Goal: Task Accomplishment & Management: Complete application form

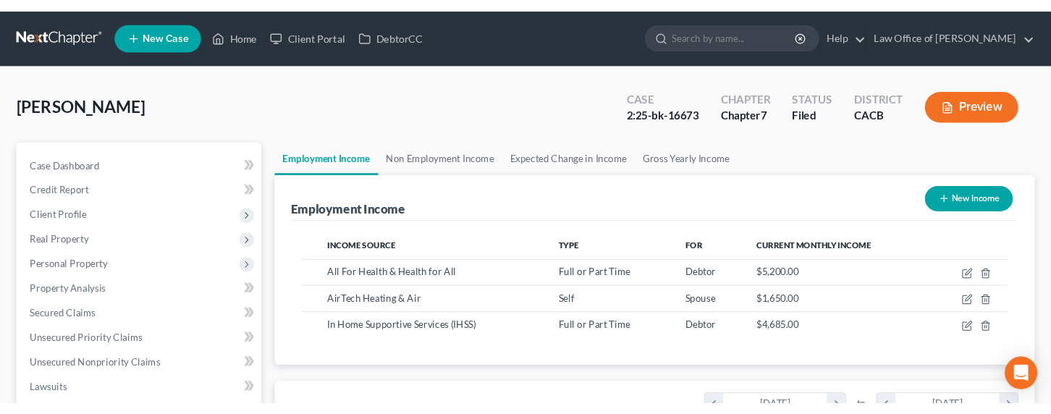
scroll to position [723514, 723349]
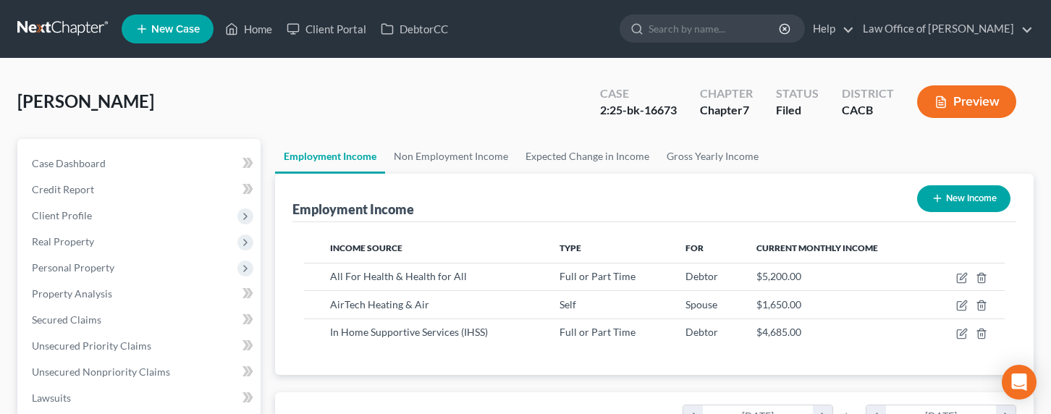
click at [57, 21] on link at bounding box center [63, 29] width 93 height 26
click at [57, 20] on link at bounding box center [63, 29] width 93 height 26
click at [59, 20] on link at bounding box center [63, 29] width 93 height 26
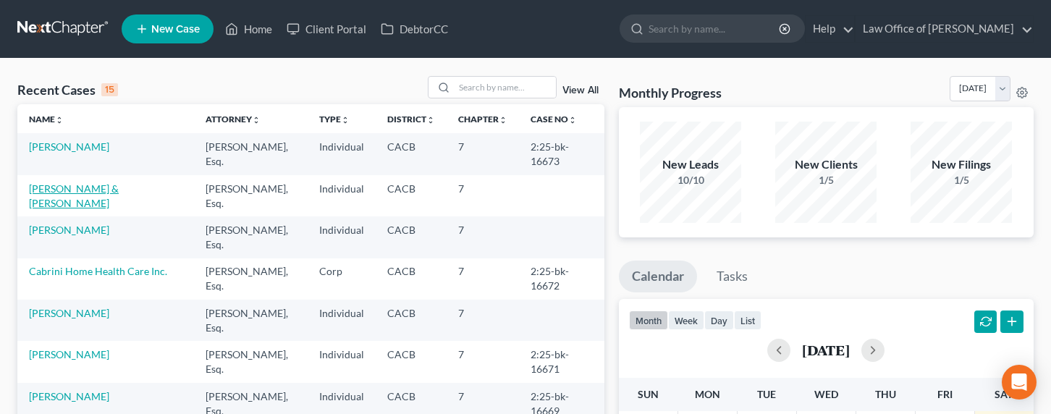
click at [115, 190] on link "[PERSON_NAME] & [PERSON_NAME]" at bounding box center [74, 195] width 90 height 27
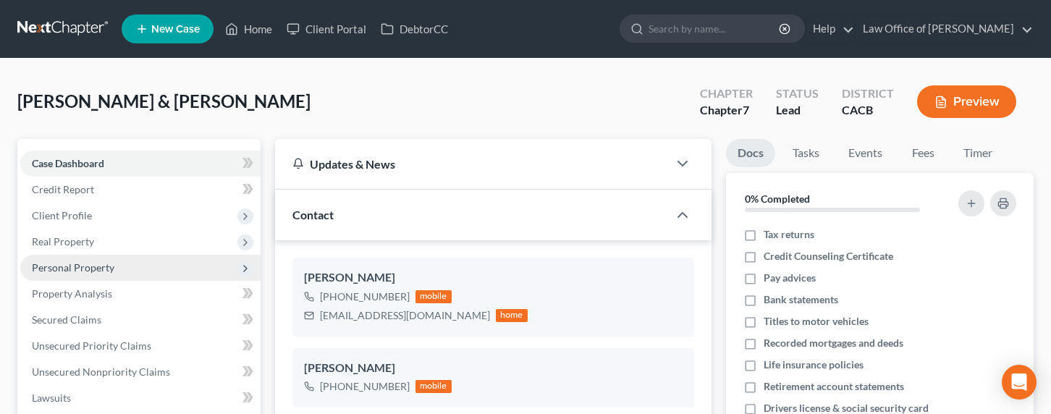
click at [69, 263] on span "Personal Property" at bounding box center [73, 267] width 83 height 12
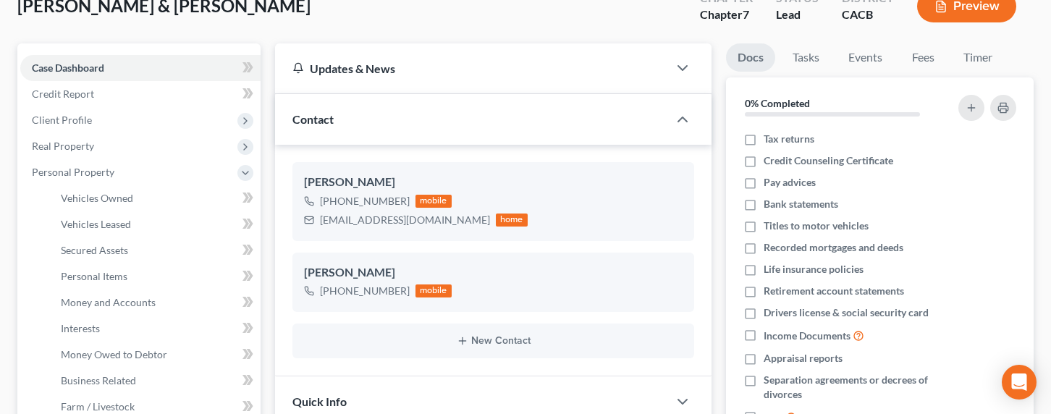
scroll to position [148, 0]
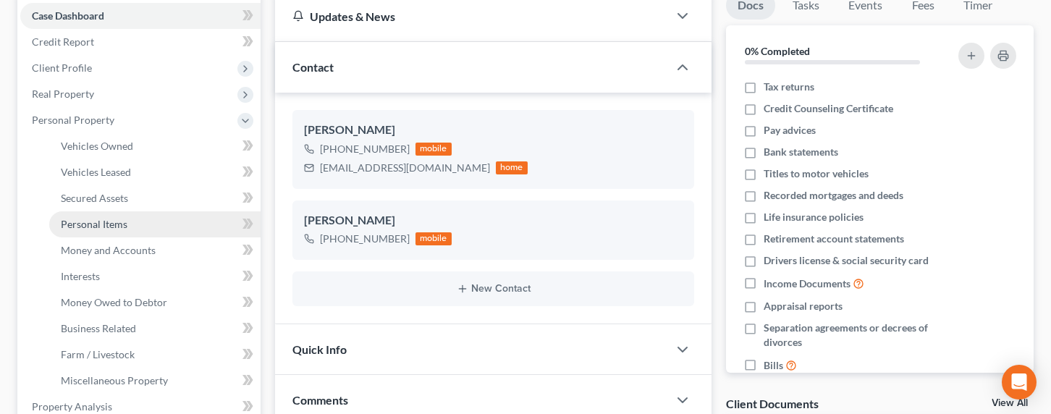
click at [89, 218] on span "Personal Items" at bounding box center [94, 224] width 67 height 12
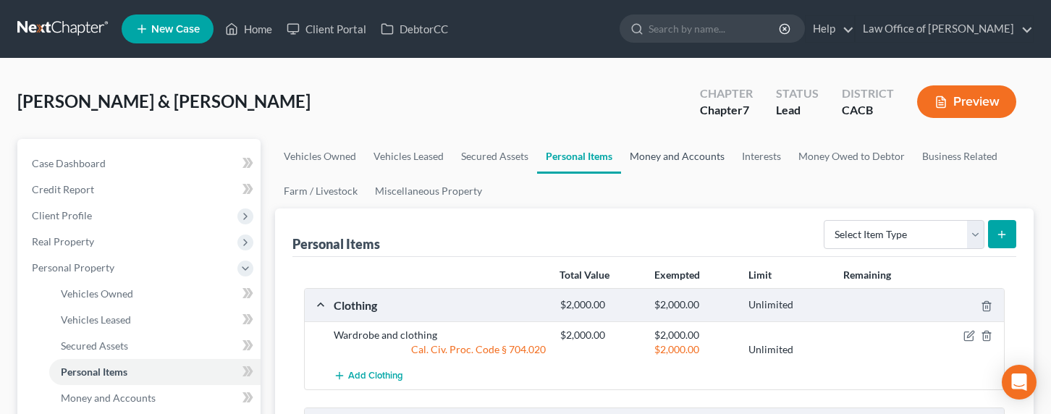
click at [671, 161] on link "Money and Accounts" at bounding box center [677, 156] width 112 height 35
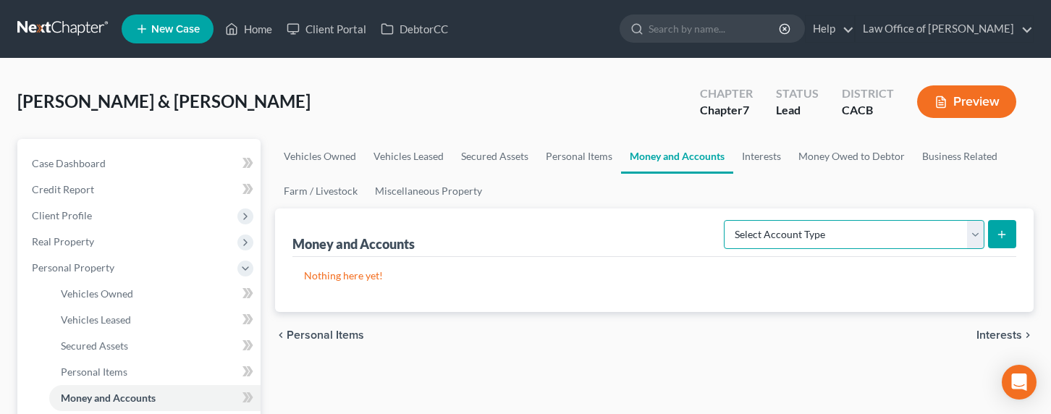
click at [780, 233] on select "Select Account Type Brokerage Cash on Hand Certificates of Deposit Checking Acc…" at bounding box center [854, 234] width 261 height 29
select select "cash_on_hand"
click at [727, 220] on select "Select Account Type Brokerage Cash on Hand Certificates of Deposit Checking Acc…" at bounding box center [854, 234] width 261 height 29
click at [1010, 233] on button "submit" at bounding box center [1002, 234] width 28 height 28
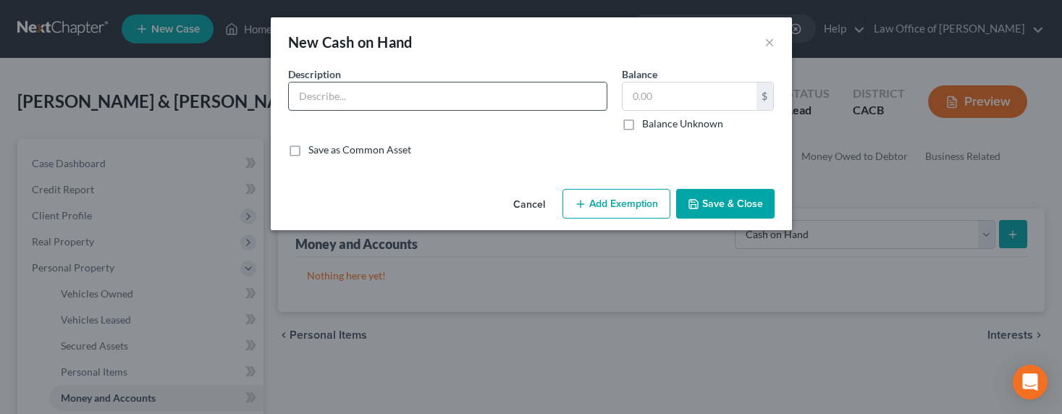
click at [507, 93] on input "text" at bounding box center [448, 97] width 318 height 28
type input "Cash on hand"
click at [675, 101] on input "text" at bounding box center [689, 97] width 134 height 28
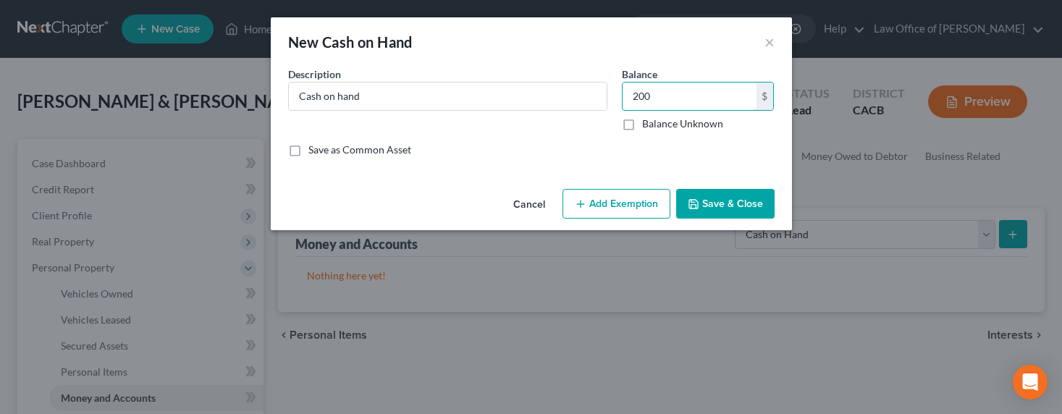
type input "200"
click at [750, 208] on button "Save & Close" at bounding box center [725, 204] width 98 height 30
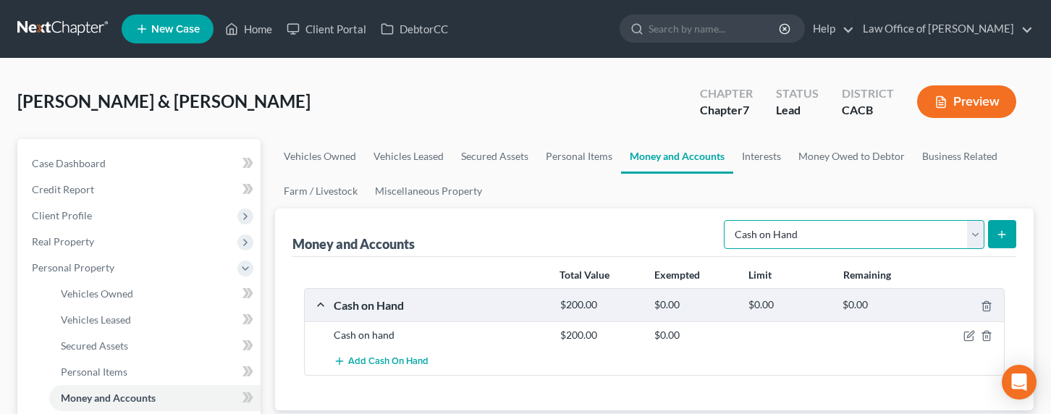
click at [785, 232] on select "Select Account Type Brokerage Cash on Hand Certificates of Deposit Checking Acc…" at bounding box center [854, 234] width 261 height 29
select select "checking"
click at [727, 220] on select "Select Account Type Brokerage Cash on Hand Certificates of Deposit Checking Acc…" at bounding box center [854, 234] width 261 height 29
click at [996, 237] on icon "submit" at bounding box center [1002, 235] width 12 height 12
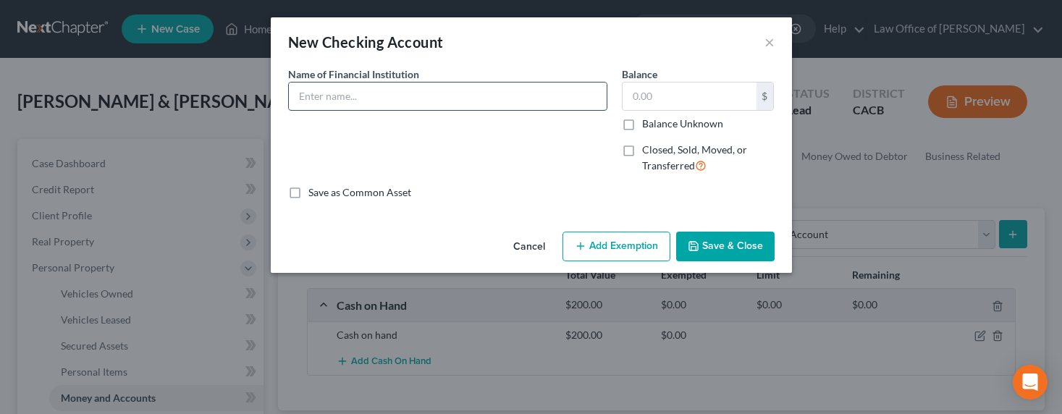
click at [353, 100] on input "text" at bounding box center [448, 97] width 318 height 28
click at [319, 98] on input "text" at bounding box center [448, 97] width 318 height 28
type input "Comerica Bank"
click at [687, 100] on input "text" at bounding box center [689, 97] width 134 height 28
type input "5,000"
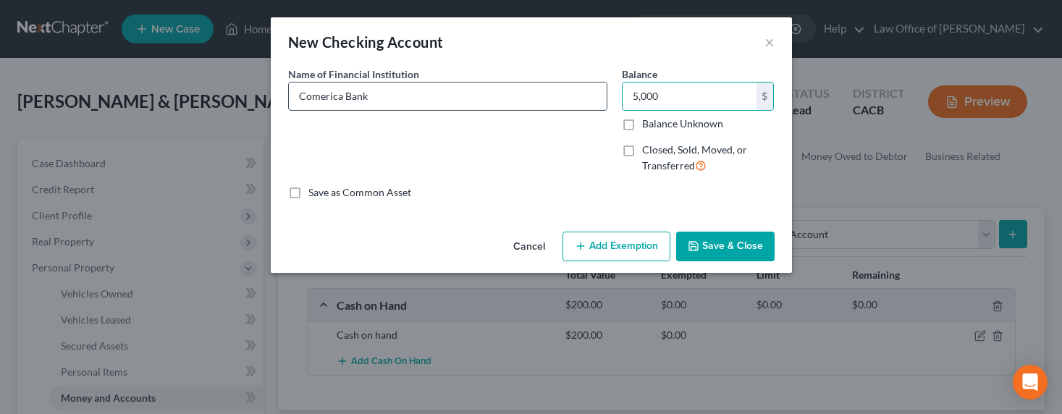
click at [452, 95] on input "Comerica Bank" at bounding box center [448, 97] width 318 height 28
click at [617, 246] on button "Add Exemption" at bounding box center [616, 247] width 108 height 30
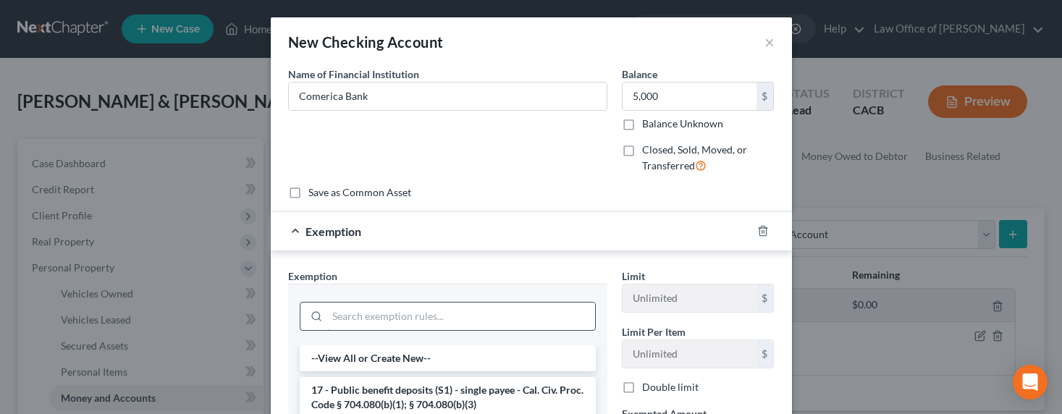
click at [375, 316] on input "search" at bounding box center [461, 317] width 268 height 28
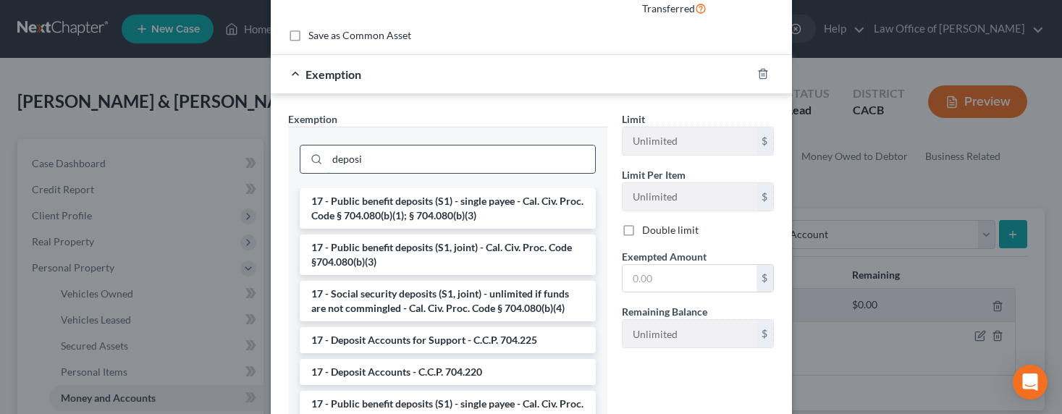
scroll to position [266, 0]
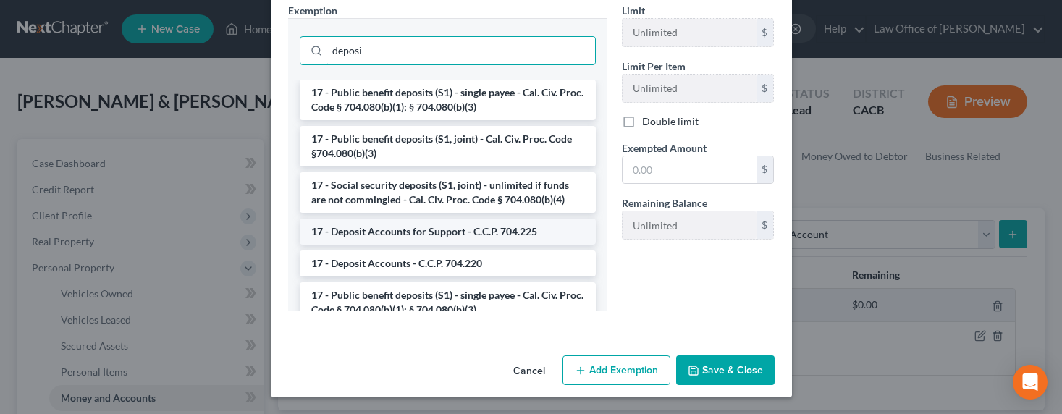
type input "deposi"
click at [489, 237] on li "17 - Deposit Accounts for Support - C.C.P. 704.225" at bounding box center [448, 232] width 296 height 26
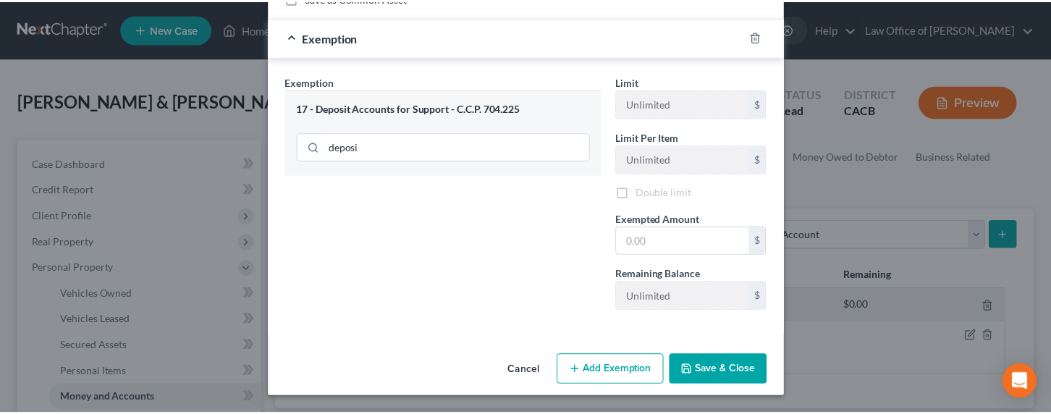
scroll to position [197, 0]
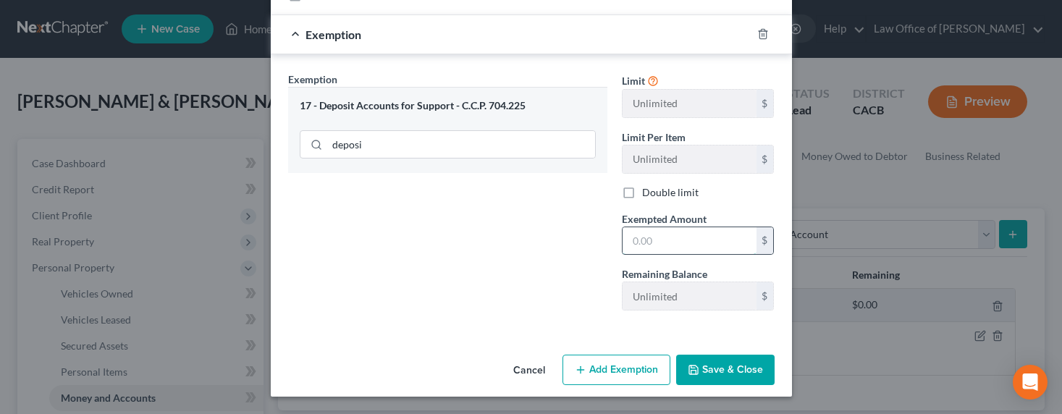
click at [693, 245] on input "text" at bounding box center [689, 241] width 134 height 28
type input "5,000"
drag, startPoint x: 695, startPoint y: 399, endPoint x: 702, endPoint y: 386, distance: 14.3
click at [696, 396] on div "New Checking Account × An exemption set must first be selected from the Filing …" at bounding box center [531, 207] width 1062 height 414
click at [707, 379] on button "Save & Close" at bounding box center [725, 370] width 98 height 30
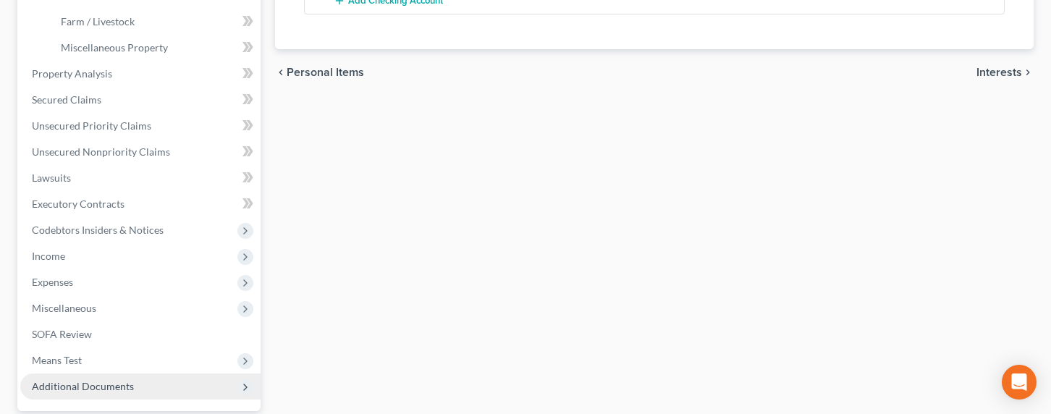
scroll to position [536, 0]
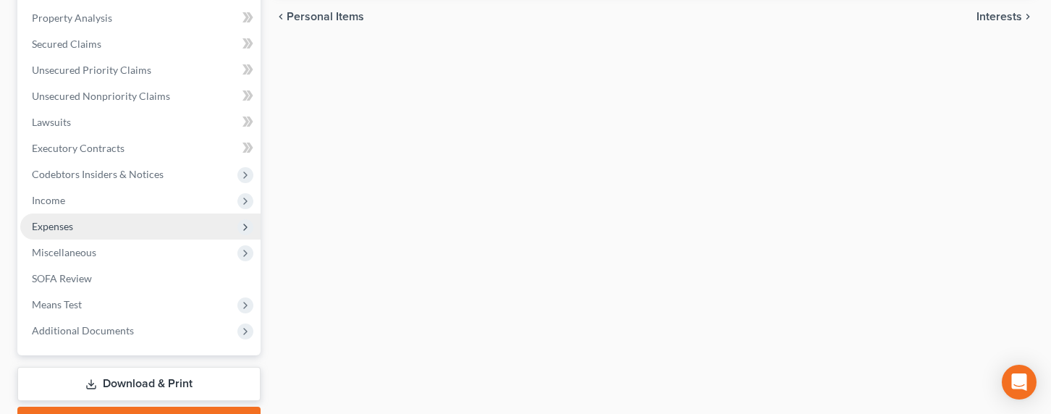
click at [45, 225] on span "Expenses" at bounding box center [52, 226] width 41 height 12
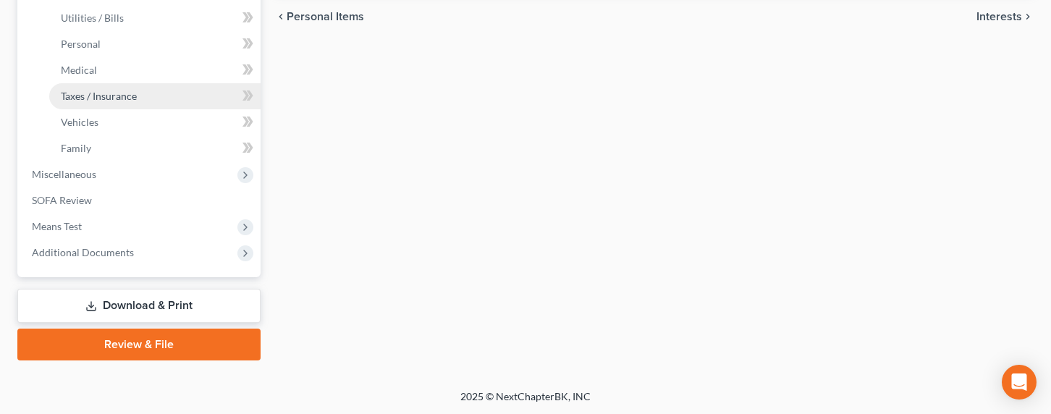
click at [88, 94] on span "Taxes / Insurance" at bounding box center [99, 96] width 76 height 12
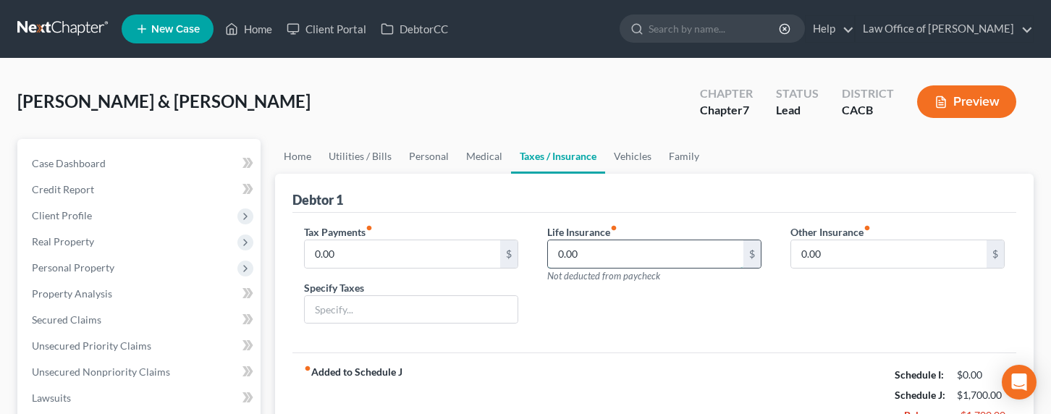
click at [600, 253] on input "0.00" at bounding box center [645, 254] width 195 height 28
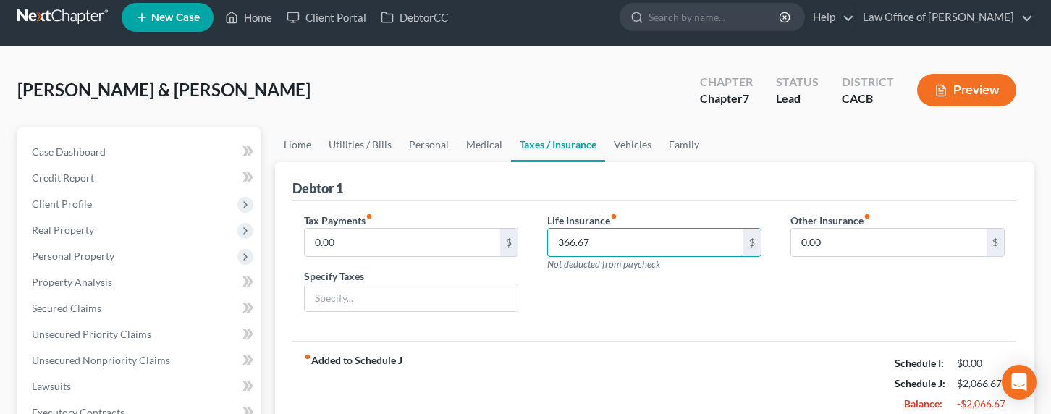
scroll to position [32, 0]
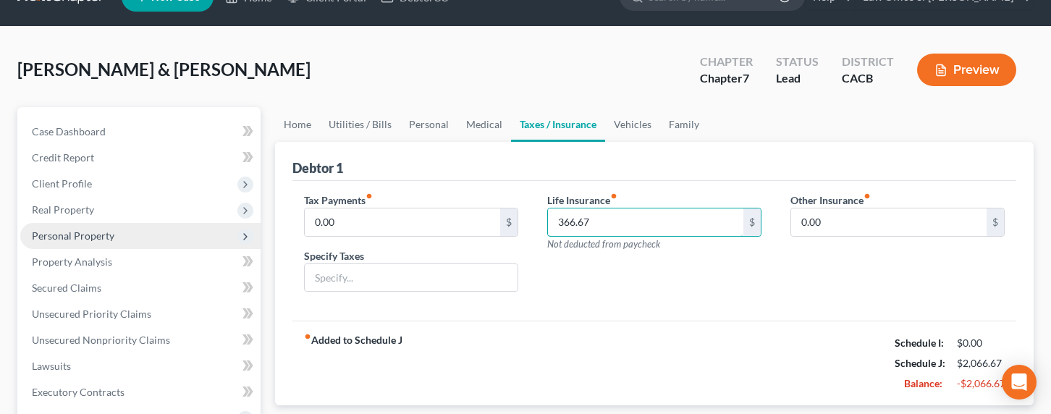
type input "366.67"
click at [56, 235] on span "Personal Property" at bounding box center [73, 235] width 83 height 12
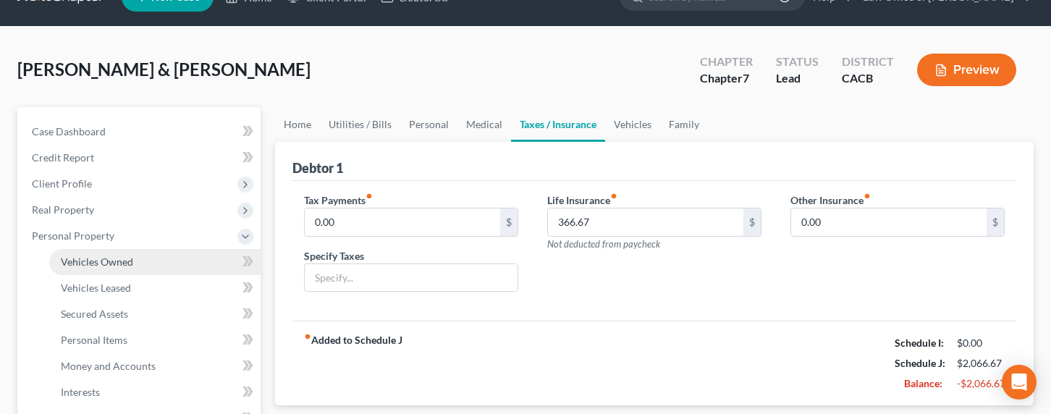
click at [88, 254] on link "Vehicles Owned" at bounding box center [154, 262] width 211 height 26
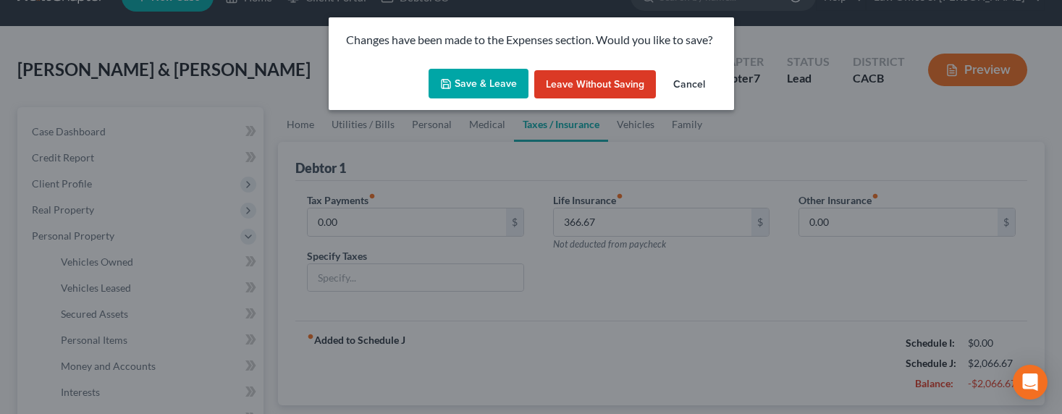
click at [491, 75] on button "Save & Leave" at bounding box center [478, 84] width 100 height 30
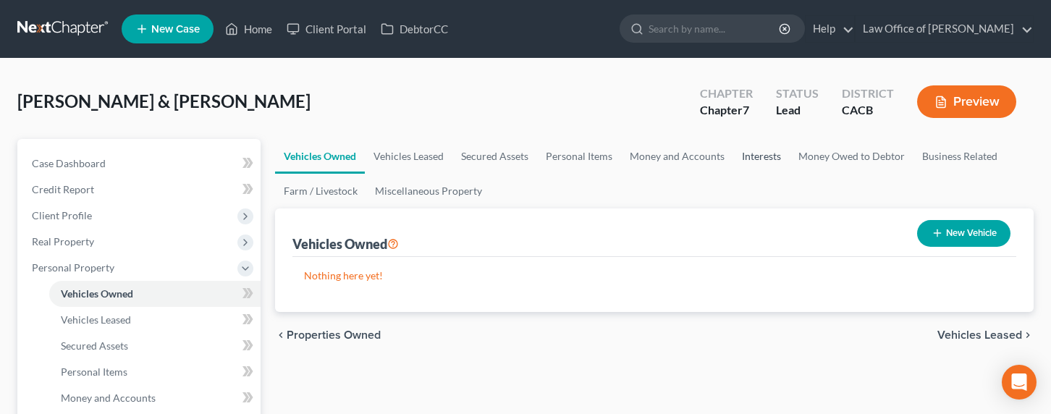
click at [756, 156] on link "Interests" at bounding box center [761, 156] width 56 height 35
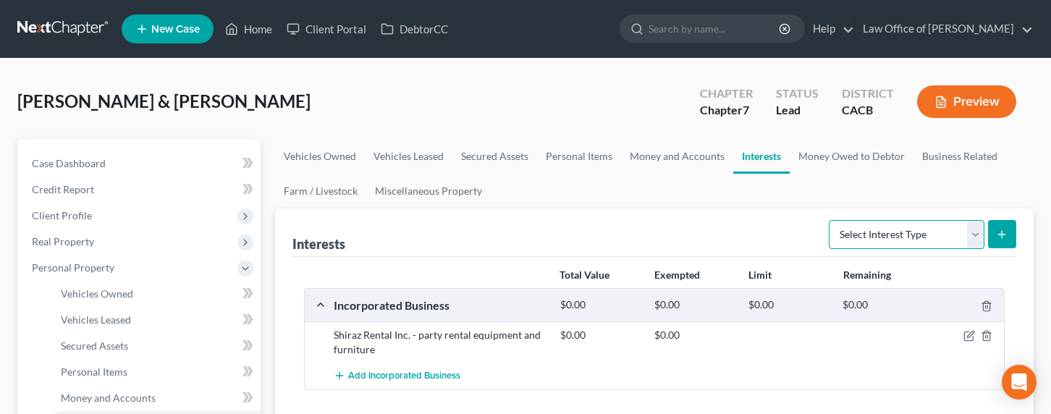
click at [860, 227] on select "Select Interest Type 401K Annuity Bond Education IRA Government Bond Government…" at bounding box center [907, 234] width 156 height 29
select select "term_life_insurance"
click at [830, 220] on select "Select Interest Type 401K Annuity Bond Education IRA Government Bond Government…" at bounding box center [907, 234] width 156 height 29
click at [1004, 229] on icon "submit" at bounding box center [1002, 235] width 12 height 12
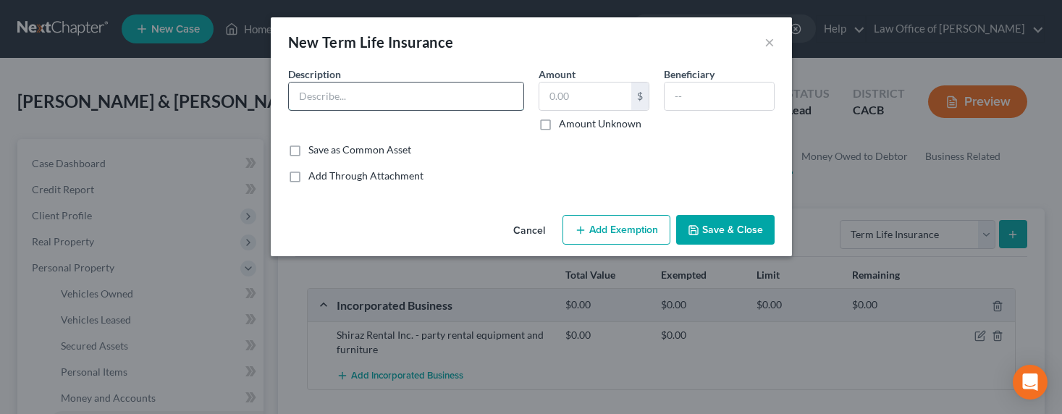
click at [458, 90] on input "text" at bounding box center [406, 97] width 235 height 28
type input "Primerica Life Insurance"
click at [681, 227] on button "Save & Close" at bounding box center [725, 230] width 98 height 30
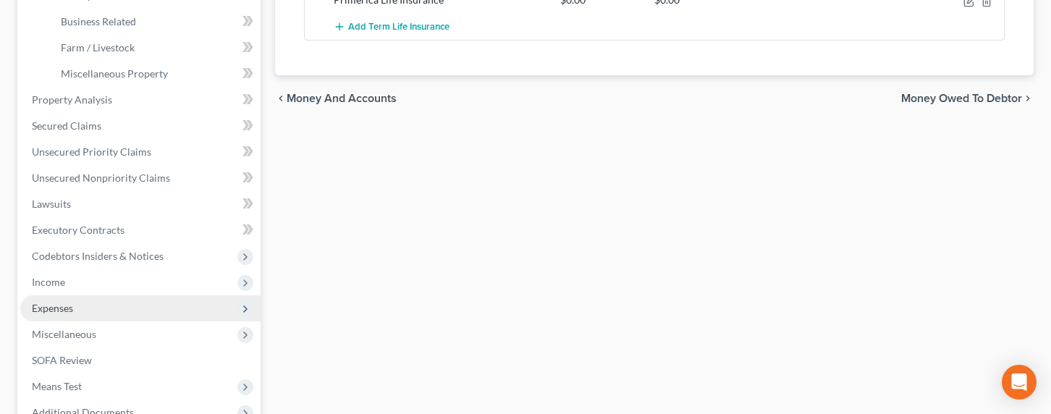
scroll to position [473, 0]
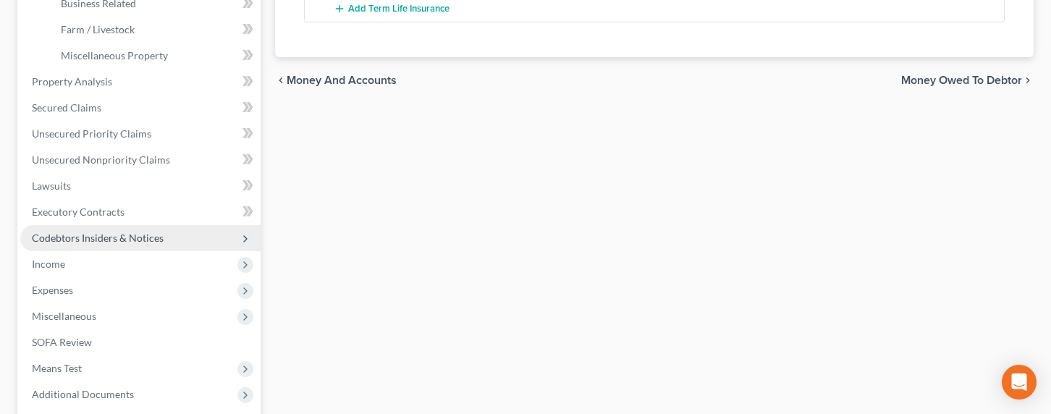
click at [56, 235] on span "Codebtors Insiders & Notices" at bounding box center [98, 238] width 132 height 12
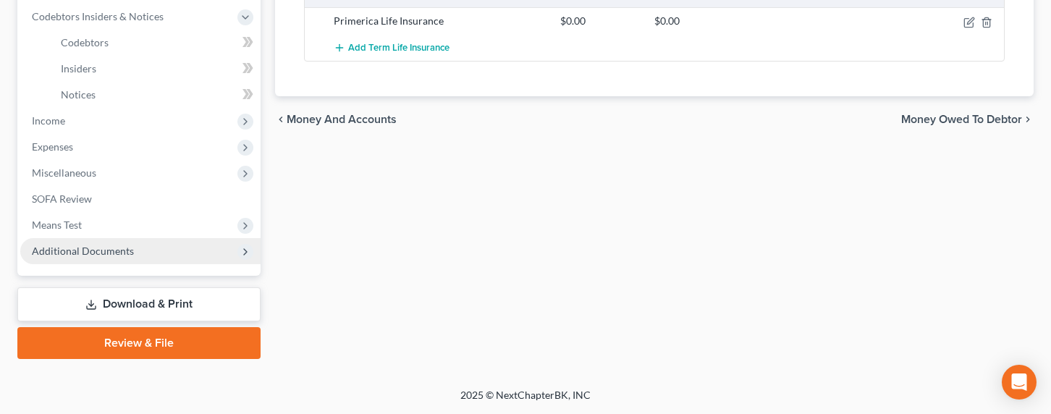
scroll to position [432, 0]
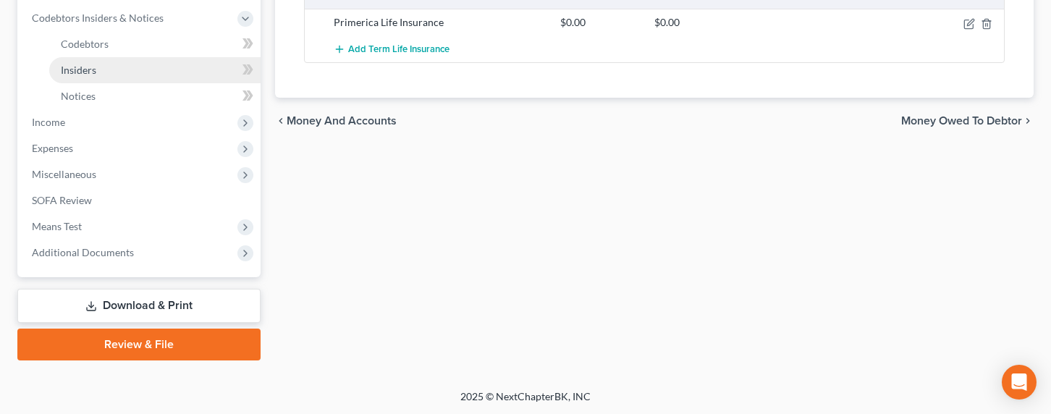
click at [78, 65] on span "Insiders" at bounding box center [78, 70] width 35 height 12
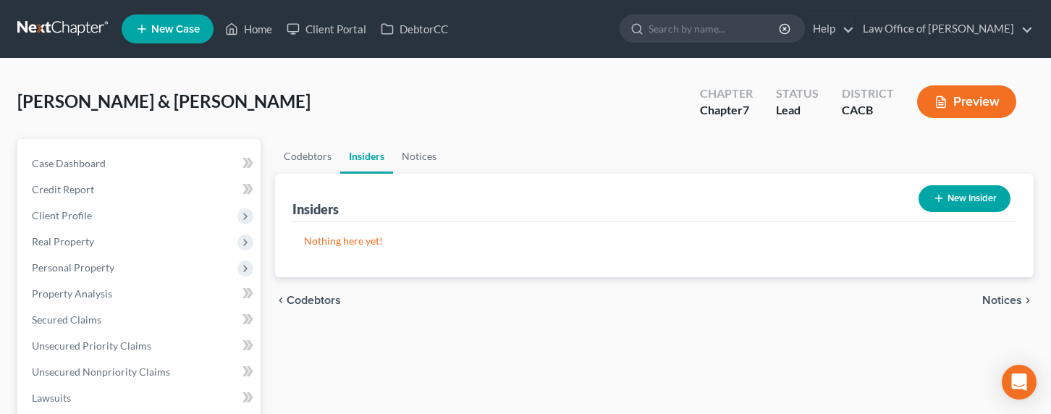
click at [952, 197] on button "New Insider" at bounding box center [964, 198] width 92 height 27
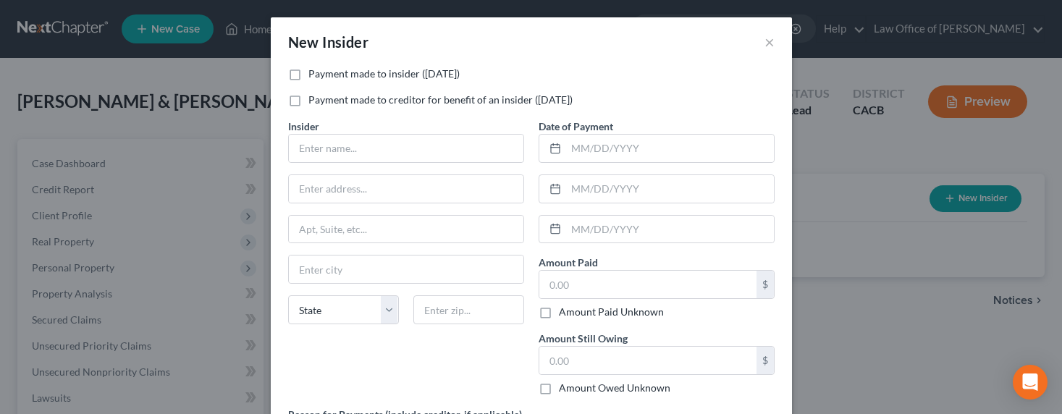
click at [334, 74] on label "Payment made to insider (within 1 year)" at bounding box center [383, 74] width 151 height 14
click at [324, 74] on input "Payment made to insider (within 1 year)" at bounding box center [318, 71] width 9 height 9
checkbox input "true"
click at [362, 155] on input "text" at bounding box center [406, 149] width 235 height 28
type input "A"
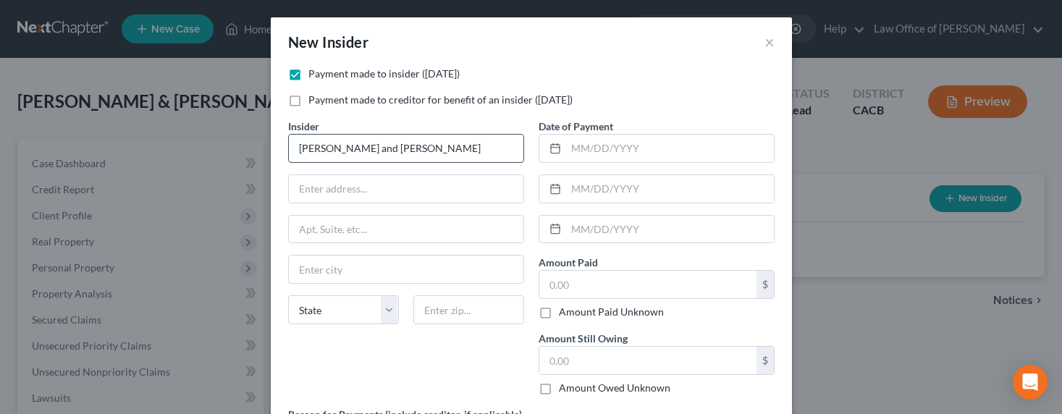
type input "Michelle Mirzakhan and Arpa Zakaria"
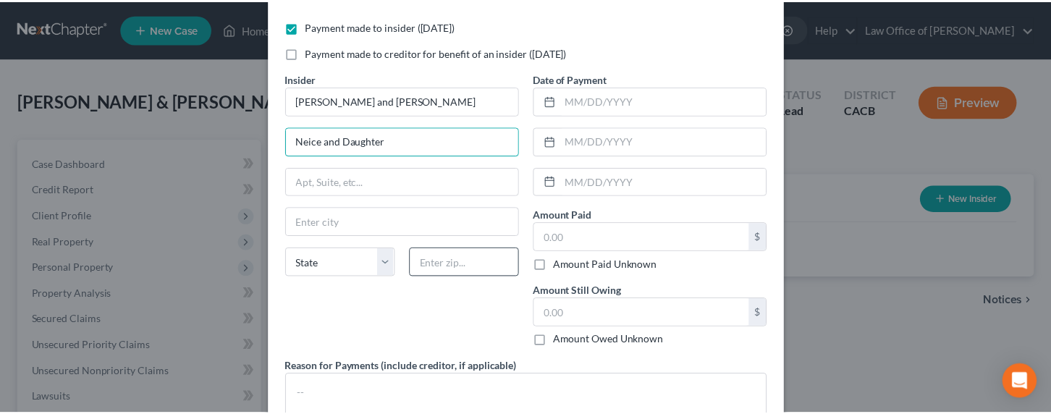
scroll to position [152, 0]
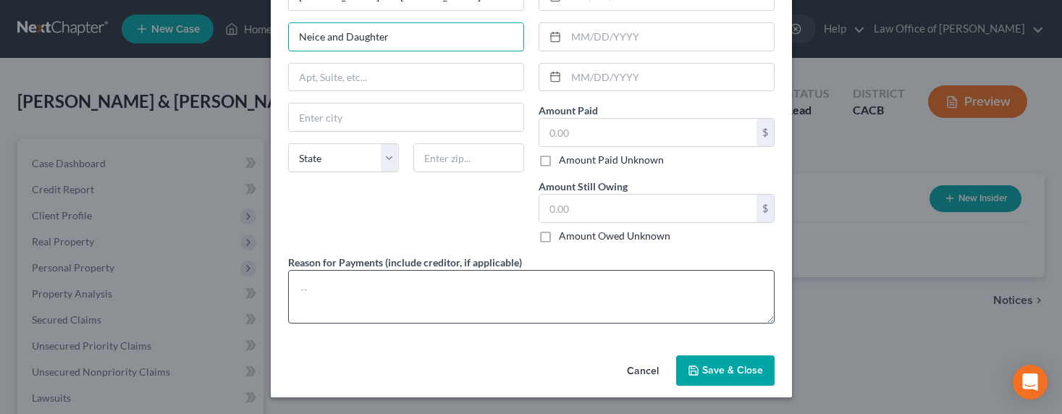
type input "Neice and Daughter"
click at [446, 287] on textarea at bounding box center [531, 297] width 486 height 54
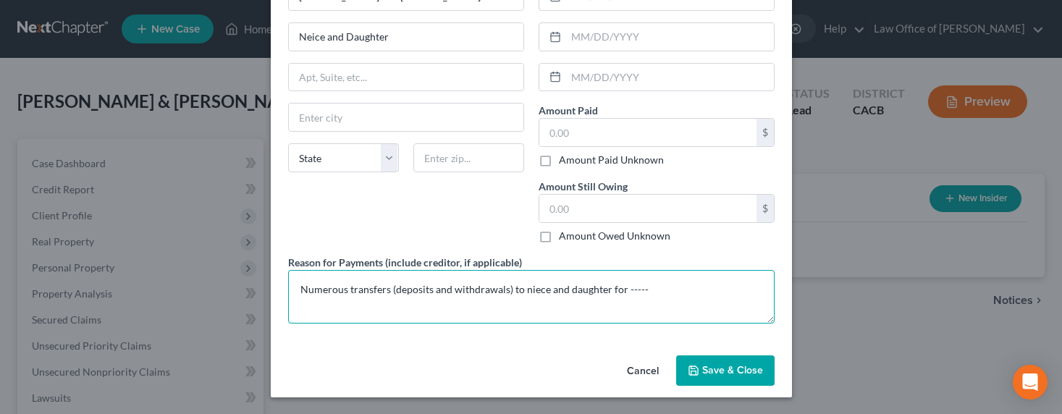
type textarea "Numerous transfers (deposits and withdrawals) to niece and daughter for -----"
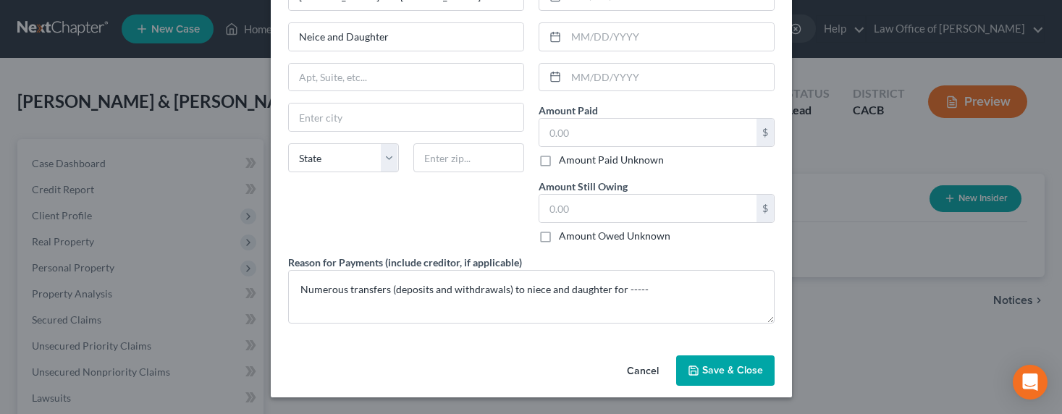
click at [706, 370] on span "Save & Close" at bounding box center [732, 370] width 61 height 12
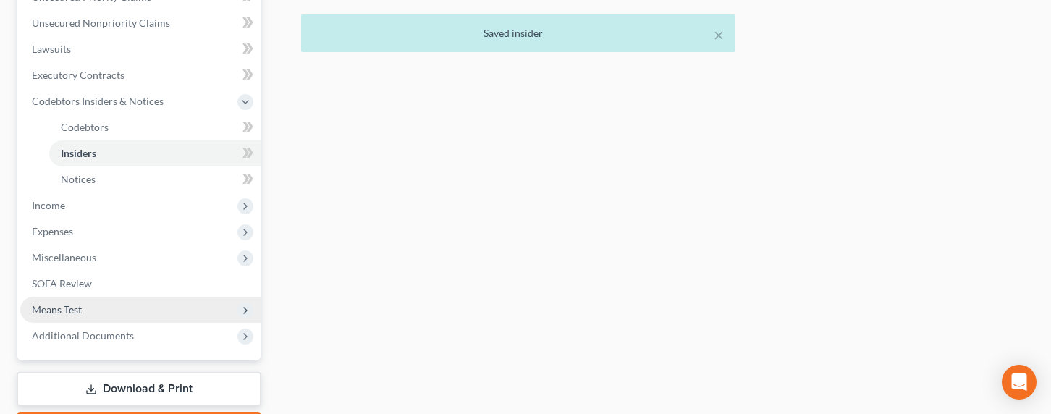
scroll to position [360, 0]
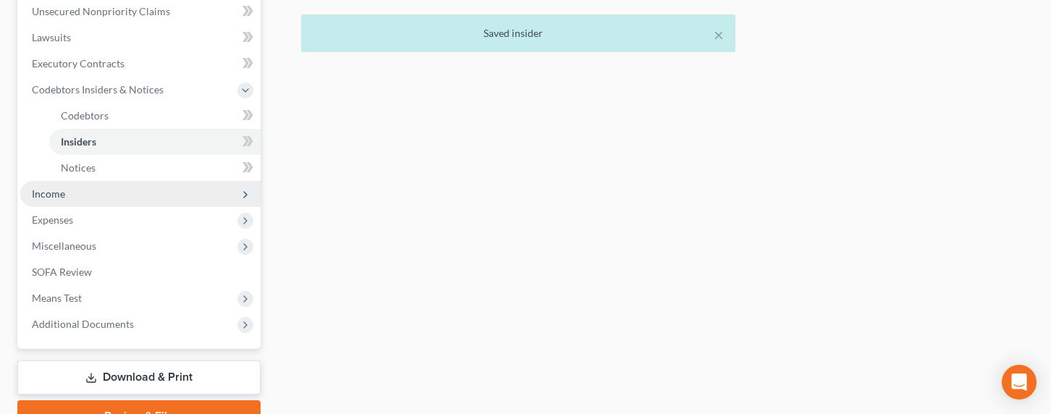
click at [52, 193] on span "Income" at bounding box center [48, 193] width 33 height 12
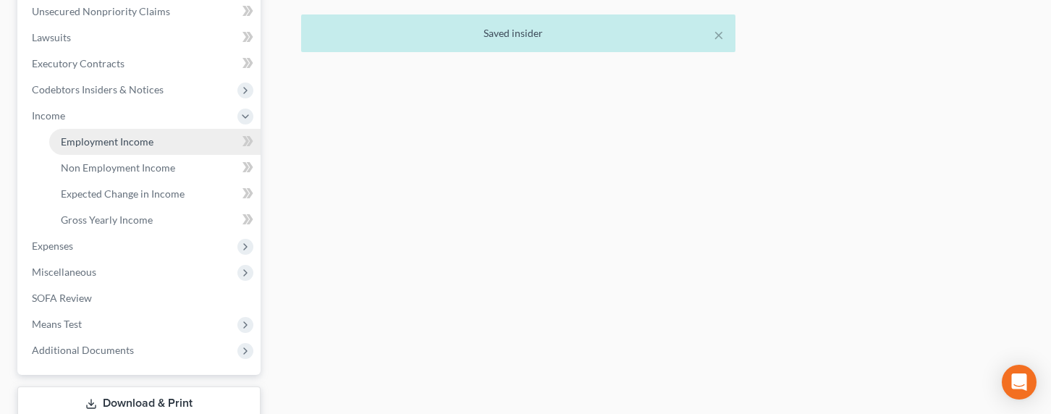
click at [113, 140] on span "Employment Income" at bounding box center [107, 141] width 93 height 12
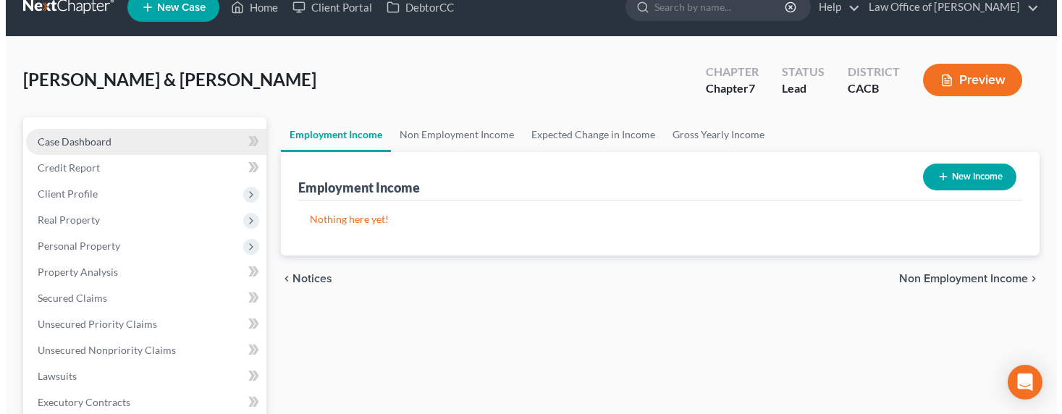
scroll to position [41, 0]
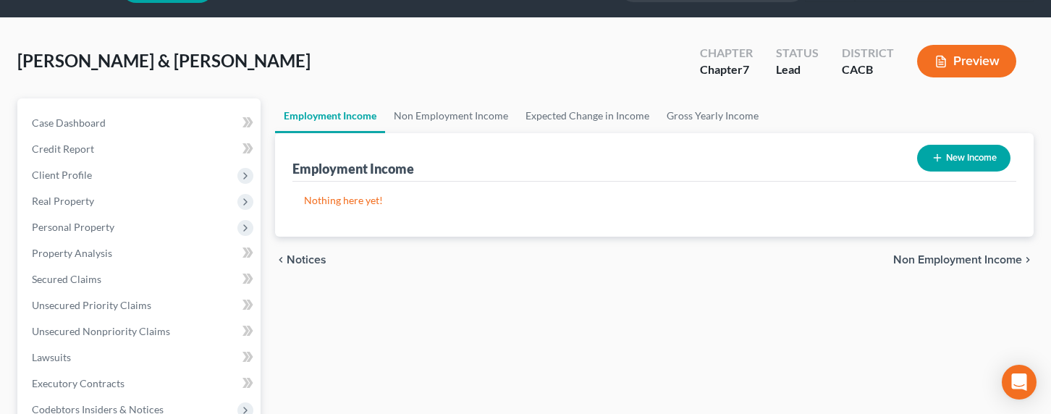
click at [961, 161] on button "New Income" at bounding box center [963, 158] width 93 height 27
select select "0"
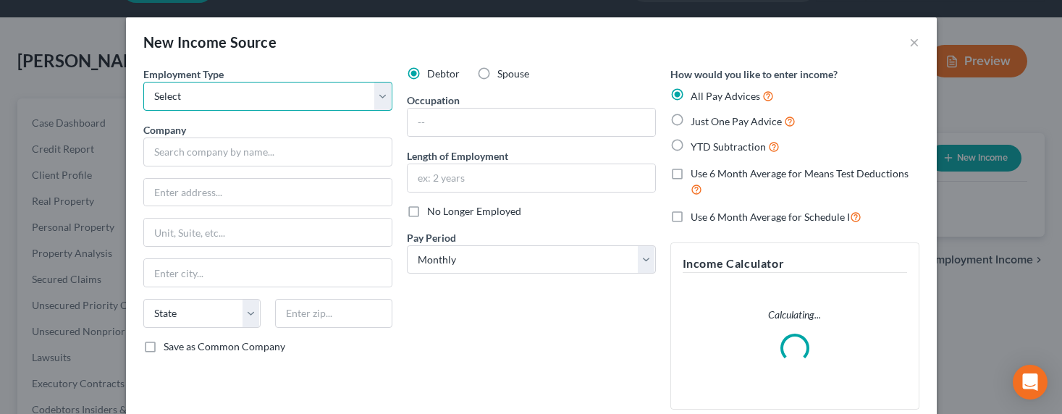
click at [282, 101] on select "Select Full or Part Time Employment Self Employment" at bounding box center [267, 96] width 249 height 29
select select "0"
click at [143, 82] on select "Select Full or Part Time Employment Self Employment" at bounding box center [267, 96] width 249 height 29
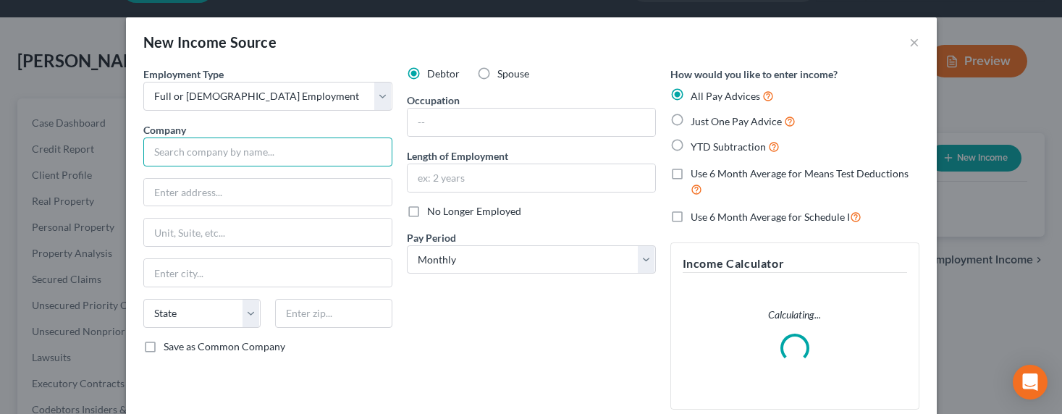
click at [238, 159] on input "text" at bounding box center [267, 152] width 249 height 29
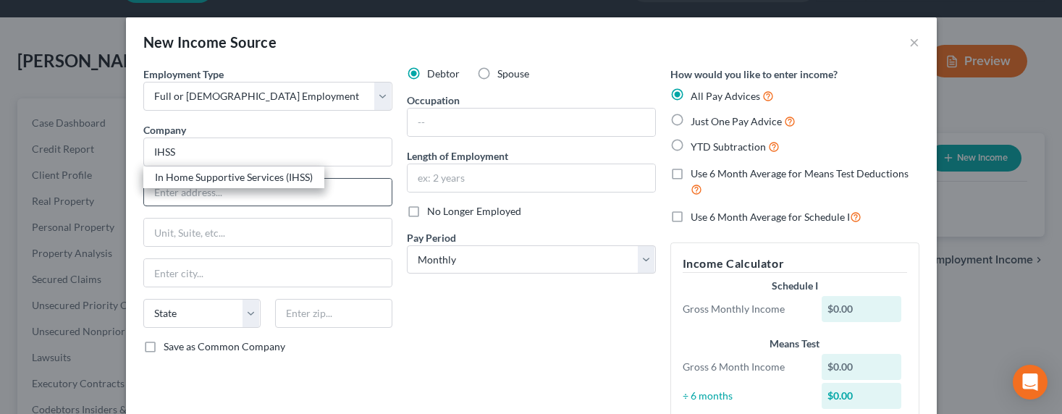
click at [214, 182] on div "In Home Supportive Services (IHSS)" at bounding box center [234, 177] width 158 height 14
type input "In Home Supportive Services (IHSS)"
type input "2707 S Grand Avenue"
type input "Los Angeles"
select select "4"
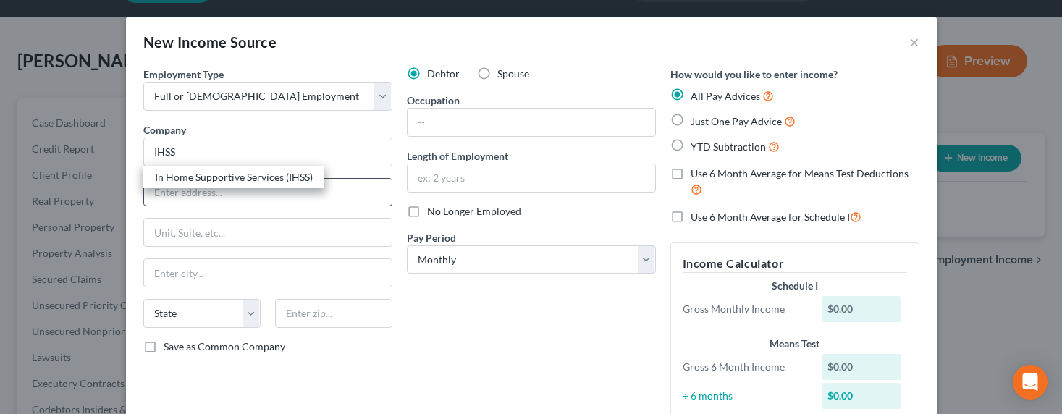
type input "90007"
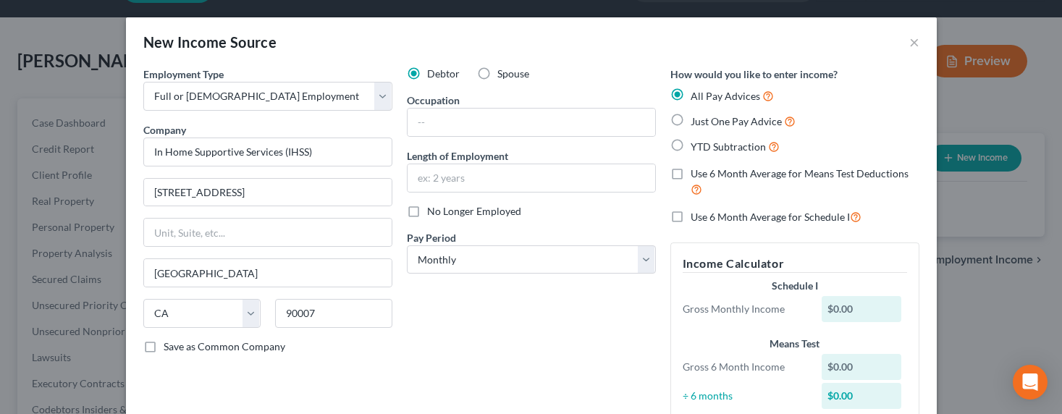
click at [516, 70] on span "Spouse" at bounding box center [513, 73] width 32 height 12
click at [512, 70] on input "Spouse" at bounding box center [507, 71] width 9 height 9
radio input "true"
click at [457, 124] on input "text" at bounding box center [531, 123] width 248 height 28
type input "Service Provider"
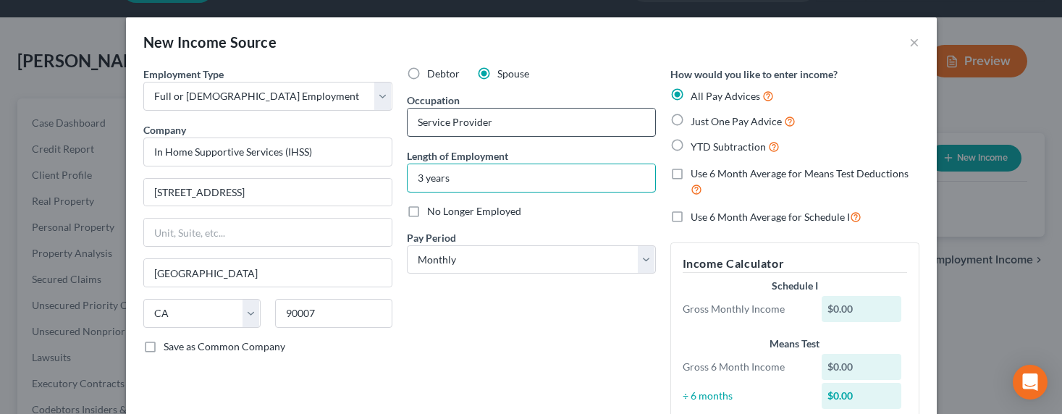
type input "3 years"
click at [704, 117] on span "Just One Pay Advice" at bounding box center [735, 121] width 91 height 12
click at [704, 117] on input "Just One Pay Advice" at bounding box center [700, 117] width 9 height 9
radio input "true"
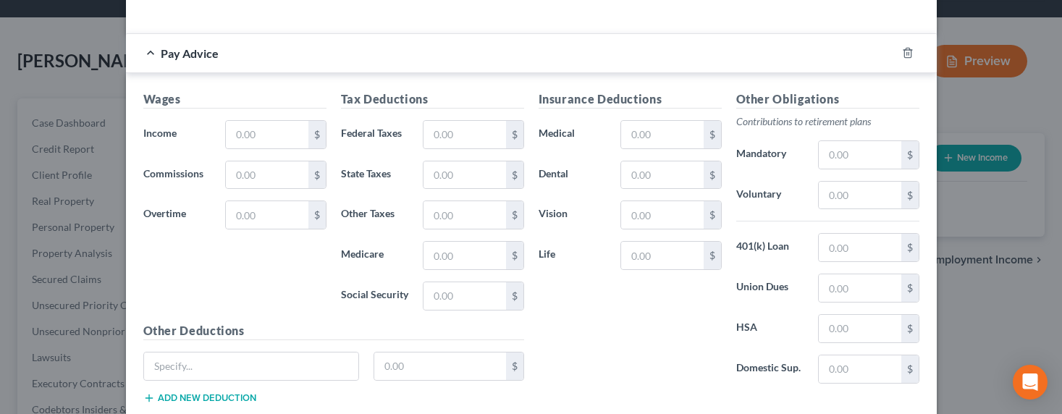
scroll to position [327, 0]
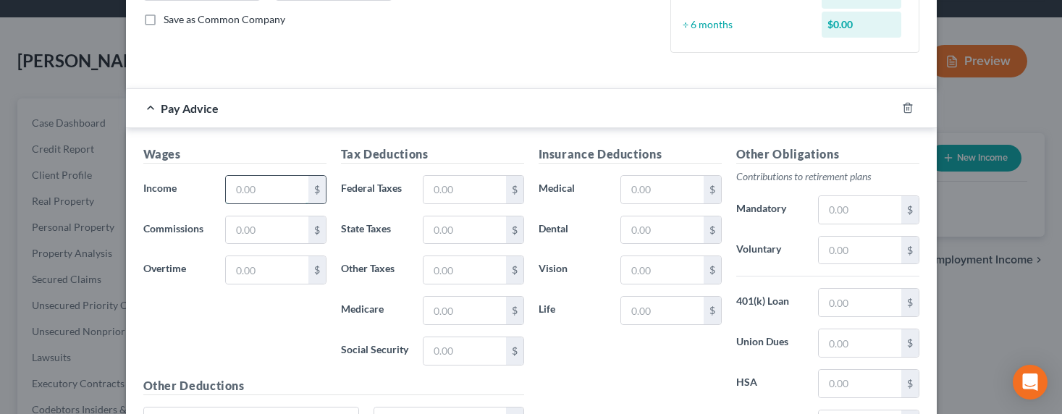
click at [241, 194] on input "text" at bounding box center [267, 190] width 82 height 28
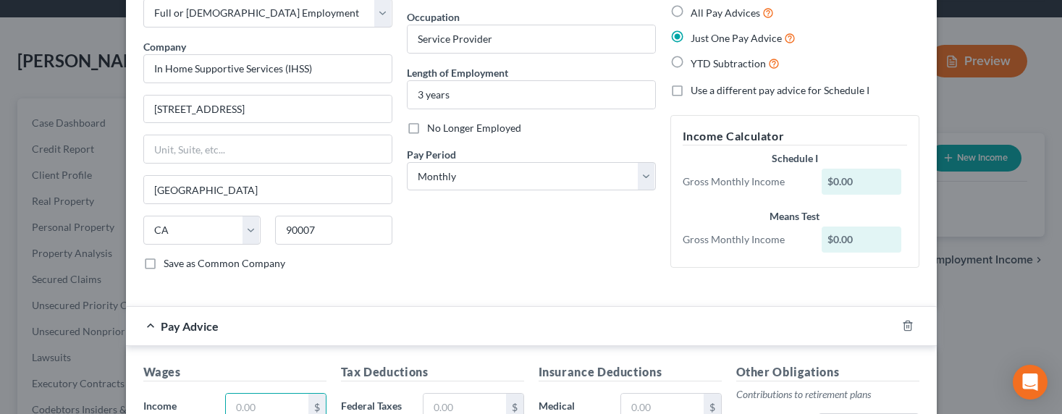
scroll to position [16, 0]
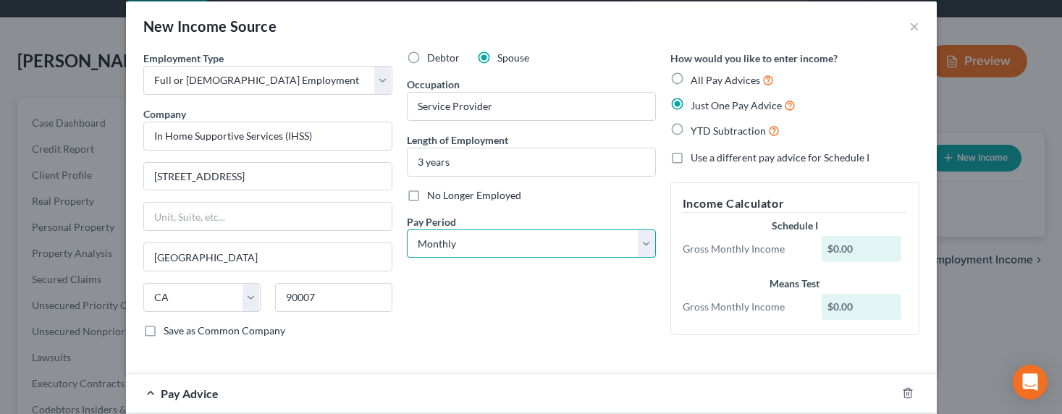
click at [488, 249] on select "Select Monthly Twice Monthly Every Other Week Weekly" at bounding box center [531, 243] width 249 height 29
select select "1"
click at [407, 229] on select "Select Monthly Twice Monthly Every Other Week Weekly" at bounding box center [531, 243] width 249 height 29
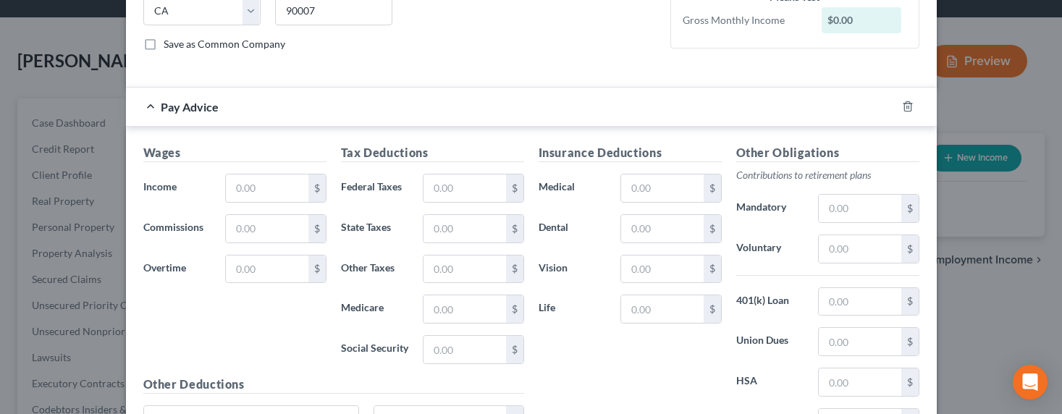
scroll to position [448, 0]
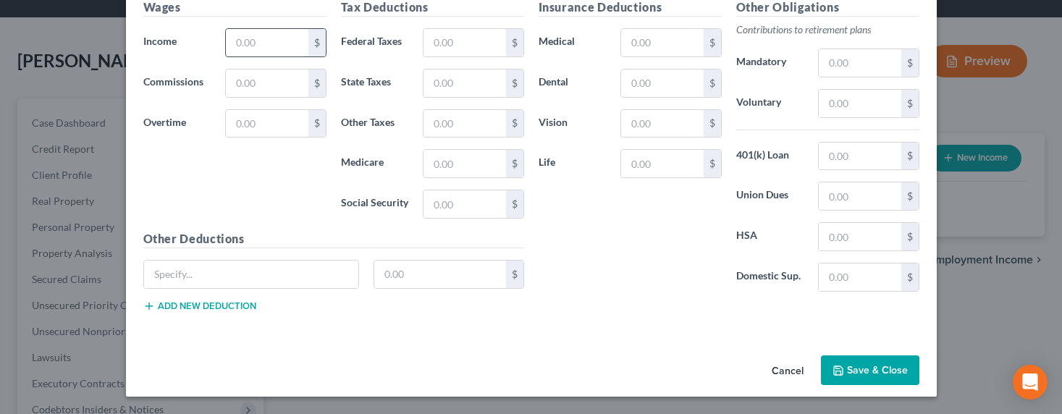
click at [236, 42] on input "text" at bounding box center [267, 43] width 82 height 28
type input "962"
click at [441, 35] on input "text" at bounding box center [464, 43] width 82 height 28
type input "59.65"
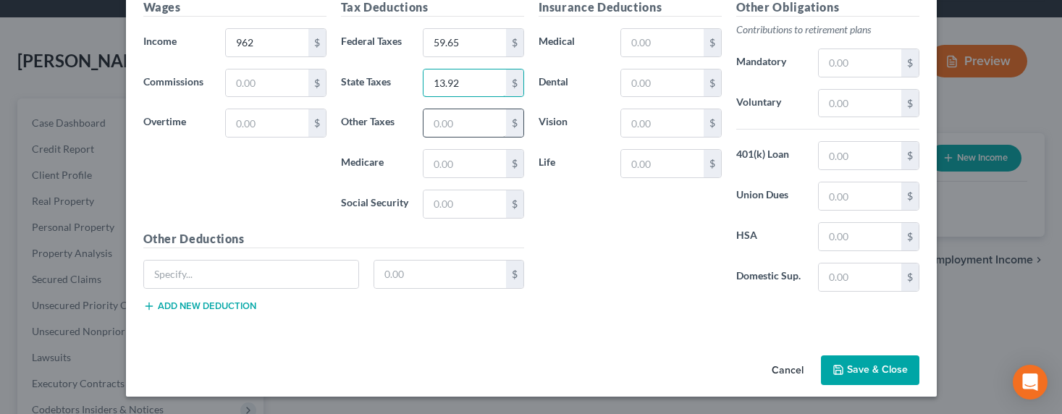
type input "13.92"
click at [454, 126] on input "text" at bounding box center [464, 123] width 82 height 28
type input "11.52"
click at [850, 376] on button "Save & Close" at bounding box center [870, 370] width 98 height 30
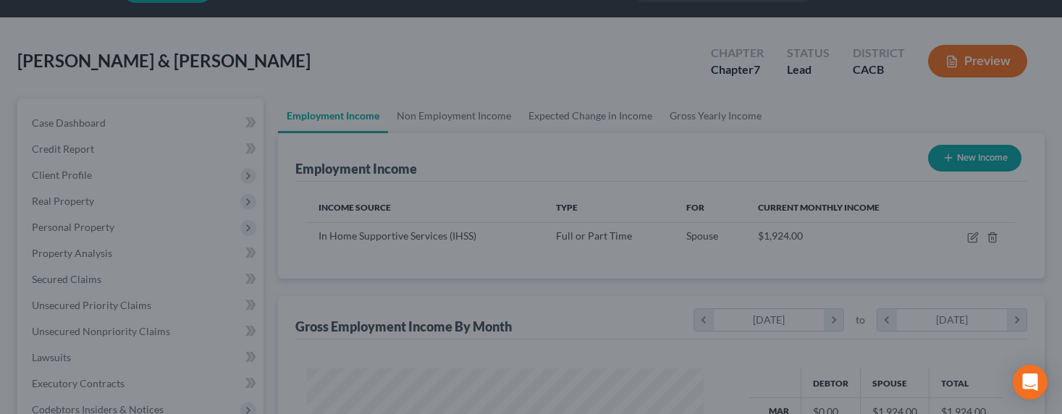
scroll to position [723514, 723349]
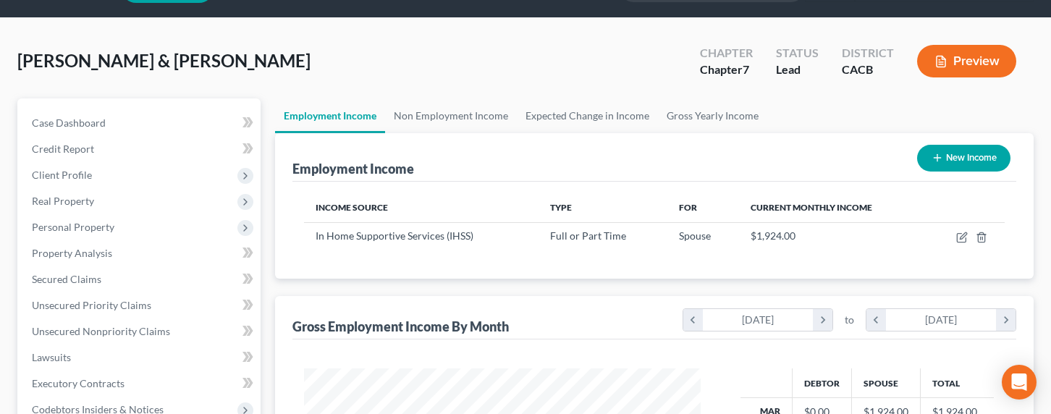
click at [928, 153] on button "New Income" at bounding box center [963, 158] width 93 height 27
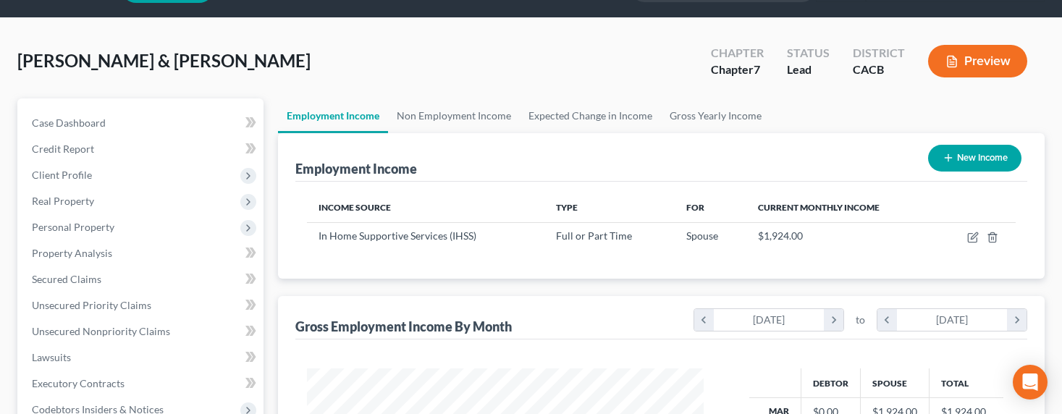
scroll to position [259, 430]
select select "0"
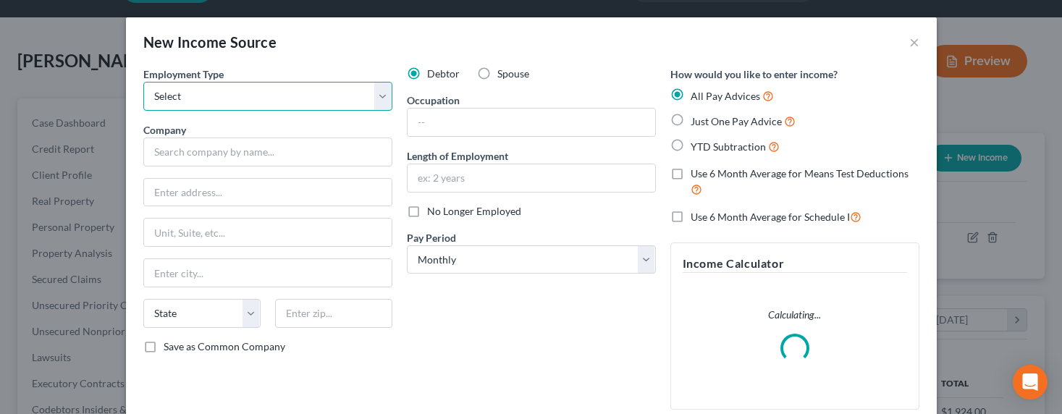
click at [274, 101] on select "Select Full or Part Time Employment Self Employment" at bounding box center [267, 96] width 249 height 29
select select "0"
click at [143, 82] on select "Select Full or Part Time Employment Self Employment" at bounding box center [267, 96] width 249 height 29
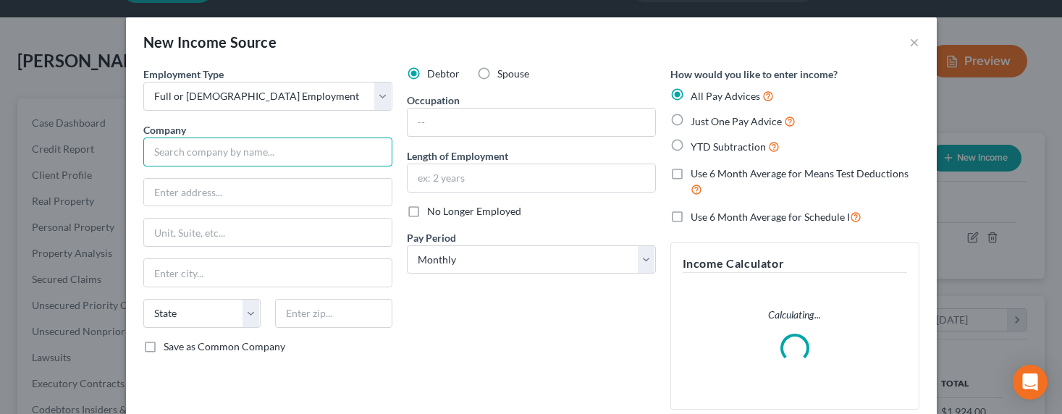
click at [249, 155] on input "text" at bounding box center [267, 152] width 249 height 29
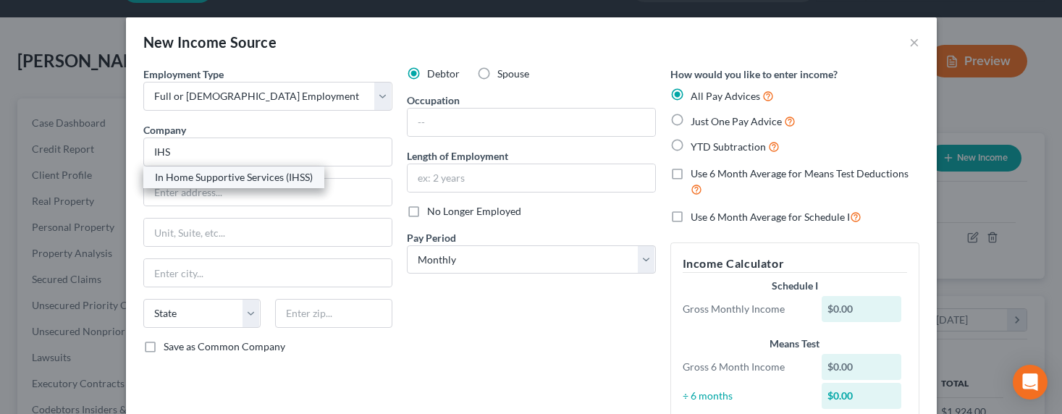
click at [190, 175] on div "In Home Supportive Services (IHSS)" at bounding box center [234, 177] width 158 height 14
type input "In Home Supportive Services (IHSS)"
type input "2707 S Grand Avenue"
type input "Los Angeles"
select select "4"
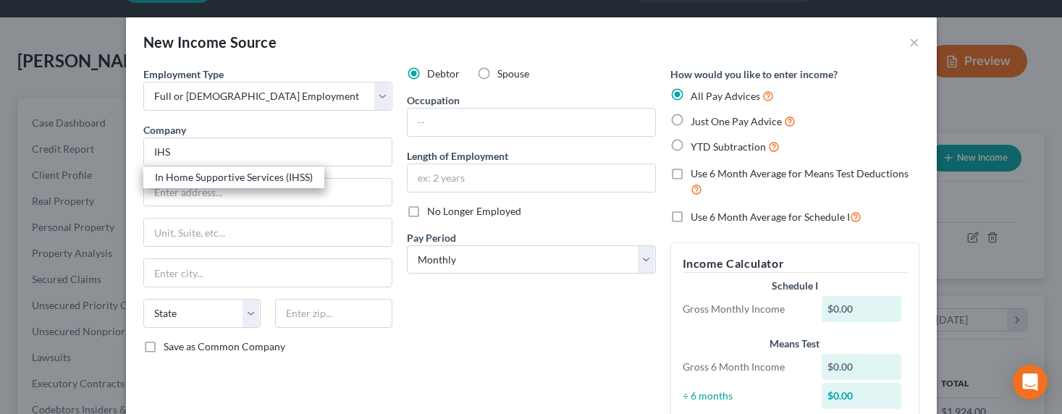
type input "90007"
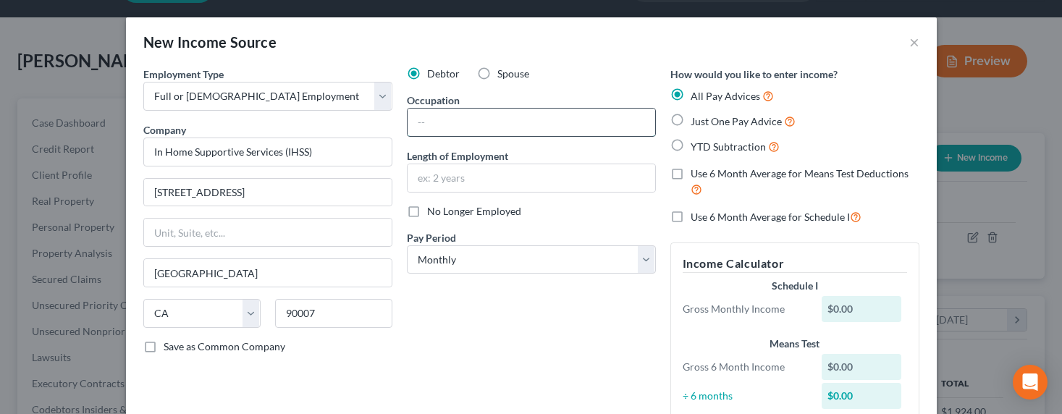
click at [493, 122] on input "text" at bounding box center [531, 123] width 248 height 28
type input "Service Provider"
click at [444, 187] on input "text" at bounding box center [531, 178] width 248 height 28
type input "3 years"
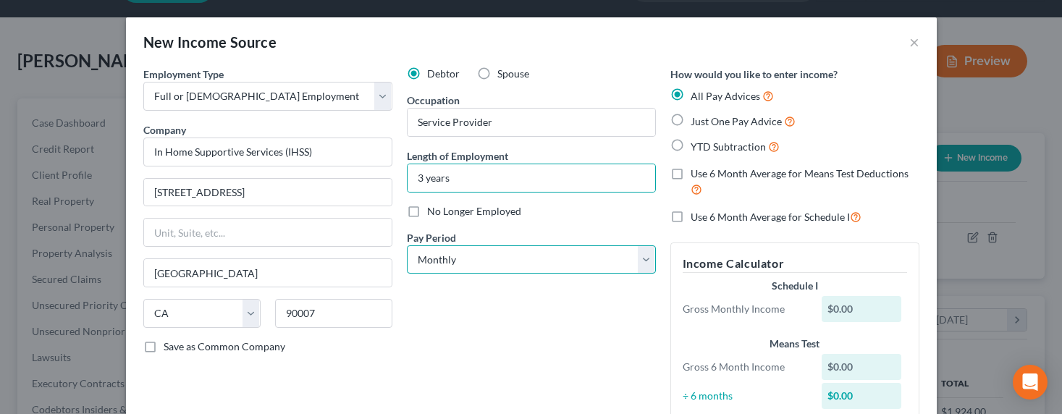
click at [460, 263] on select "Select Monthly Twice Monthly Every Other Week Weekly" at bounding box center [531, 259] width 249 height 29
select select "1"
click at [407, 245] on select "Select Monthly Twice Monthly Every Other Week Weekly" at bounding box center [531, 259] width 249 height 29
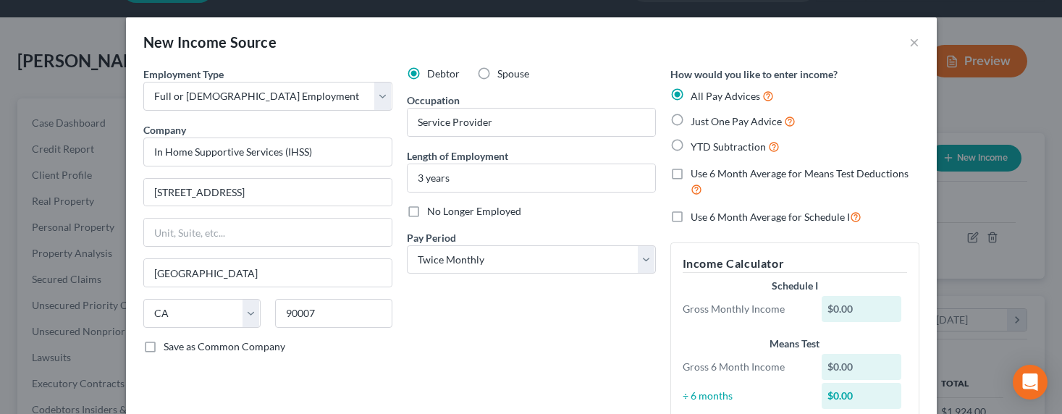
click at [701, 117] on span "Just One Pay Advice" at bounding box center [735, 121] width 91 height 12
click at [701, 117] on input "Just One Pay Advice" at bounding box center [700, 117] width 9 height 9
radio input "true"
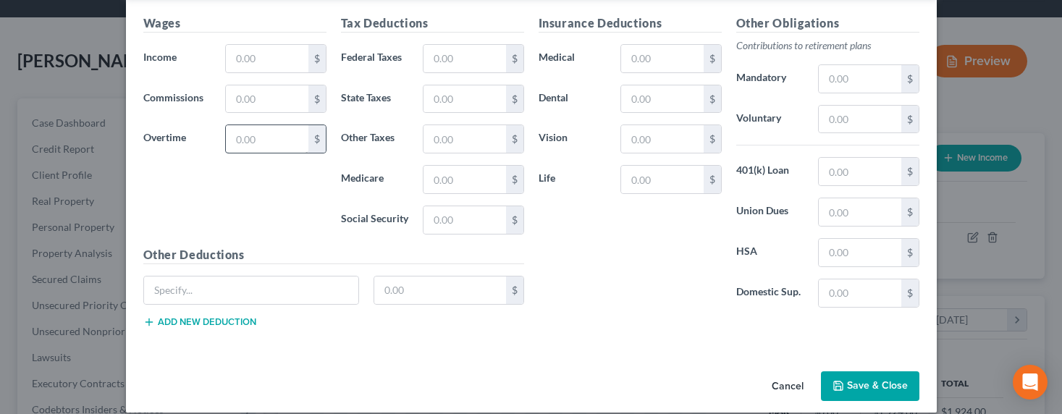
scroll to position [442, 0]
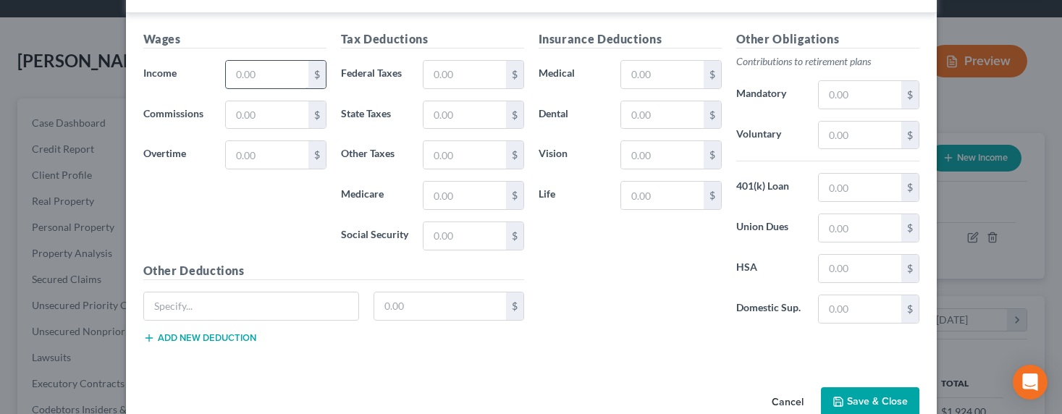
click at [260, 79] on input "text" at bounding box center [267, 75] width 82 height 28
click at [249, 71] on input "text" at bounding box center [267, 75] width 82 height 28
type input "1,779.08"
type input "116.47"
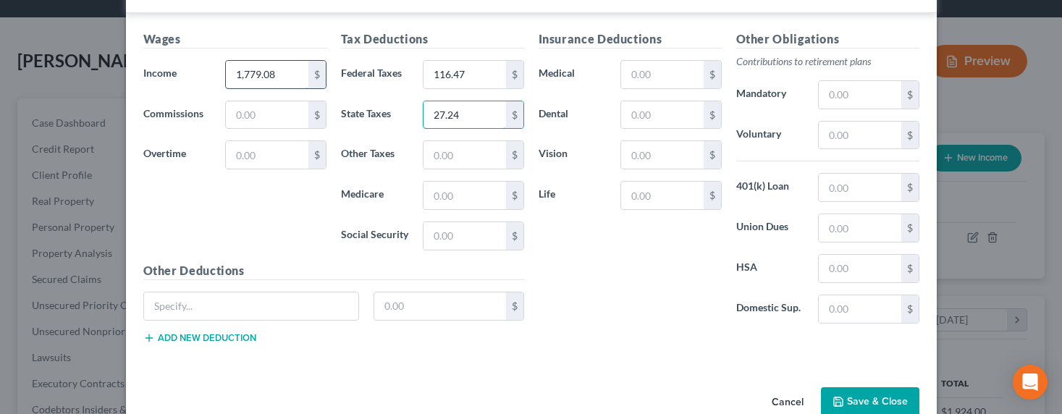
type input "27.24"
type input "22.54"
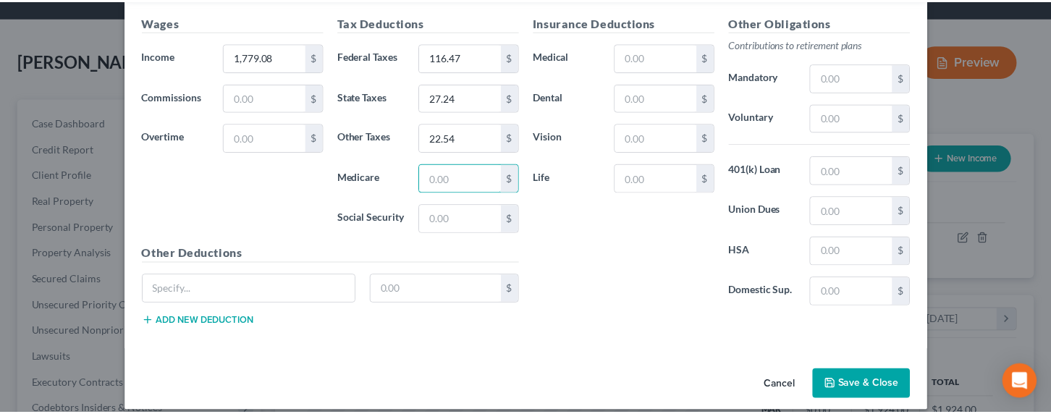
scroll to position [503, 0]
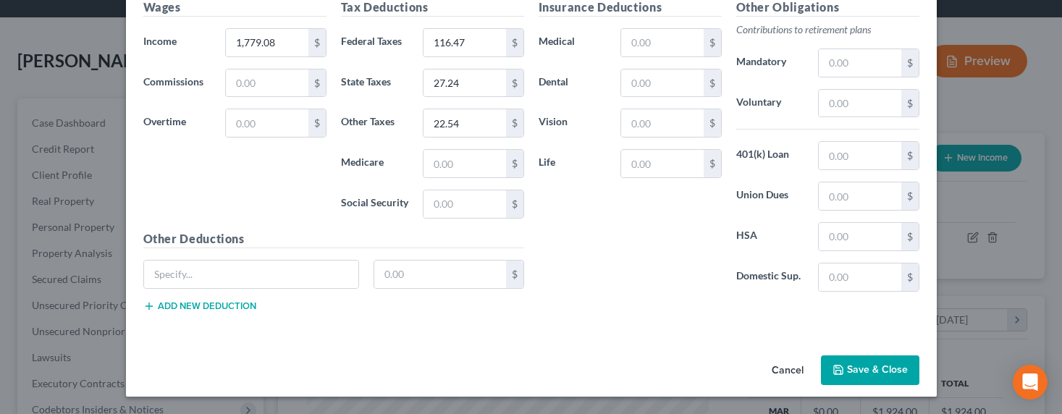
click at [853, 370] on button "Save & Close" at bounding box center [870, 370] width 98 height 30
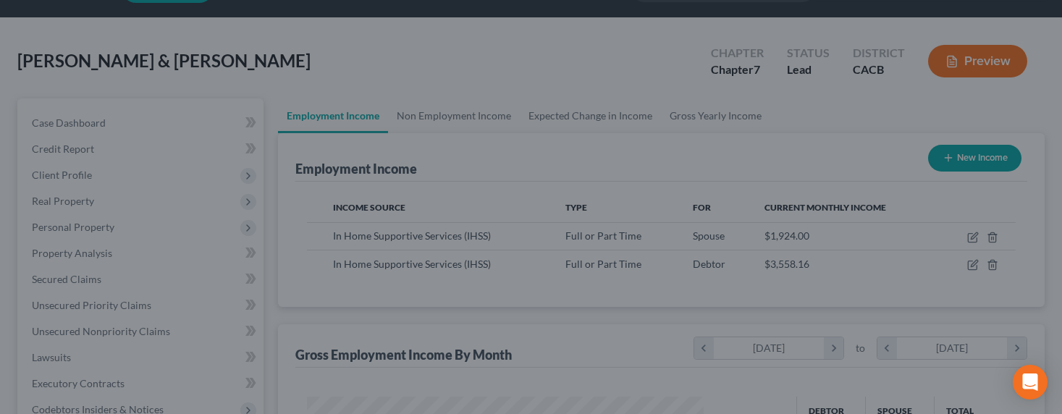
scroll to position [723514, 723349]
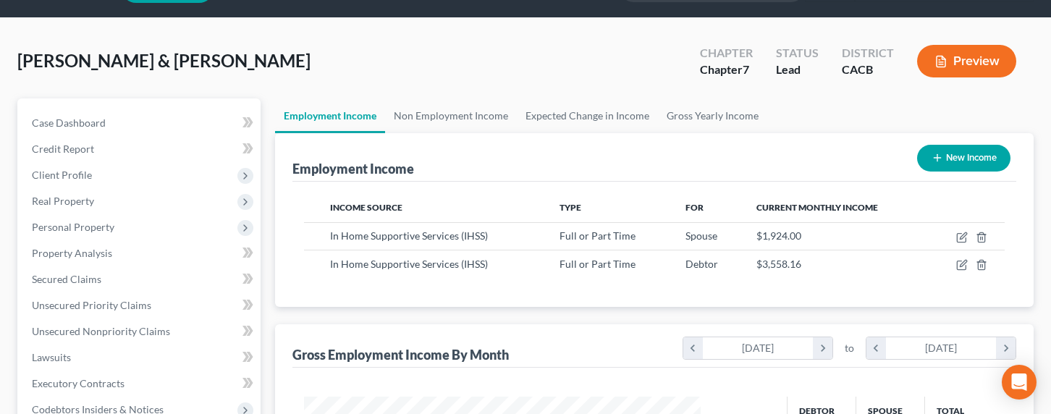
click at [934, 158] on line "button" at bounding box center [937, 158] width 7 height 0
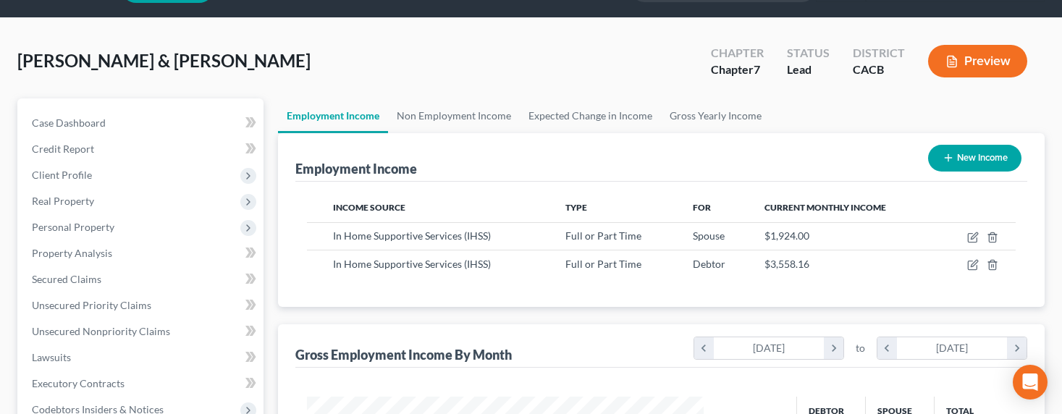
scroll to position [259, 430]
select select "0"
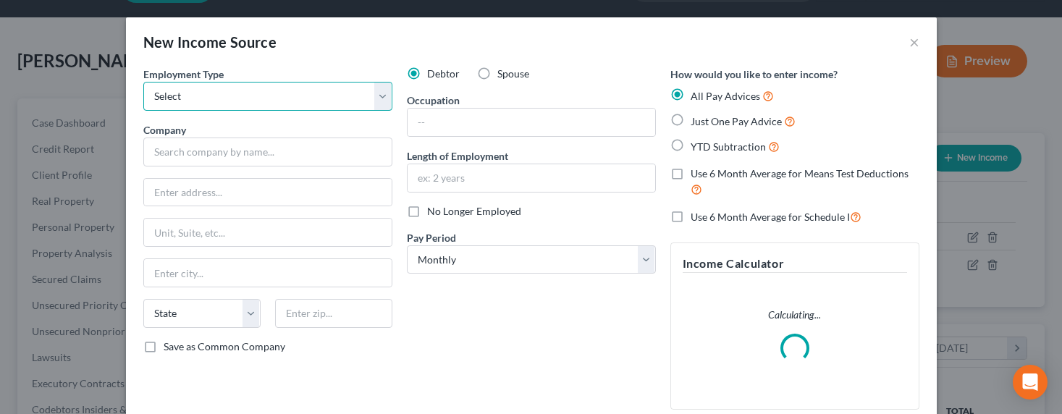
click at [224, 87] on select "Select Full or Part Time Employment Self Employment" at bounding box center [267, 96] width 249 height 29
select select "1"
click at [143, 82] on select "Select Full or Part Time Employment Self Employment" at bounding box center [267, 96] width 249 height 29
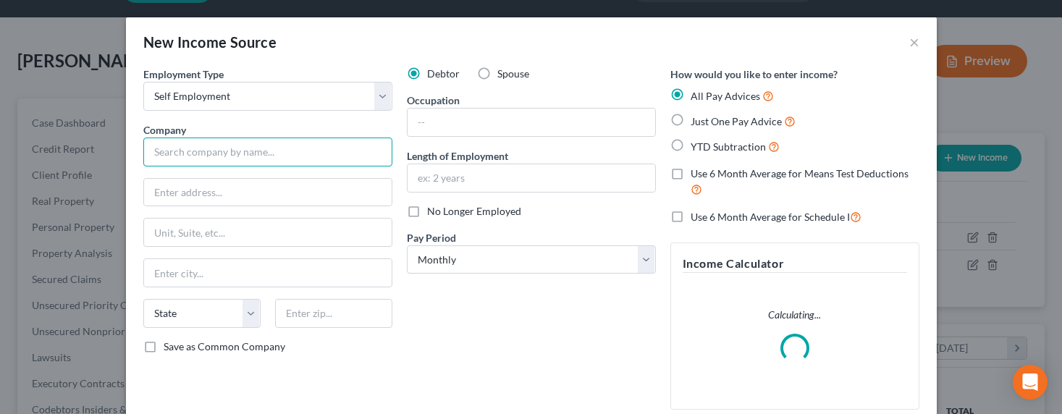
click at [208, 151] on input "text" at bounding box center [267, 152] width 249 height 29
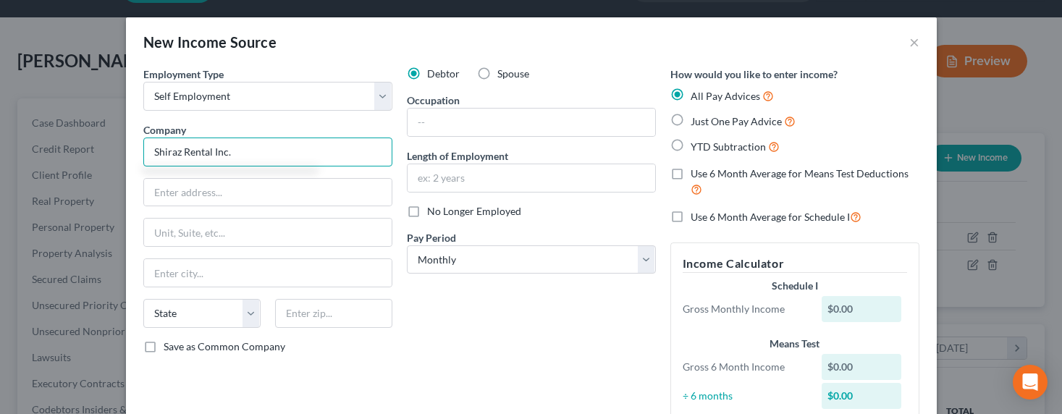
type input "Shiraz Rental Inc."
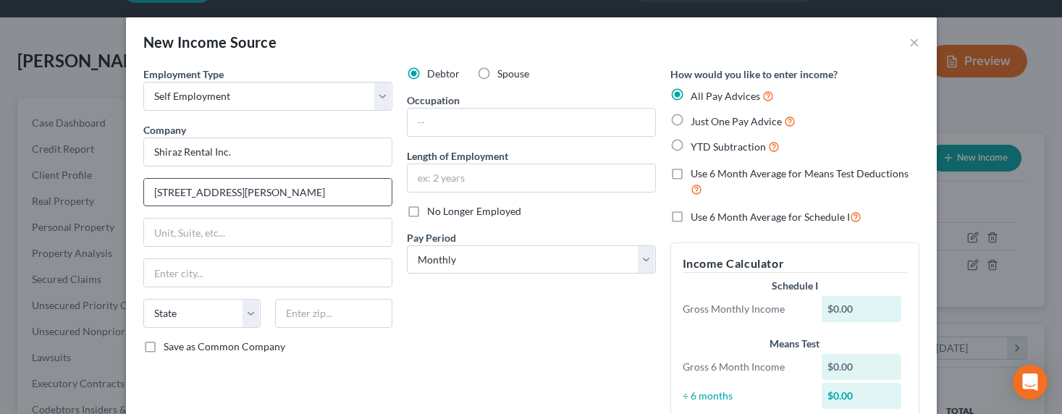
type input "3607 San Fernando Rd."
type input "91204"
type input "Glendale"
select select "4"
click at [455, 121] on input "text" at bounding box center [531, 123] width 248 height 28
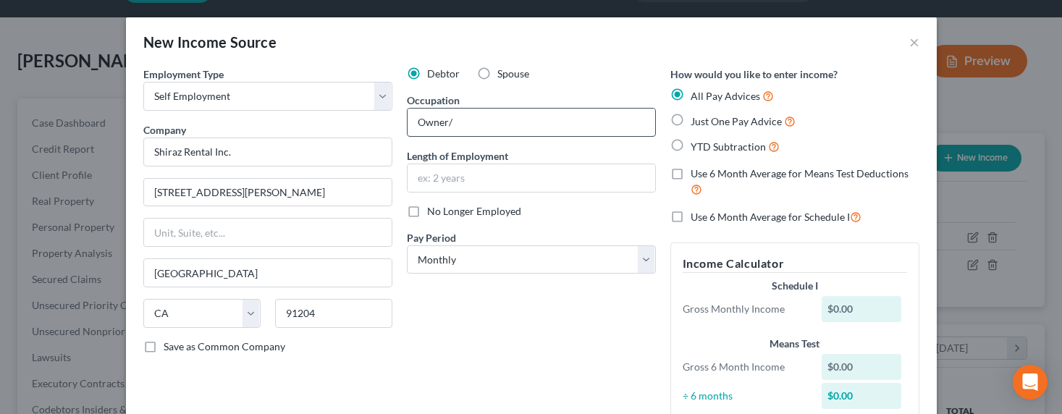
type input "Owner/Operator"
click at [422, 176] on input "15+ years" at bounding box center [531, 178] width 248 height 28
type input "10+ years"
click at [701, 120] on span "Just One Pay Advice" at bounding box center [735, 121] width 91 height 12
click at [701, 120] on input "Just One Pay Advice" at bounding box center [700, 117] width 9 height 9
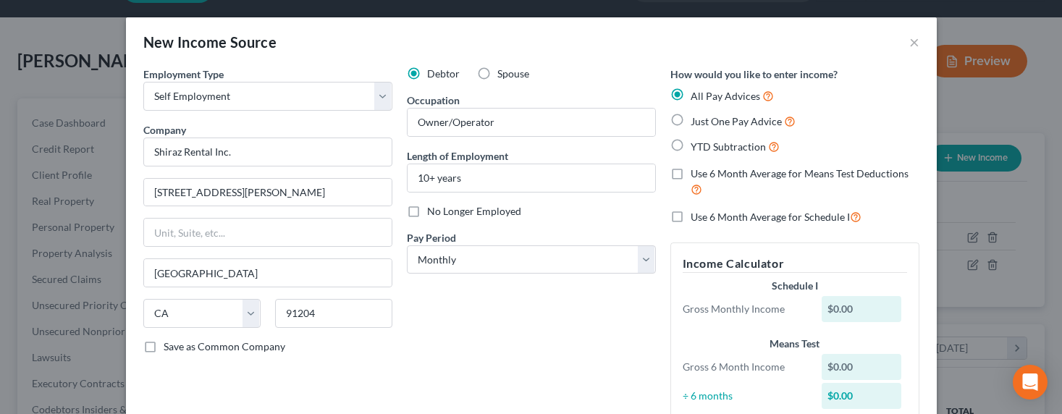
radio input "true"
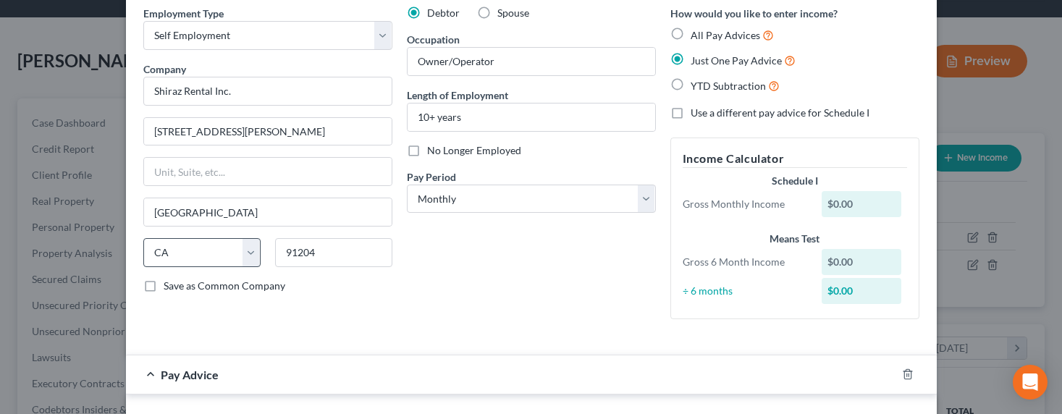
scroll to position [148, 0]
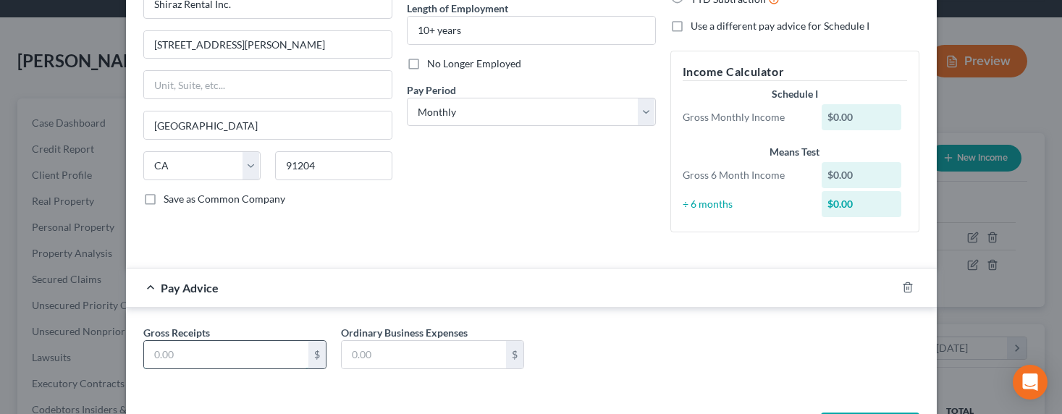
click at [182, 357] on input "text" at bounding box center [226, 355] width 164 height 28
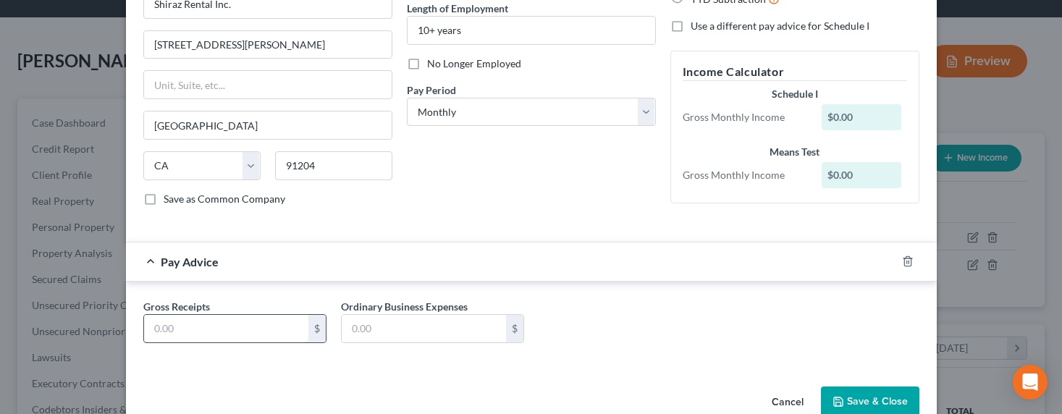
click at [190, 326] on input "text" at bounding box center [226, 329] width 164 height 28
click at [190, 327] on input "text" at bounding box center [226, 329] width 164 height 28
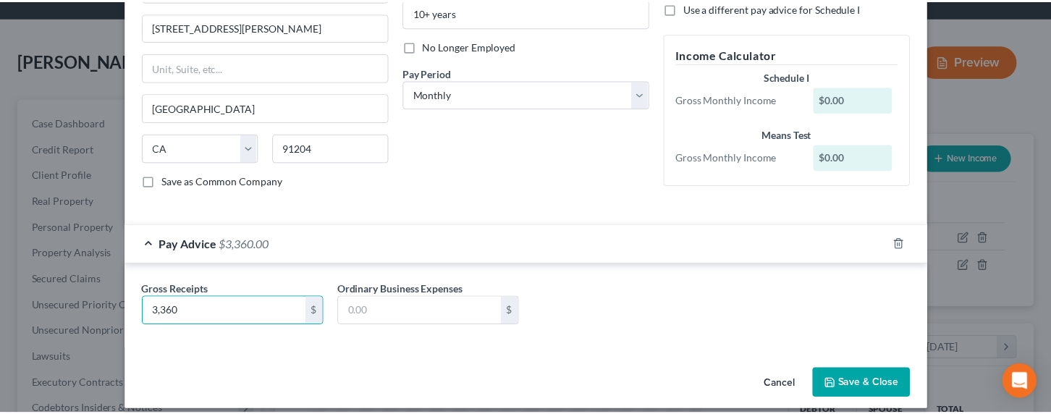
scroll to position [179, 0]
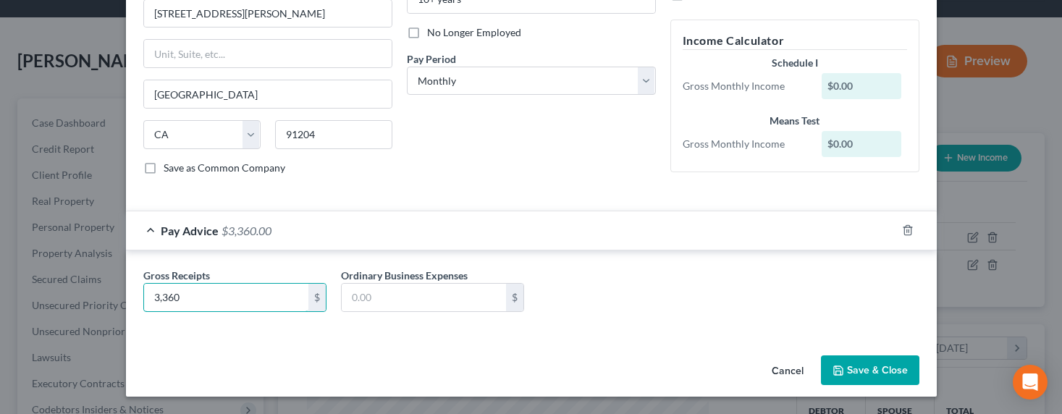
type input "3,360"
click at [865, 365] on button "Save & Close" at bounding box center [870, 370] width 98 height 30
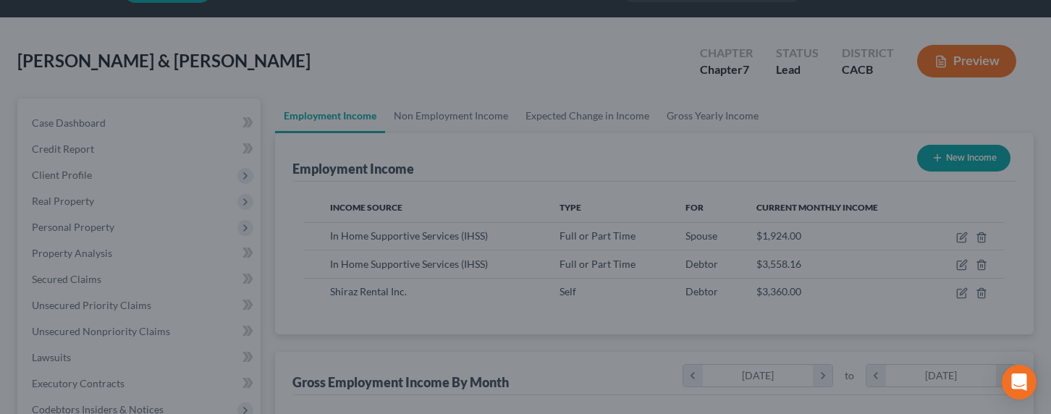
scroll to position [723514, 723349]
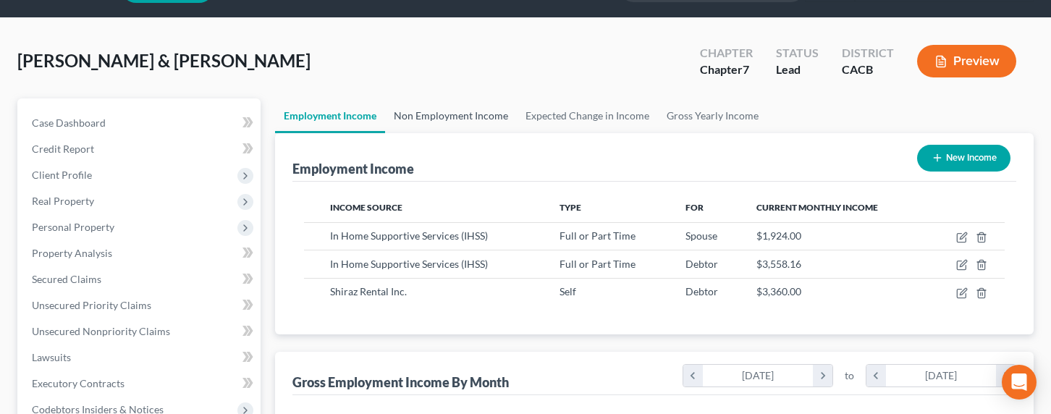
click at [442, 109] on link "Non Employment Income" at bounding box center [451, 115] width 132 height 35
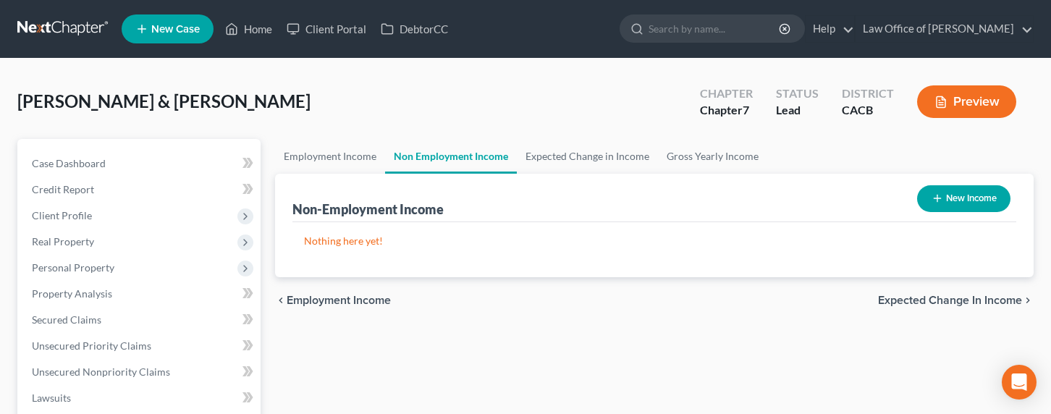
click at [952, 203] on button "New Income" at bounding box center [963, 198] width 93 height 27
select select "0"
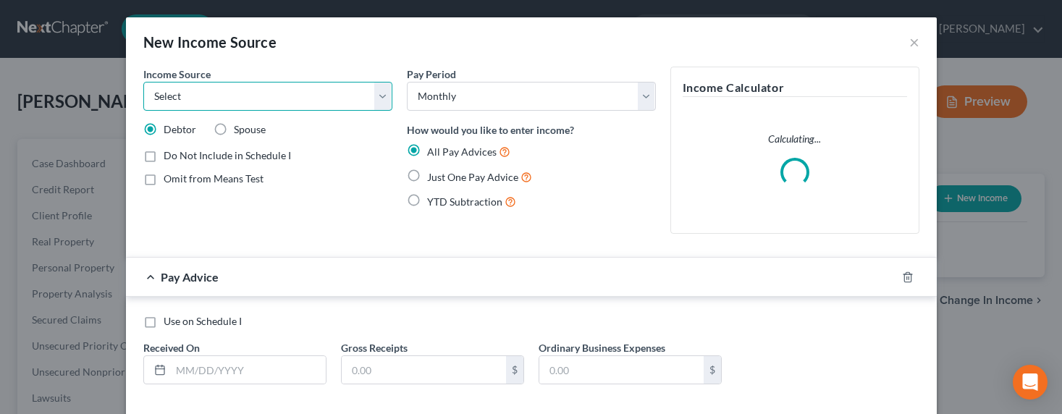
click at [318, 103] on select "Select Unemployment Disability (from employer) Pension Retirement Social Securi…" at bounding box center [267, 96] width 249 height 29
select select "13"
click at [143, 82] on select "Select Unemployment Disability (from employer) Pension Retirement Social Securi…" at bounding box center [267, 96] width 249 height 29
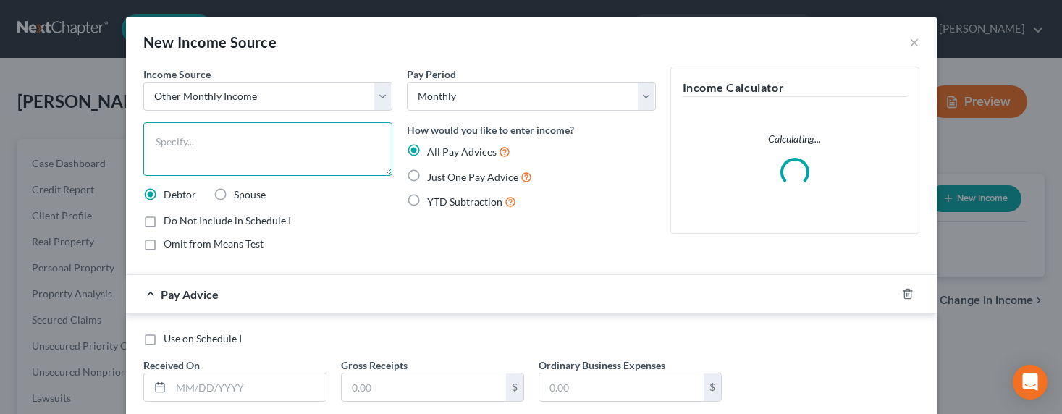
click at [237, 148] on textarea at bounding box center [267, 149] width 249 height 54
type textarea "Family Contribution"
click at [458, 175] on span "Just One Pay Advice" at bounding box center [472, 177] width 91 height 12
click at [442, 175] on input "Just One Pay Advice" at bounding box center [437, 173] width 9 height 9
radio input "true"
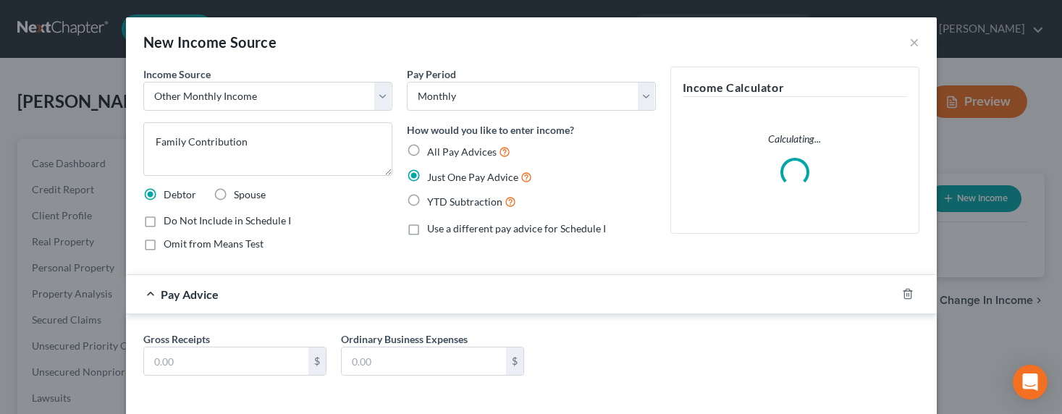
click at [194, 242] on span "Omit from Means Test" at bounding box center [214, 243] width 100 height 12
click at [179, 242] on input "Omit from Means Test" at bounding box center [173, 241] width 9 height 9
checkbox input "true"
click at [177, 360] on input "text" at bounding box center [226, 361] width 164 height 28
drag, startPoint x: 184, startPoint y: 366, endPoint x: 130, endPoint y: 362, distance: 53.7
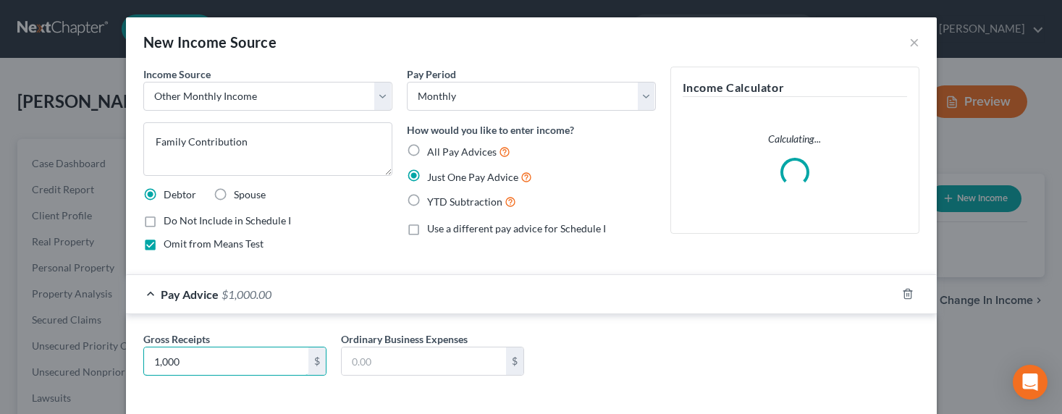
click at [136, 360] on div "Gross Receipts 1,000 $" at bounding box center [235, 353] width 198 height 44
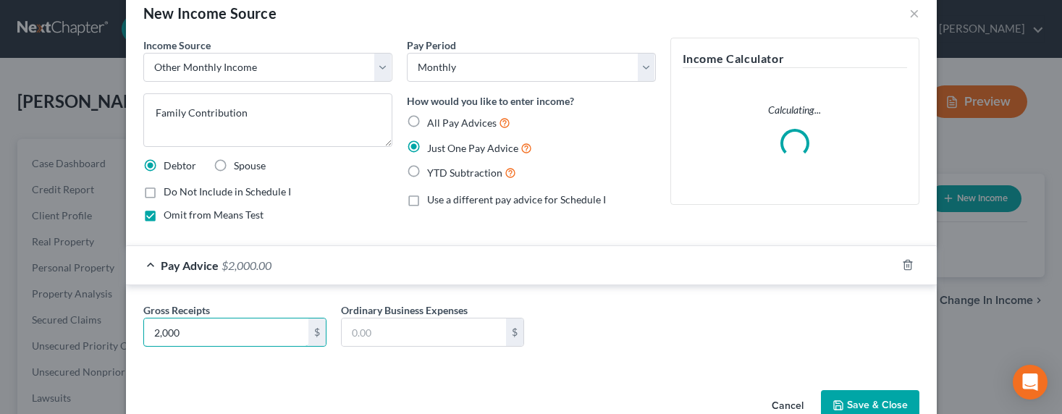
scroll to position [64, 0]
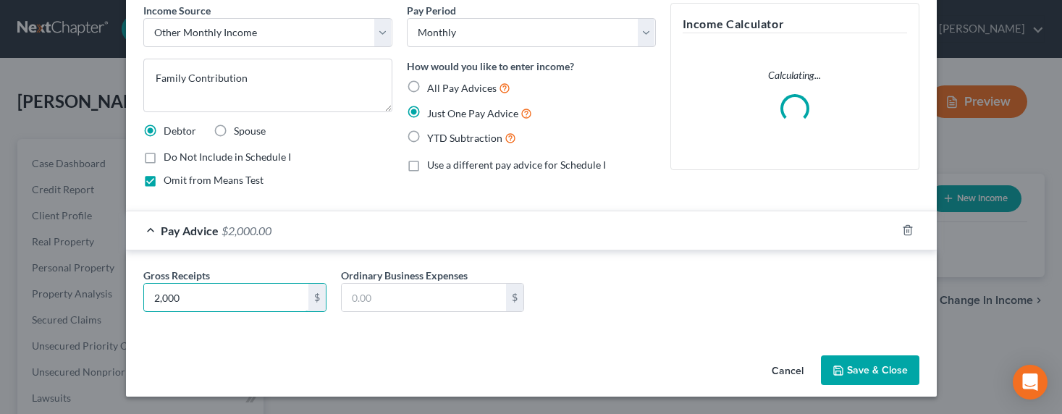
type input "2,000"
click at [857, 363] on button "Save & Close" at bounding box center [870, 370] width 98 height 30
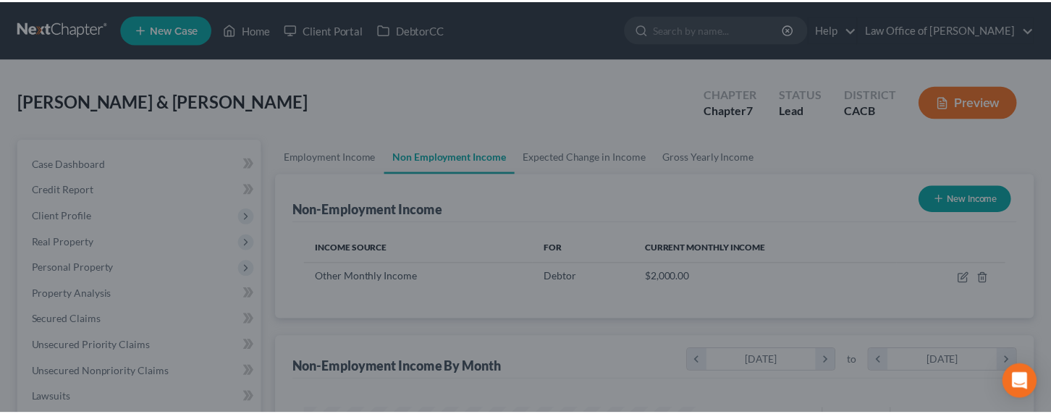
scroll to position [259, 426]
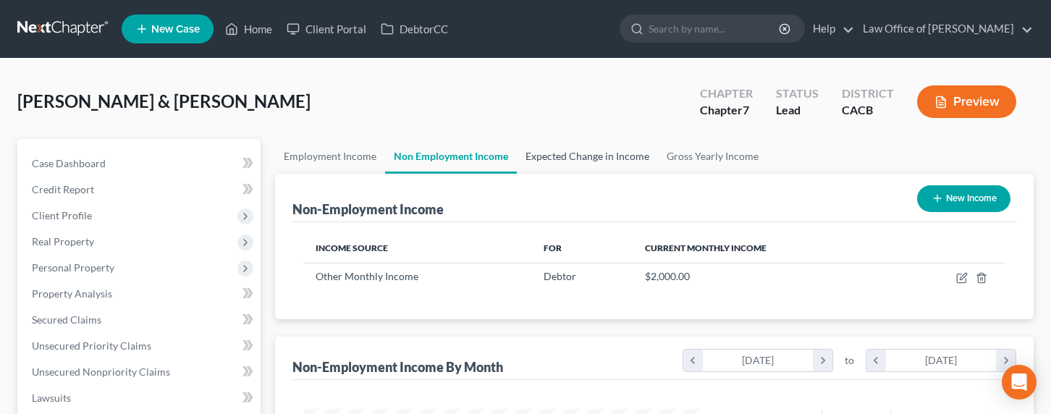
click at [594, 151] on link "Expected Change in Income" at bounding box center [587, 156] width 141 height 35
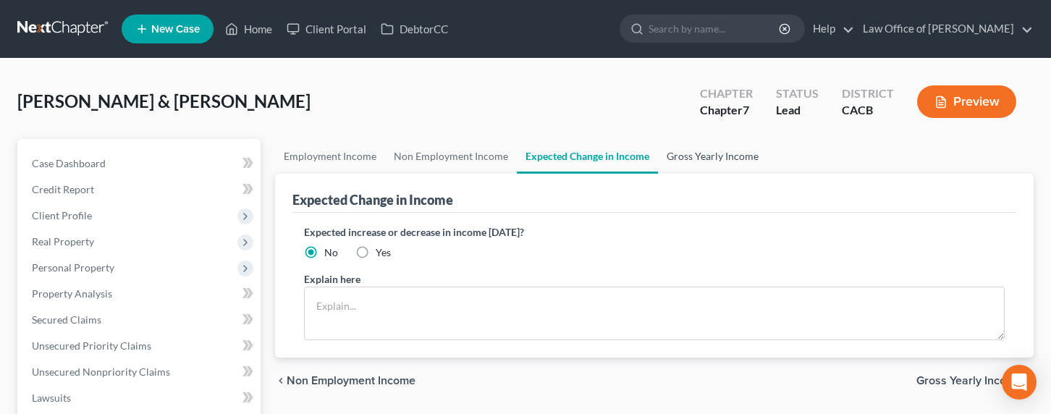
click at [691, 153] on link "Gross Yearly Income" at bounding box center [712, 156] width 109 height 35
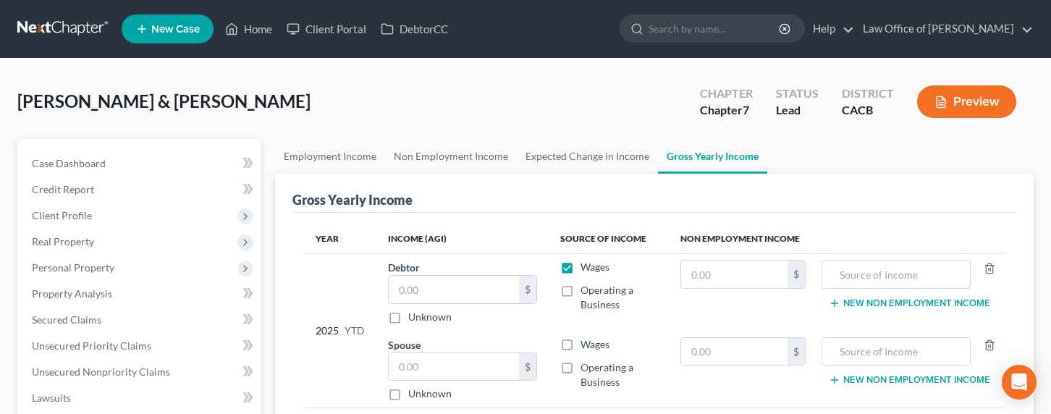
click at [580, 289] on label "Operating a Business" at bounding box center [618, 297] width 77 height 29
click at [586, 289] on input "Operating a Business" at bounding box center [590, 287] width 9 height 9
checkbox input "true"
click at [427, 288] on input "text" at bounding box center [454, 290] width 130 height 28
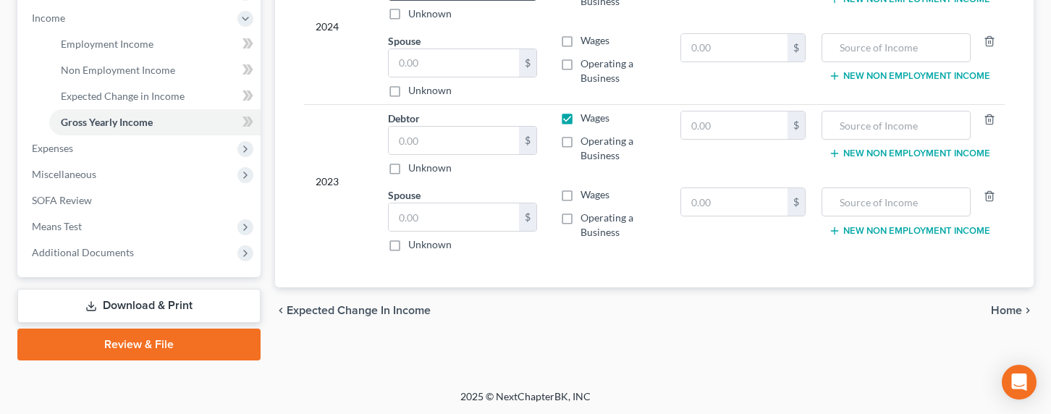
scroll to position [327, 0]
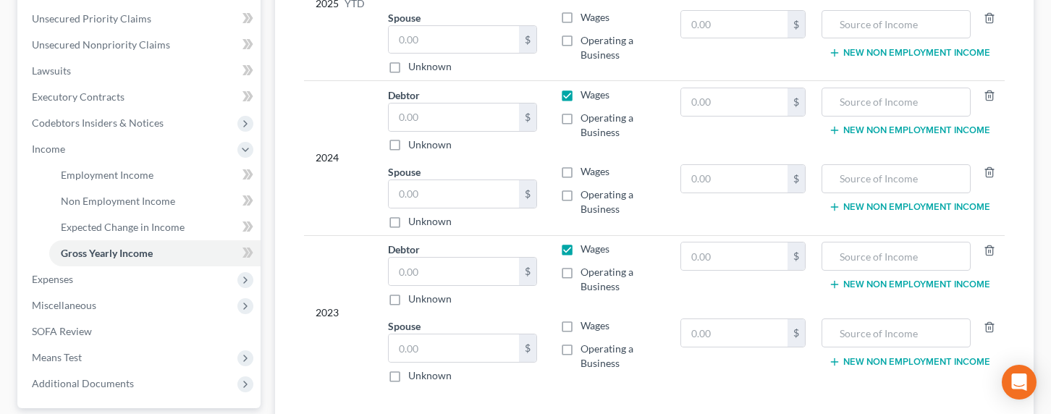
type input "68,501"
click at [408, 69] on label "Unknown" at bounding box center [429, 66] width 43 height 14
click at [414, 69] on input "Unknown" at bounding box center [418, 63] width 9 height 9
checkbox input "true"
type input "0.00"
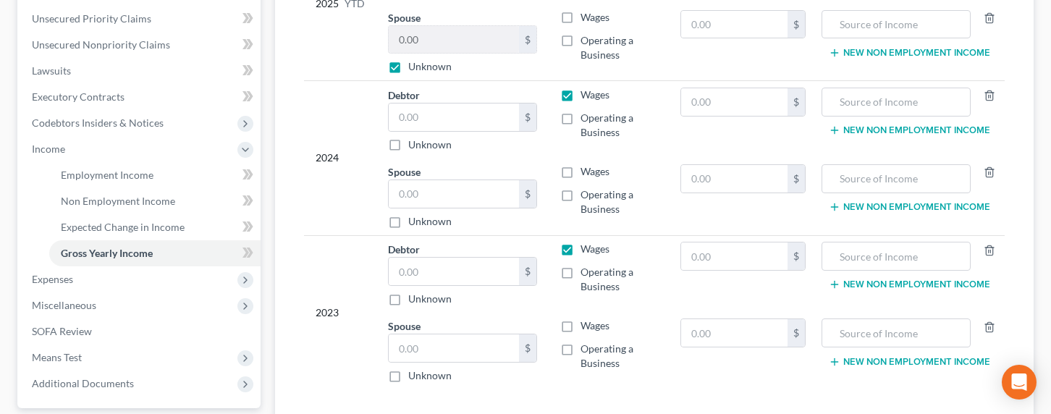
click at [408, 219] on label "Unknown" at bounding box center [429, 221] width 43 height 14
click at [414, 219] on input "Unknown" at bounding box center [418, 218] width 9 height 9
checkbox input "true"
type input "0.00"
click at [424, 119] on input "text" at bounding box center [454, 117] width 130 height 28
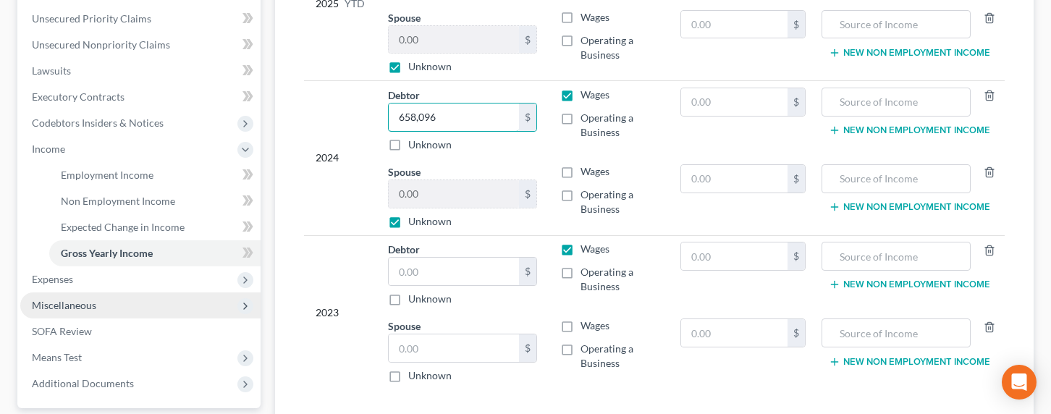
type input "658,096"
click at [580, 119] on label "Operating a Business" at bounding box center [618, 125] width 77 height 29
click at [586, 119] on input "Operating a Business" at bounding box center [590, 115] width 9 height 9
checkbox input "true"
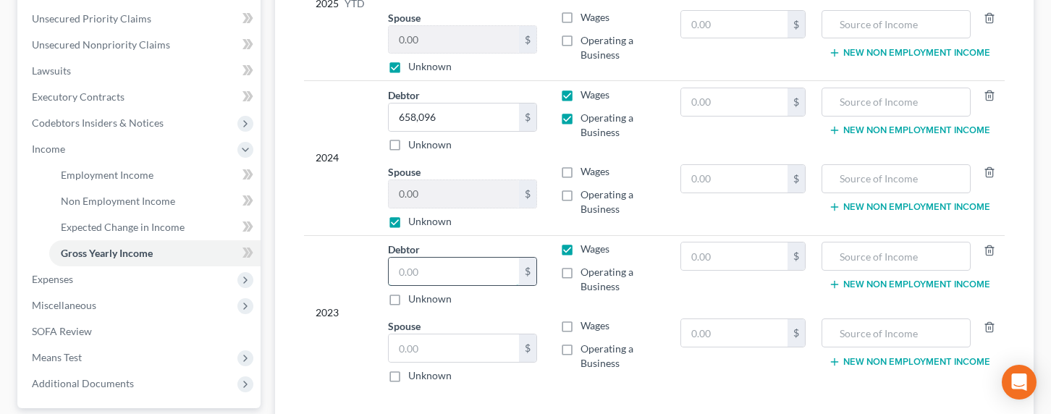
click at [447, 276] on input "text" at bounding box center [454, 272] width 130 height 28
type input "634,500"
click at [419, 373] on label "Unknown" at bounding box center [429, 375] width 43 height 14
click at [419, 373] on input "Unknown" at bounding box center [418, 372] width 9 height 9
checkbox input "true"
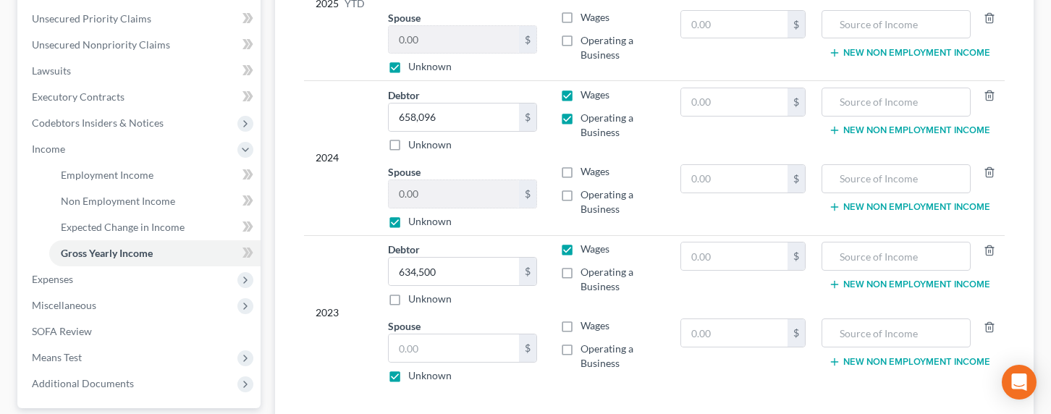
type input "0.00"
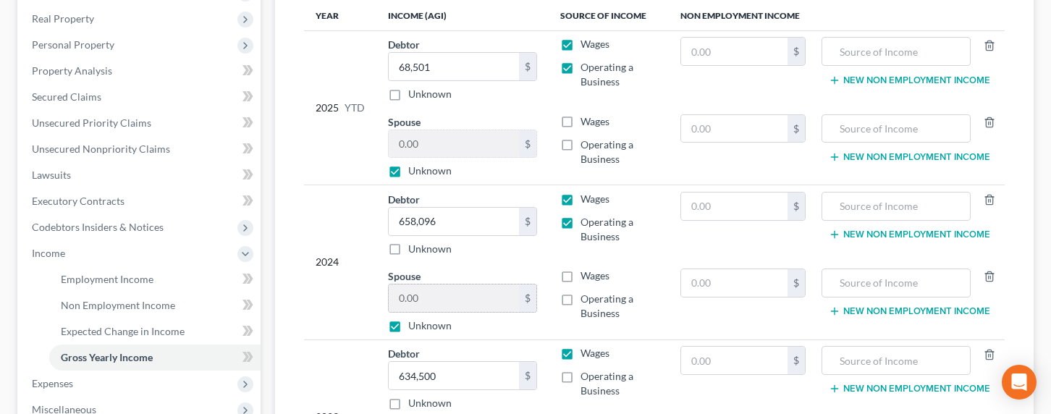
scroll to position [157, 0]
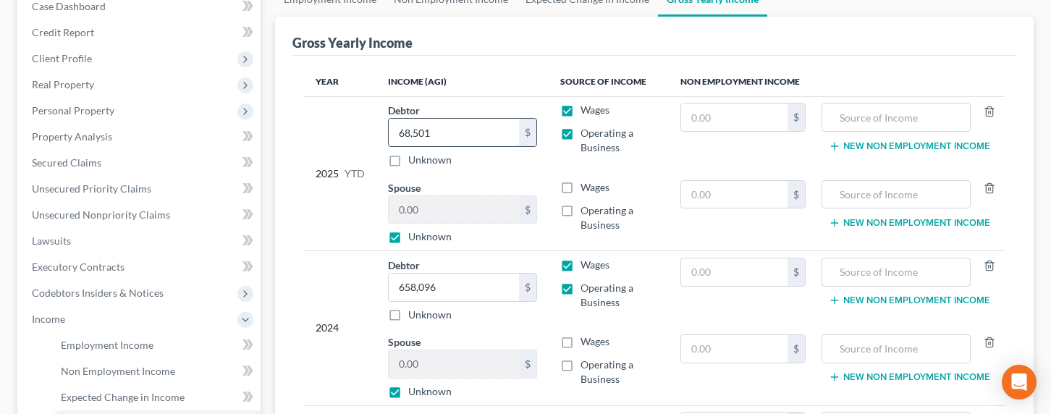
click at [411, 140] on input "68,501" at bounding box center [454, 133] width 130 height 28
click at [404, 132] on input "68,501" at bounding box center [454, 133] width 130 height 28
click at [400, 132] on input "68,501" at bounding box center [454, 133] width 130 height 28
type input "468,501"
click at [336, 125] on div "2025 YTD" at bounding box center [340, 173] width 49 height 141
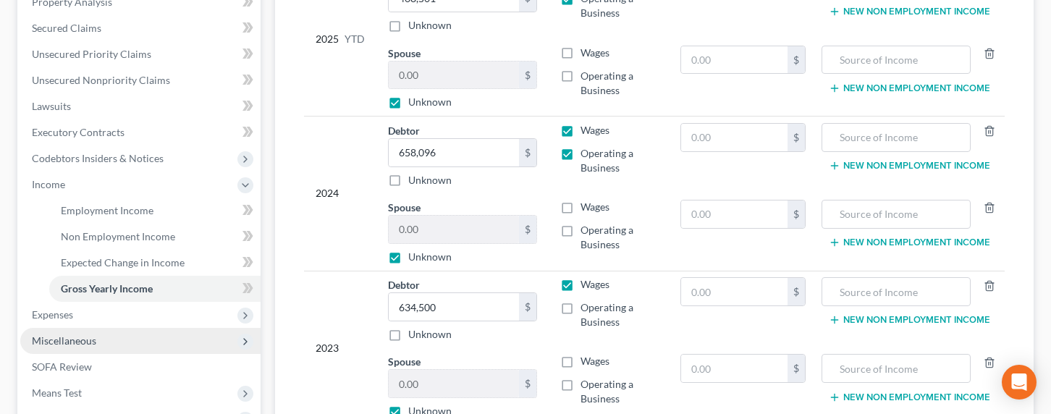
scroll to position [320, 0]
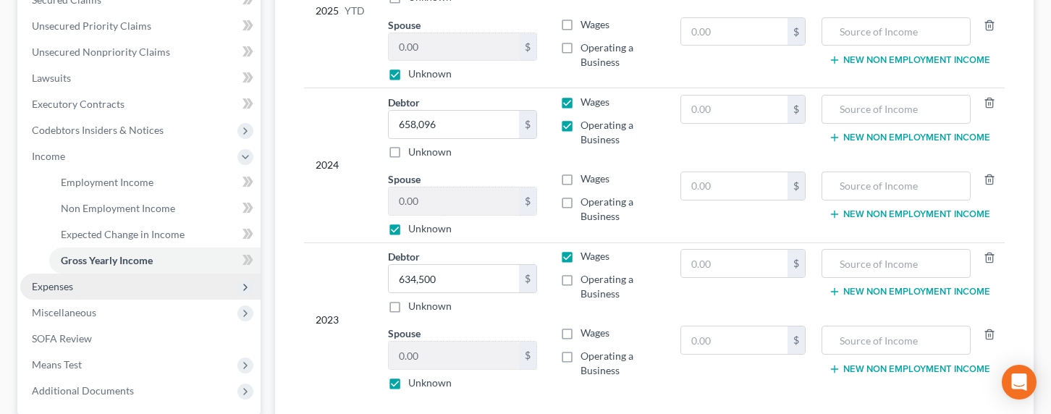
click at [68, 285] on span "Expenses" at bounding box center [52, 286] width 41 height 12
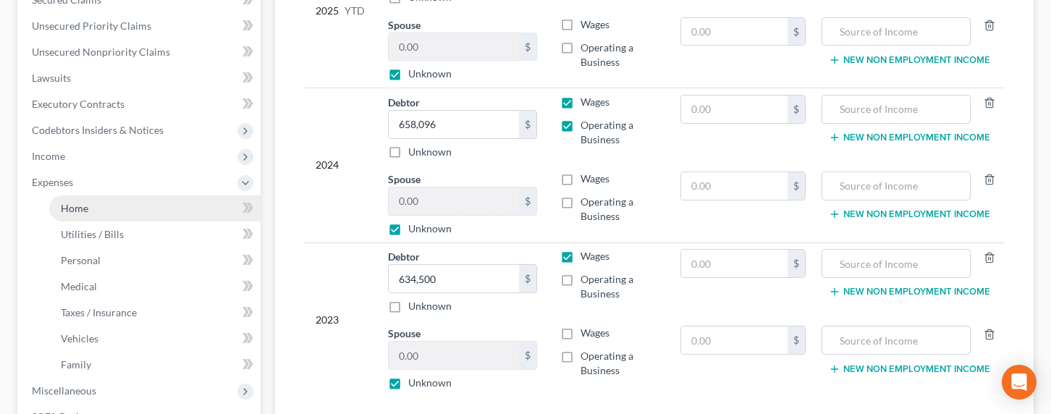
click at [80, 206] on span "Home" at bounding box center [75, 208] width 28 height 12
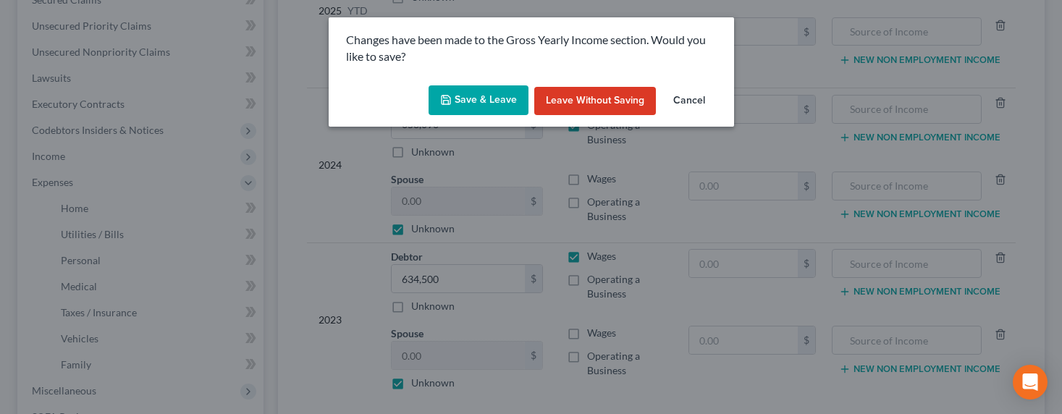
click at [488, 109] on button "Save & Leave" at bounding box center [478, 100] width 100 height 30
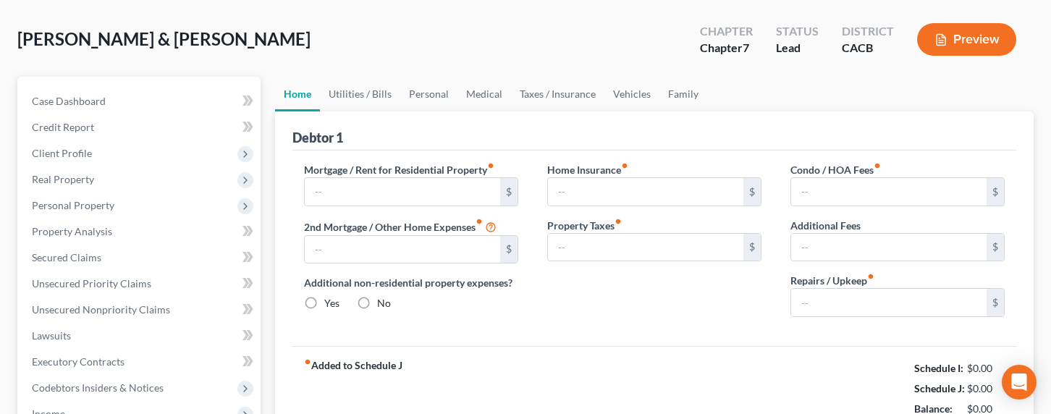
type input "0.00"
radio input "true"
type input "0.00"
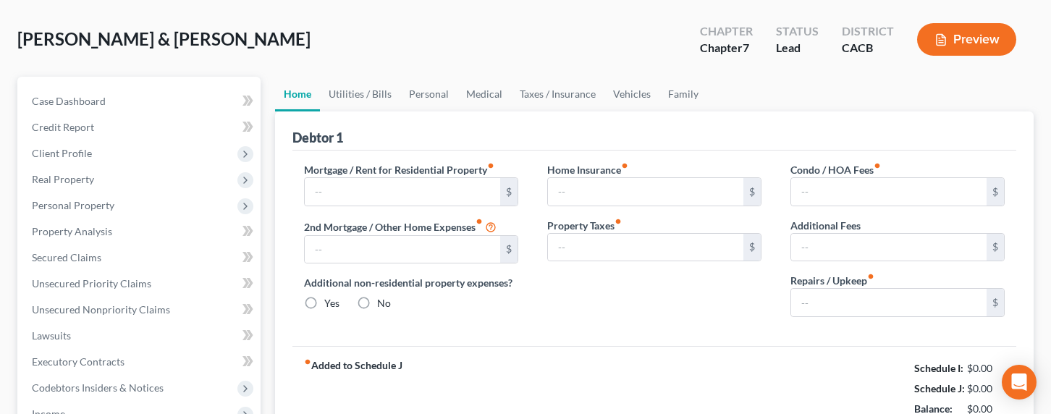
type input "0.00"
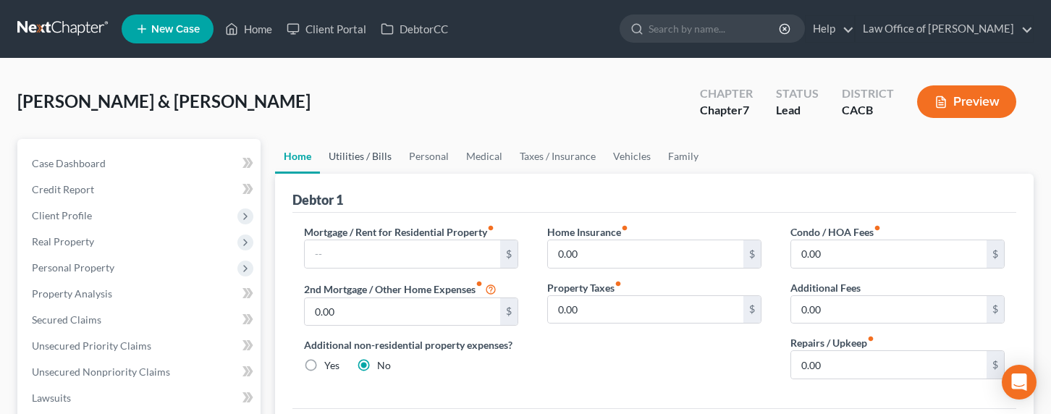
click at [366, 151] on link "Utilities / Bills" at bounding box center [360, 156] width 80 height 35
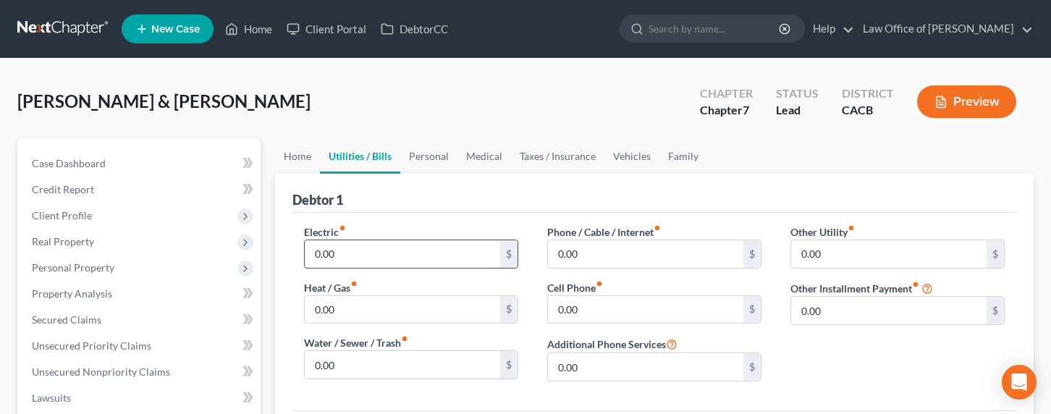
click at [350, 254] on input "0.00" at bounding box center [402, 254] width 195 height 28
type input "190"
type input "80"
type input "1"
type input "20,345"
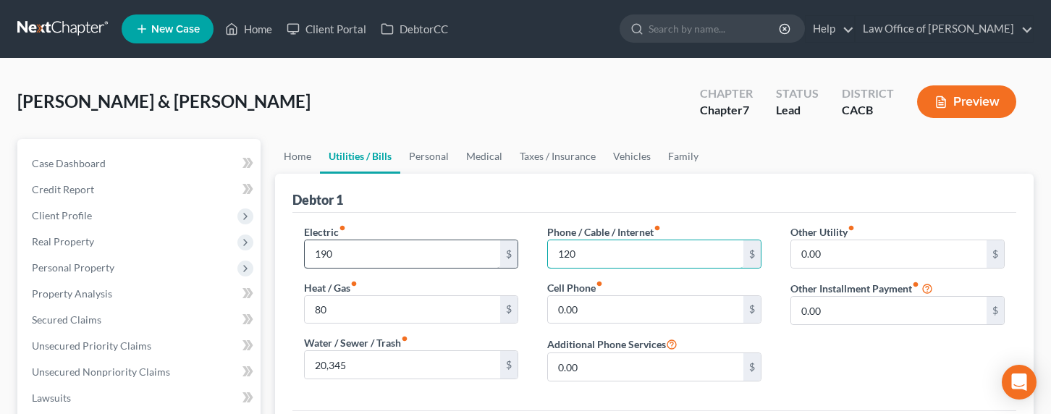
type input "120"
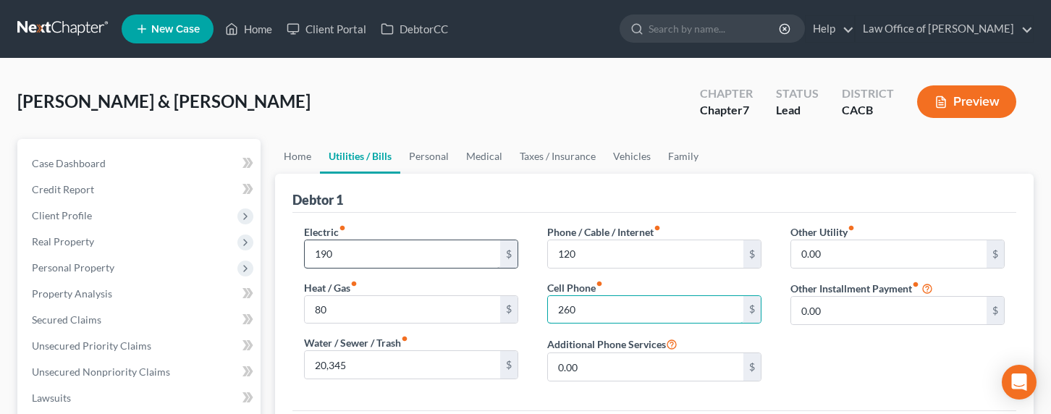
type input "260"
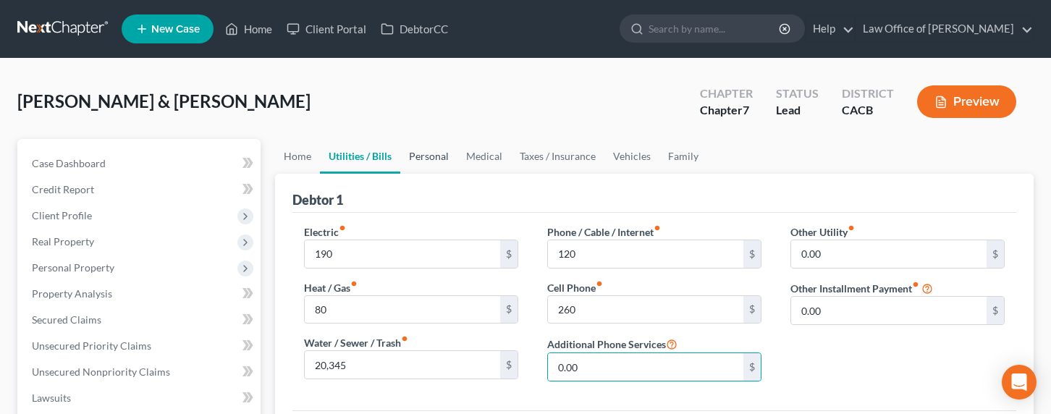
click at [425, 147] on link "Personal" at bounding box center [428, 156] width 57 height 35
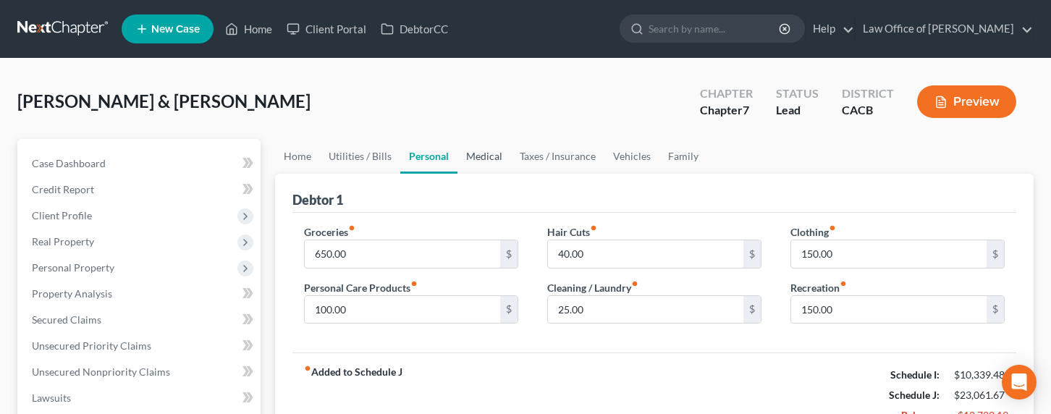
click at [481, 163] on link "Medical" at bounding box center [484, 156] width 54 height 35
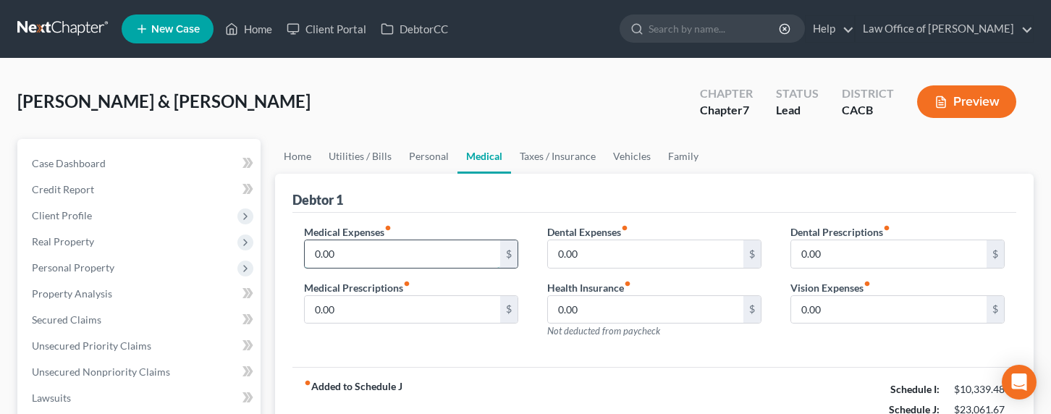
click at [407, 252] on input "0.00" at bounding box center [402, 254] width 195 height 28
type input "85.63"
type input "11"
click at [628, 151] on link "Vehicles" at bounding box center [631, 156] width 55 height 35
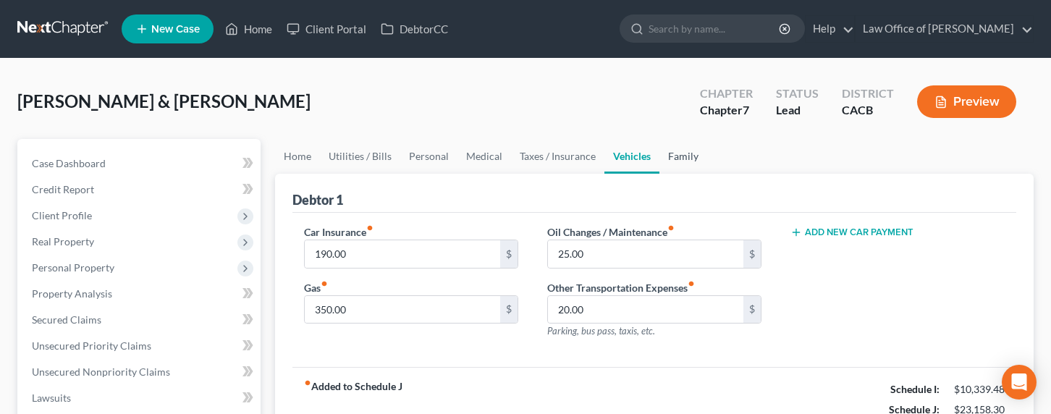
click at [685, 158] on link "Family" at bounding box center [683, 156] width 48 height 35
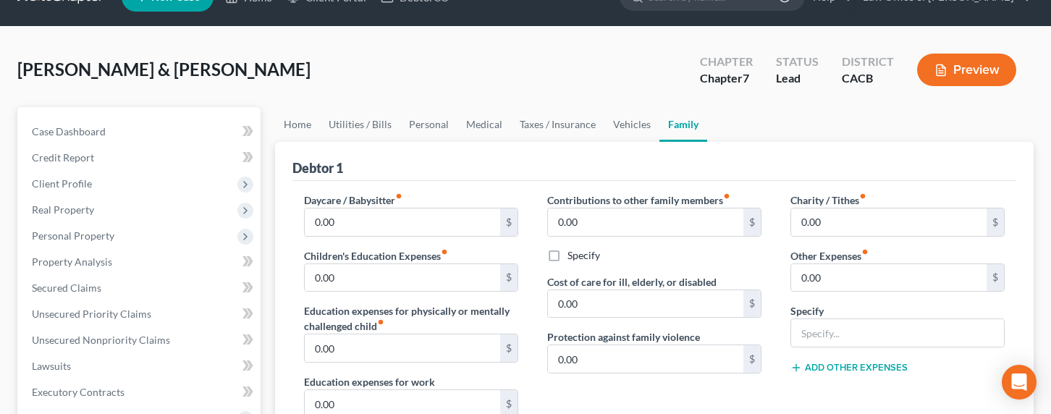
scroll to position [179, 0]
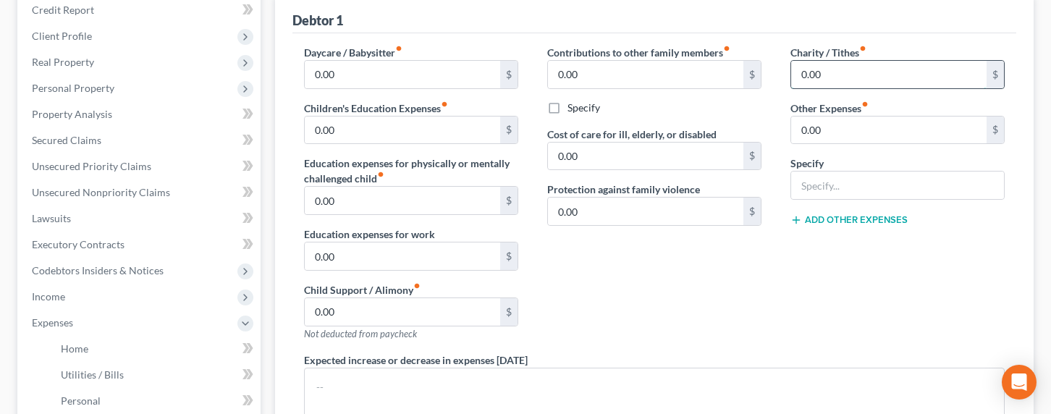
click at [827, 74] on input "0.00" at bounding box center [888, 75] width 195 height 28
type input "9"
type input "100"
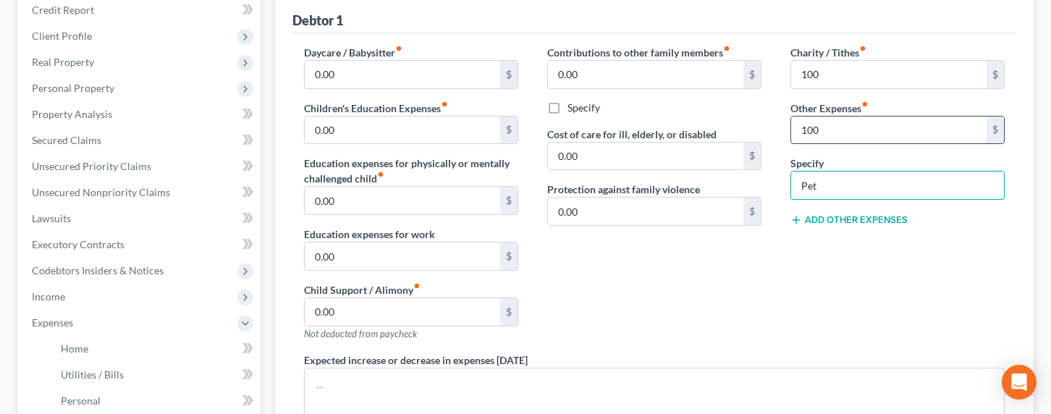
type input "Pet Expense / Vet"
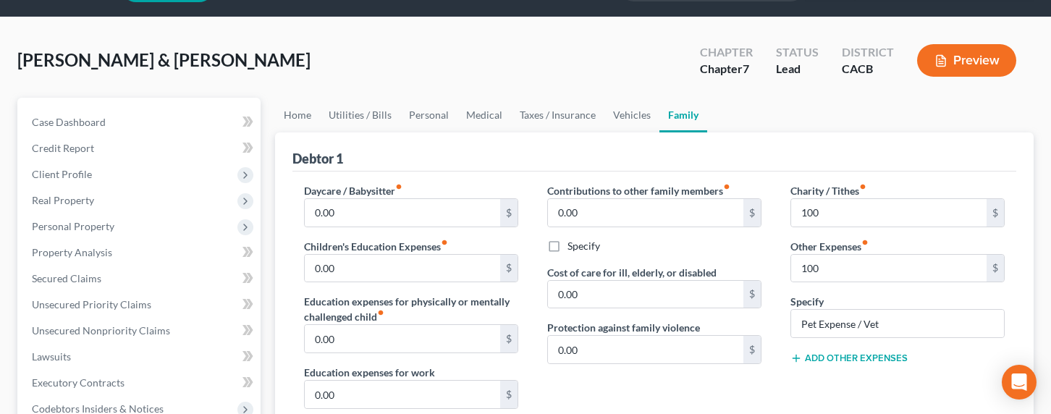
scroll to position [0, 0]
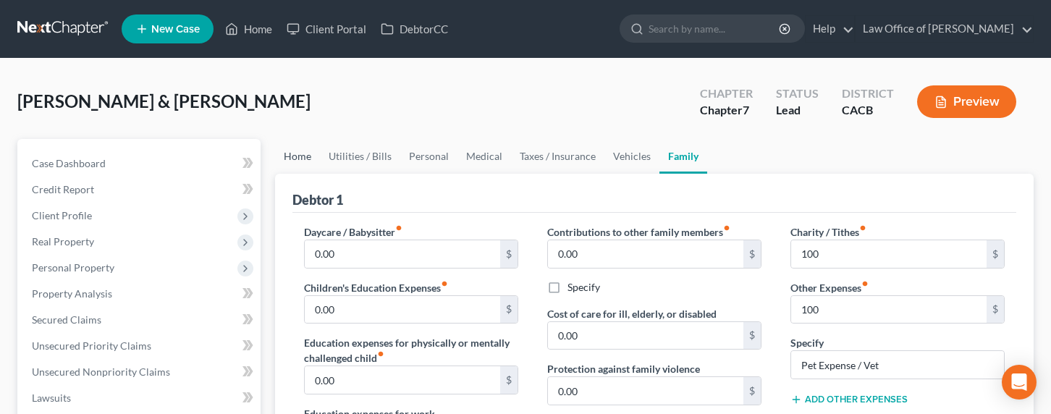
click at [281, 155] on link "Home" at bounding box center [297, 156] width 45 height 35
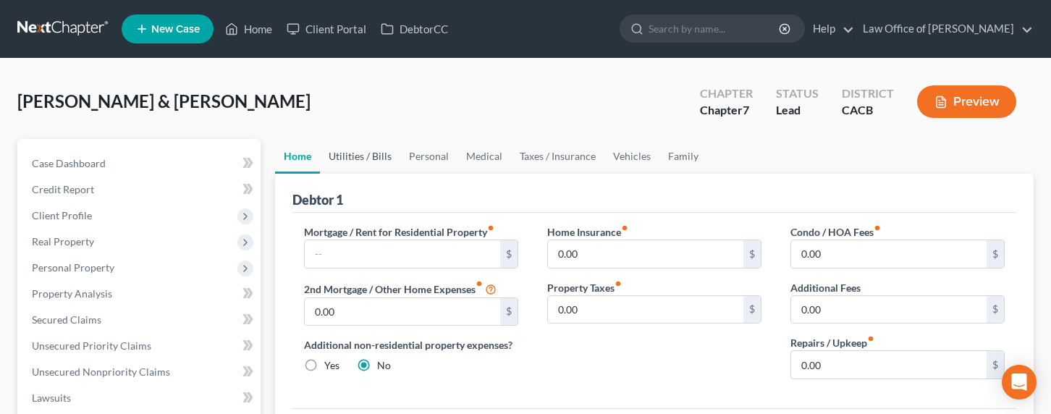
click at [342, 165] on link "Utilities / Bills" at bounding box center [360, 156] width 80 height 35
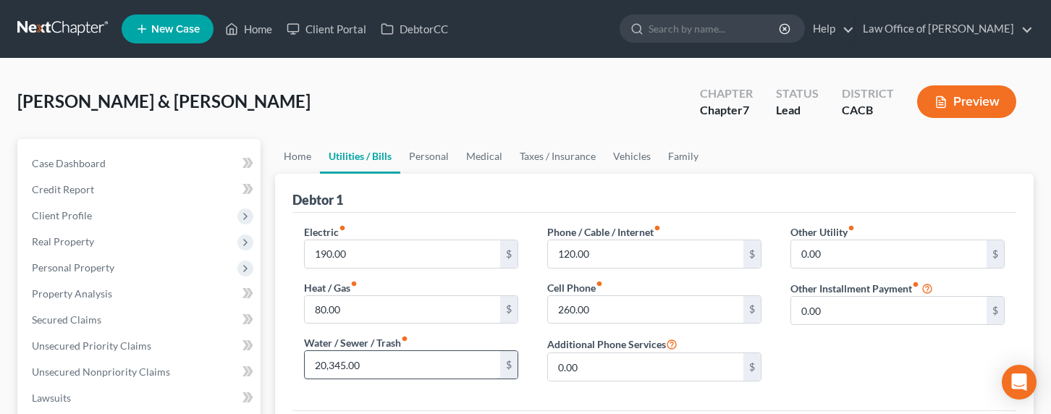
click at [323, 363] on input "20,345.00" at bounding box center [402, 365] width 195 height 28
drag, startPoint x: 374, startPoint y: 366, endPoint x: 299, endPoint y: 355, distance: 76.1
click at [299, 355] on div "Electric fiber_manual_record 190.00 $ Heat / Gas fiber_manual_record 80.00 $ Wa…" at bounding box center [411, 308] width 243 height 169
type input "203.15"
click at [664, 151] on link "Family" at bounding box center [683, 156] width 48 height 35
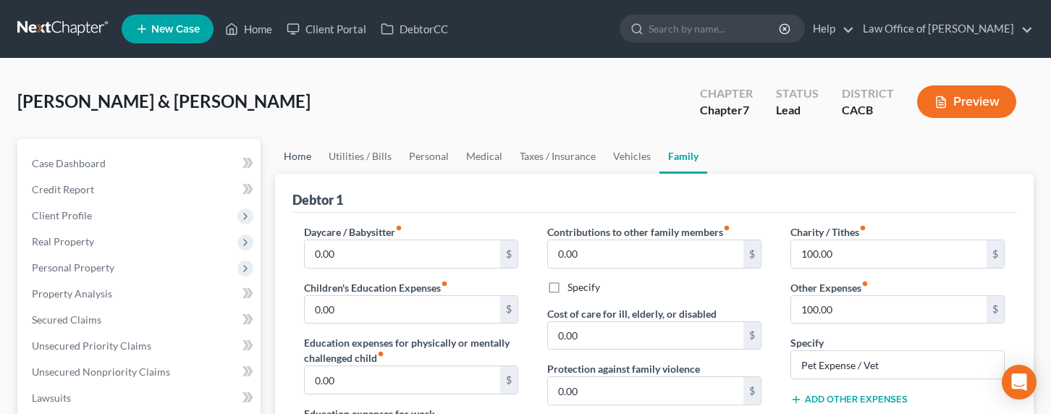
click at [282, 157] on link "Home" at bounding box center [297, 156] width 45 height 35
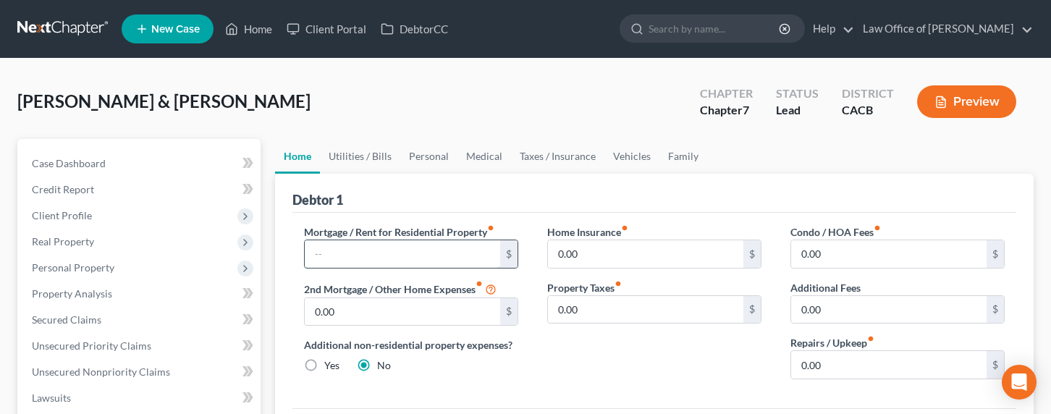
click at [361, 249] on input "text" at bounding box center [402, 254] width 195 height 28
click at [362, 249] on input "text" at bounding box center [402, 254] width 195 height 28
click at [361, 250] on input "text" at bounding box center [402, 254] width 195 height 28
click at [334, 258] on input "text" at bounding box center [402, 254] width 195 height 28
type input "4,517.59"
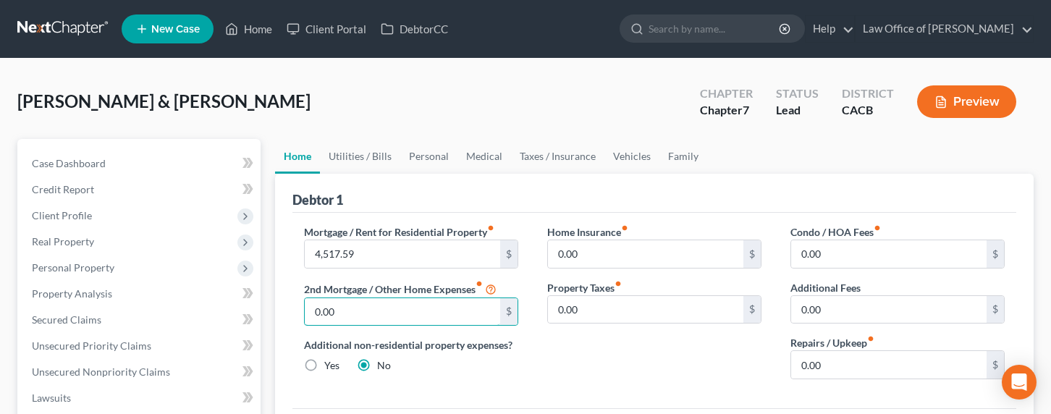
drag, startPoint x: 354, startPoint y: 312, endPoint x: 287, endPoint y: 310, distance: 67.3
click at [287, 310] on div "Debtor 1 Mortgage / Rent for Residential Property fiber_manual_record 4,517.59 …" at bounding box center [654, 333] width 759 height 319
type input "0"
type input "2,197.86"
click at [854, 363] on input "0.00" at bounding box center [888, 365] width 195 height 28
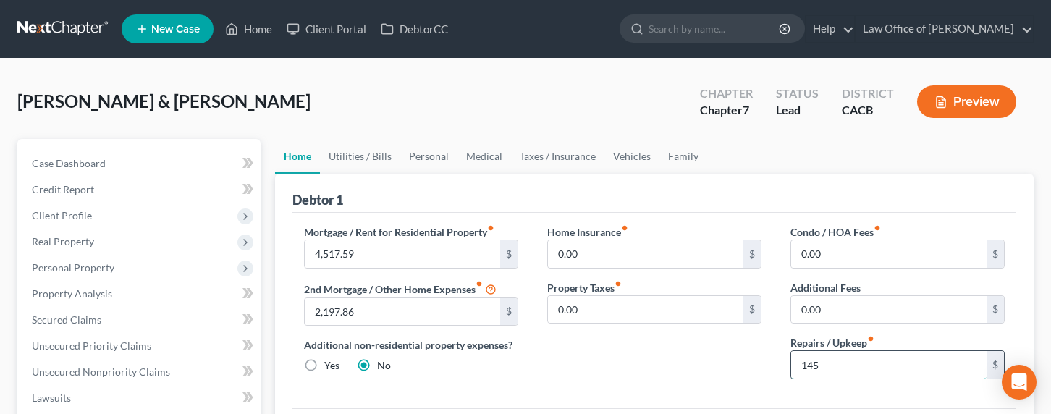
type input "145"
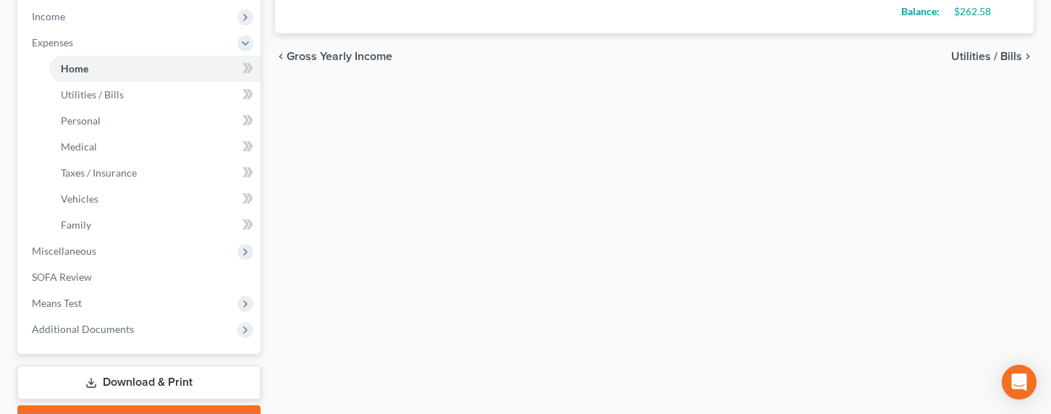
scroll to position [462, 0]
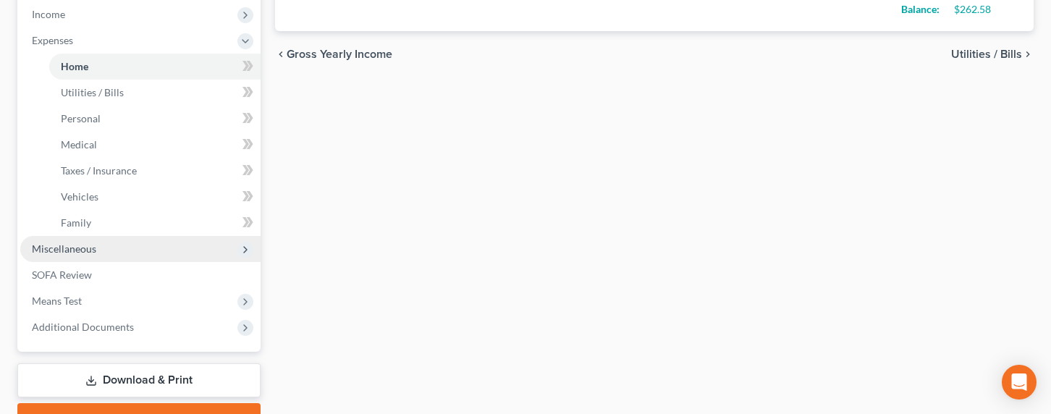
click at [56, 243] on span "Miscellaneous" at bounding box center [64, 248] width 64 height 12
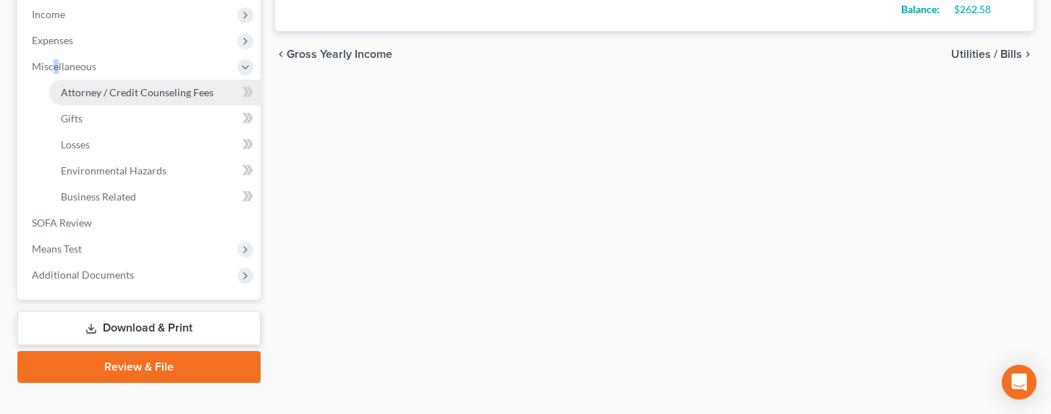
click at [88, 96] on span "Attorney / Credit Counseling Fees" at bounding box center [137, 92] width 153 height 12
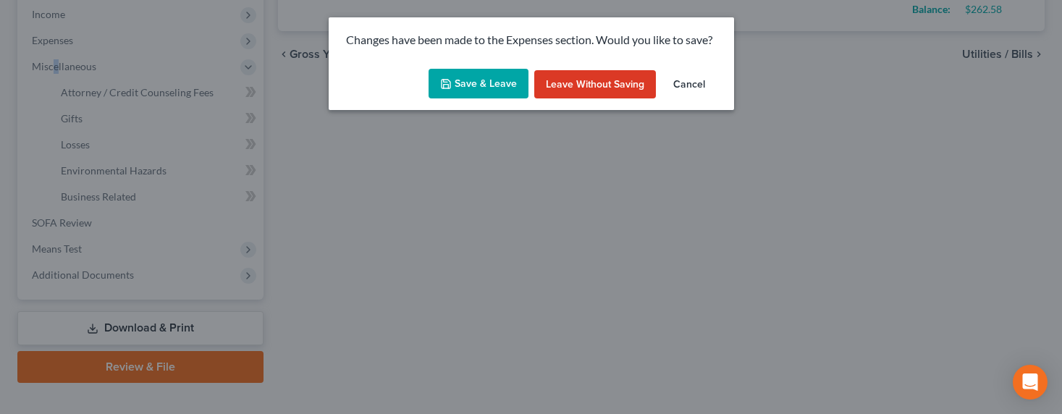
click at [495, 84] on button "Save & Leave" at bounding box center [478, 84] width 100 height 30
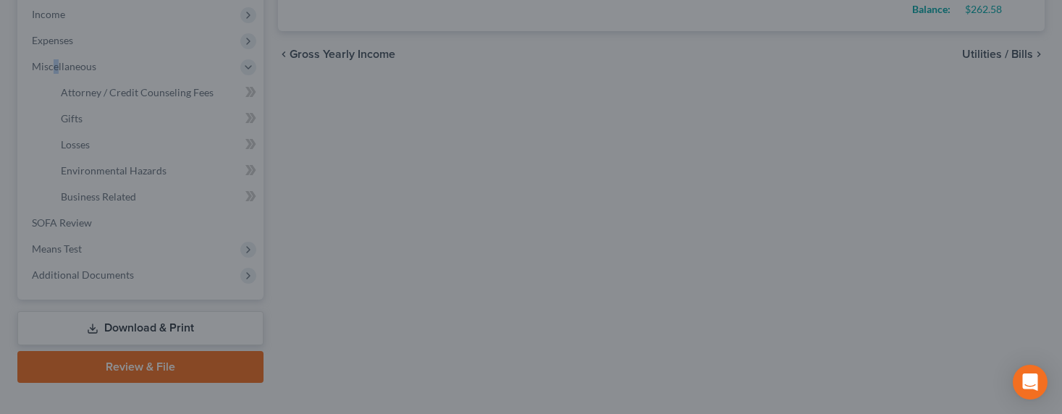
type input "145.00"
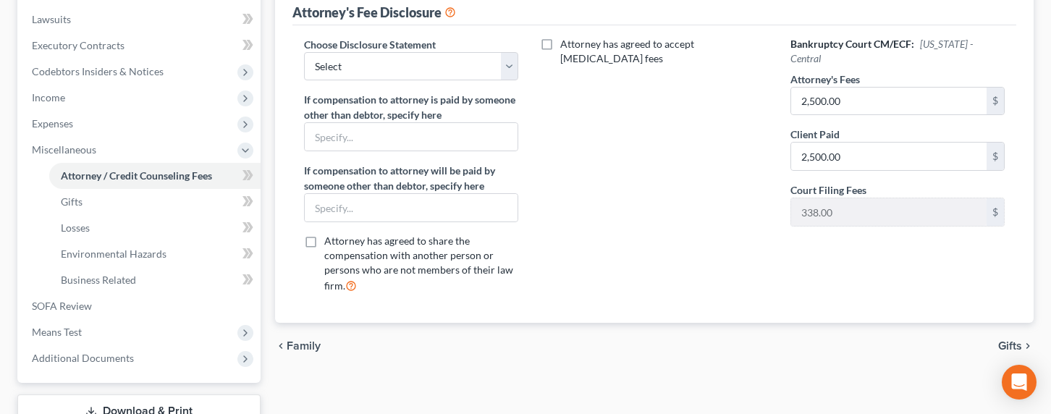
scroll to position [484, 0]
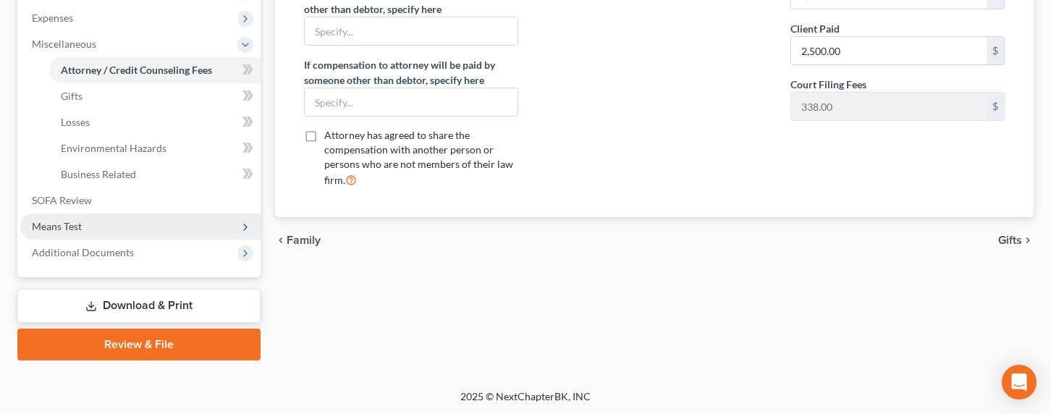
click at [62, 225] on span "Means Test" at bounding box center [57, 226] width 50 height 12
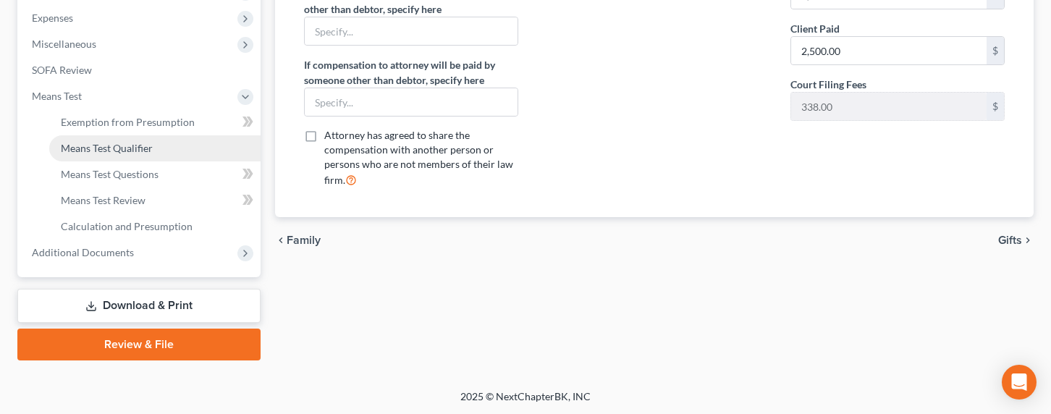
click at [80, 149] on span "Means Test Qualifier" at bounding box center [107, 148] width 92 height 12
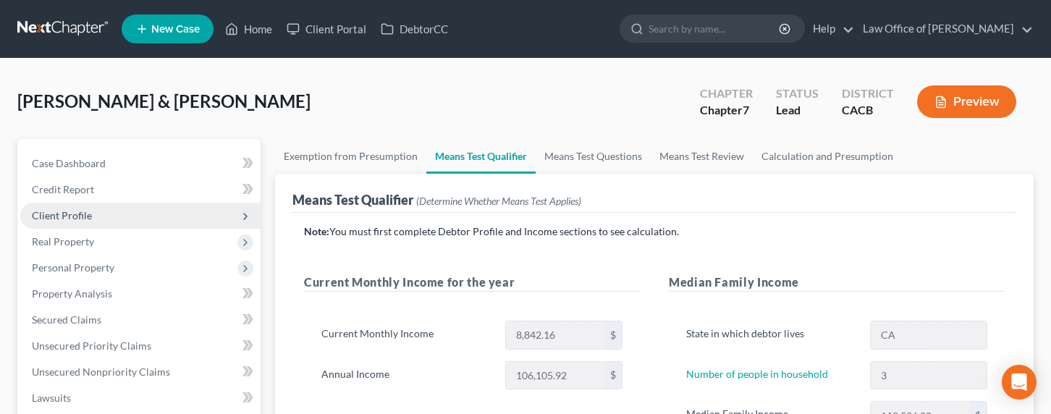
click at [77, 215] on span "Client Profile" at bounding box center [62, 215] width 60 height 12
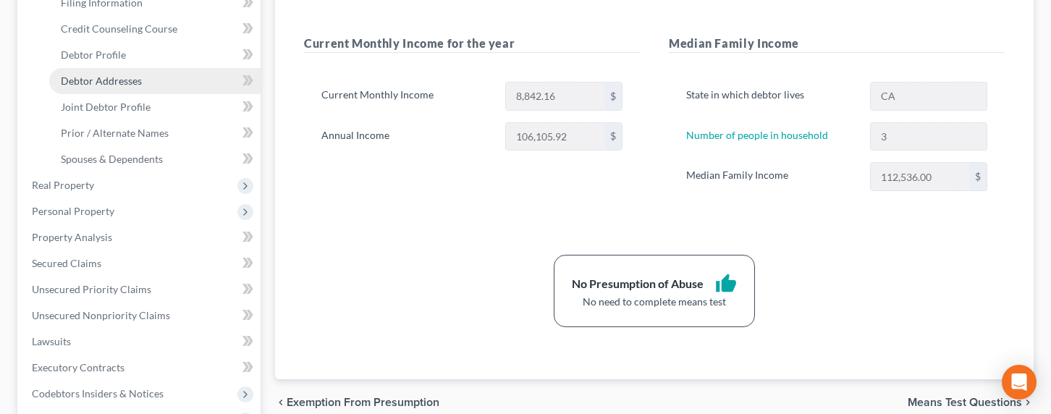
scroll to position [185, 0]
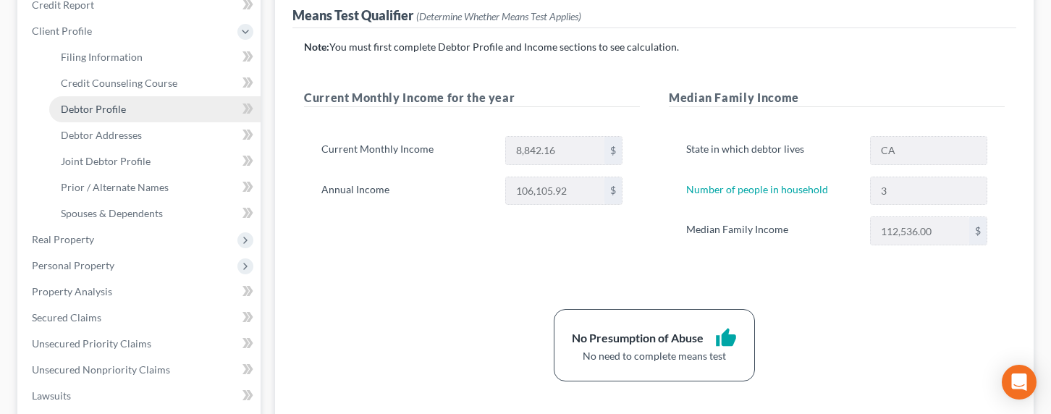
click at [97, 114] on span "Debtor Profile" at bounding box center [93, 109] width 65 height 12
select select "1"
select select "2"
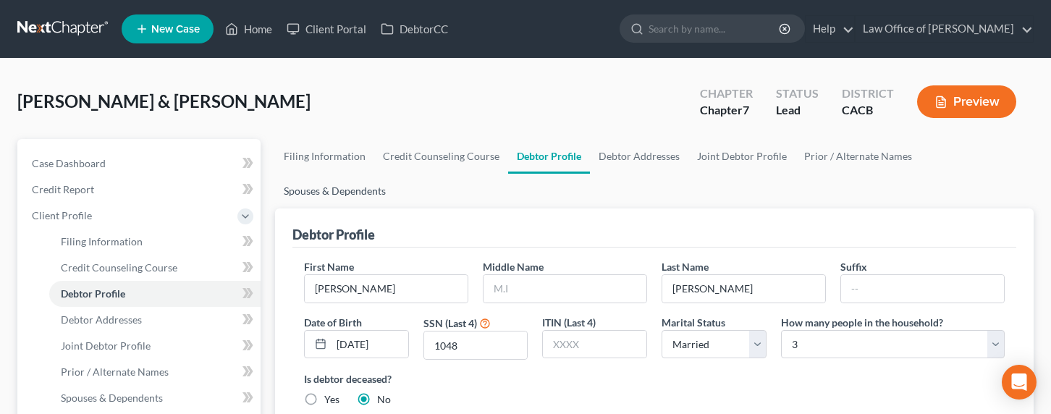
click at [394, 174] on link "Spouses & Dependents" at bounding box center [334, 191] width 119 height 35
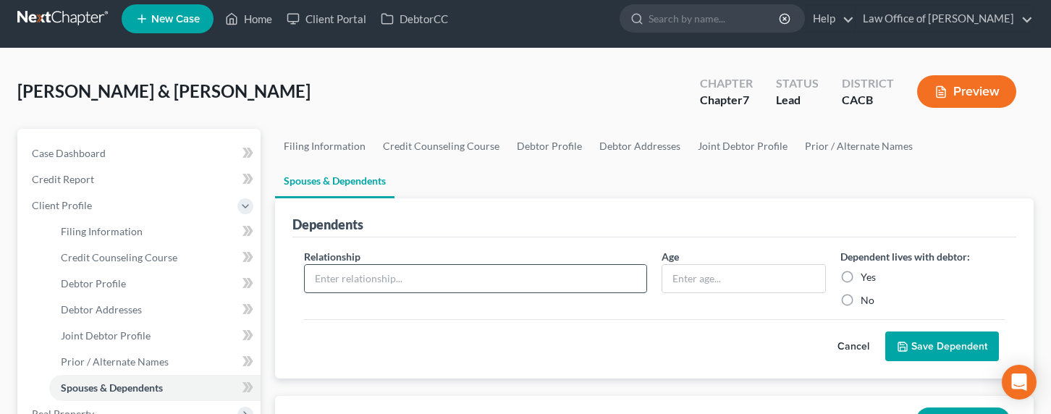
scroll to position [32, 0]
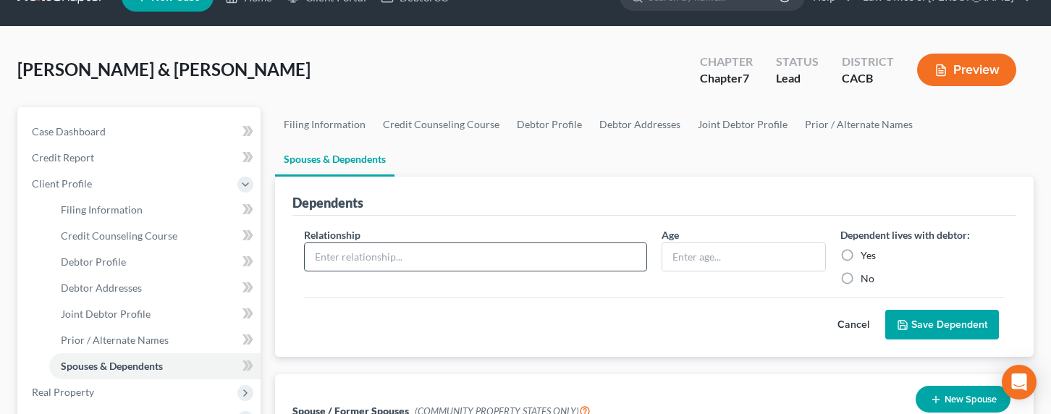
click at [507, 243] on input "text" at bounding box center [476, 257] width 342 height 28
type input "Elderly Mother"
type input "76"
click at [861, 248] on label "Yes" at bounding box center [868, 255] width 15 height 14
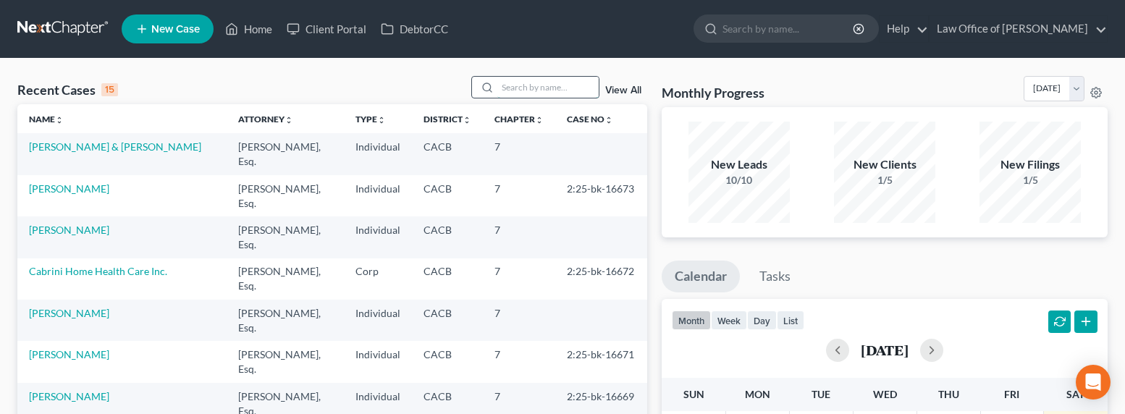
click at [517, 86] on input "search" at bounding box center [547, 87] width 101 height 21
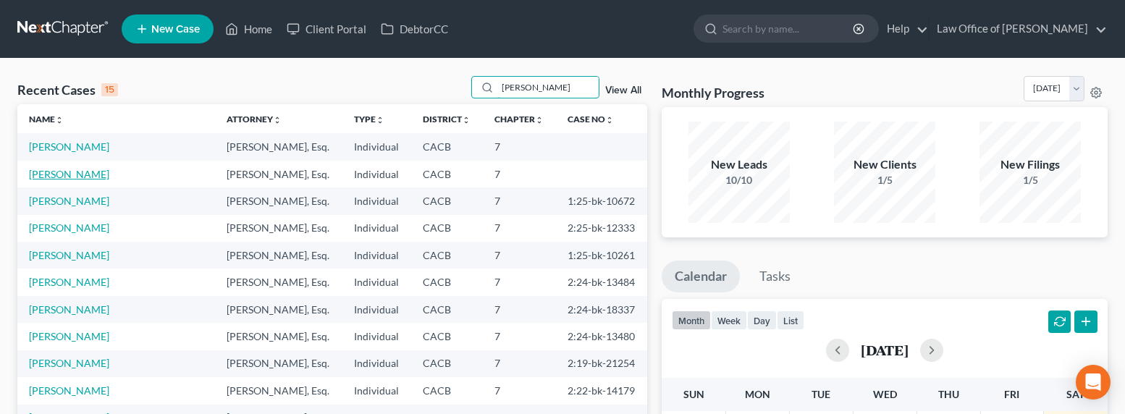
type input "[PERSON_NAME]"
click at [83, 174] on link "[PERSON_NAME]" at bounding box center [69, 174] width 80 height 12
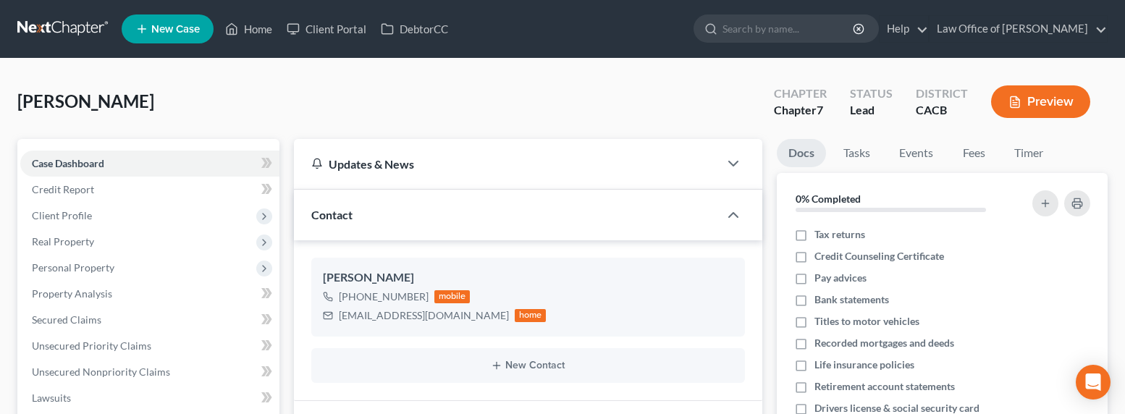
click at [52, 29] on link at bounding box center [63, 29] width 93 height 26
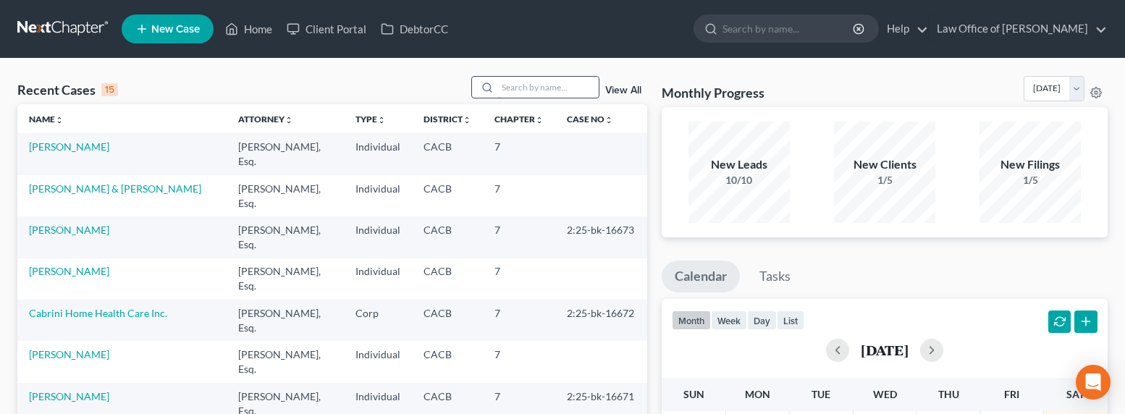
click at [563, 85] on input "search" at bounding box center [547, 87] width 101 height 21
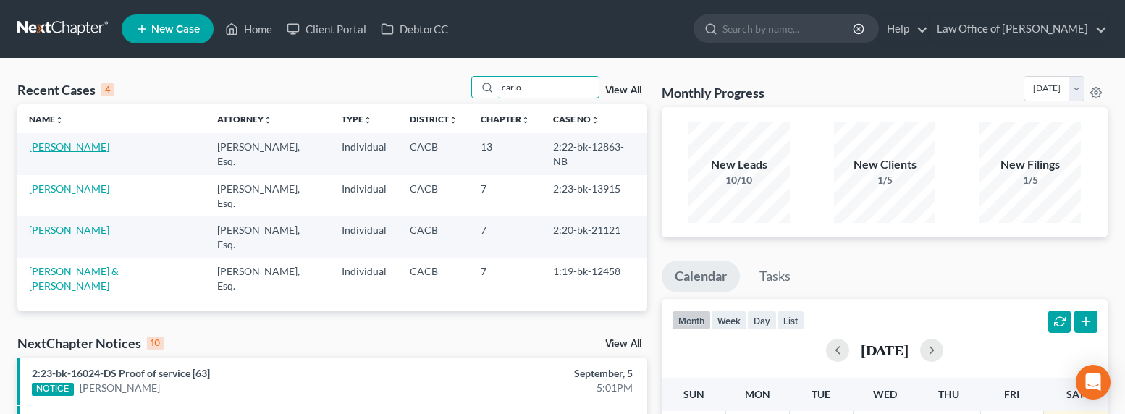
type input "carlo"
click at [62, 143] on link "Stepanians, Carlo" at bounding box center [69, 146] width 80 height 12
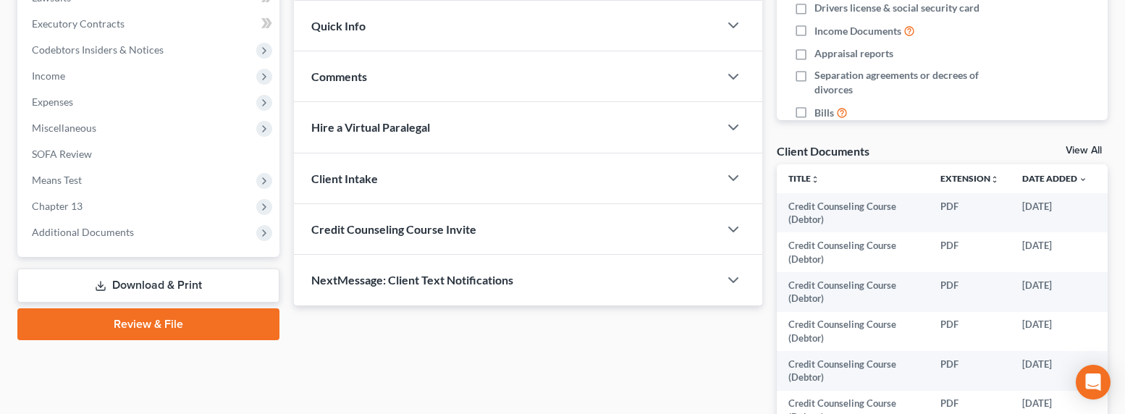
scroll to position [517, 0]
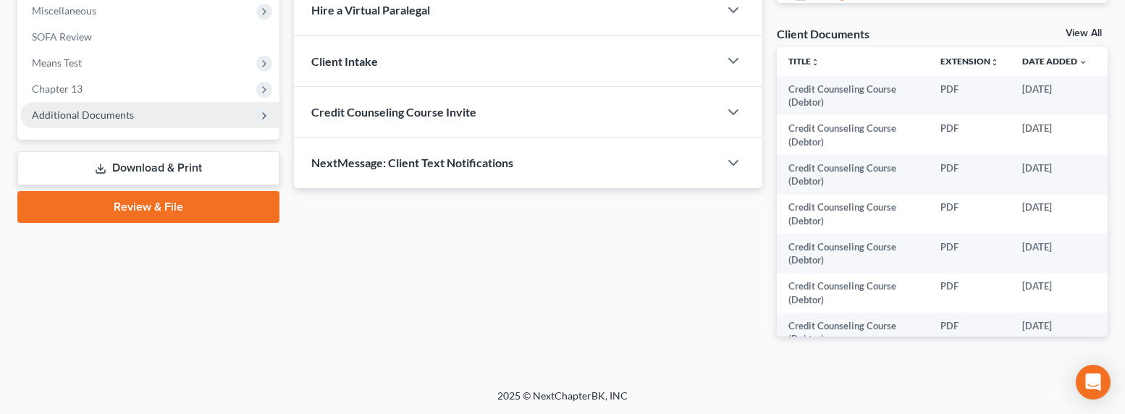
click at [112, 111] on span "Additional Documents" at bounding box center [83, 115] width 102 height 12
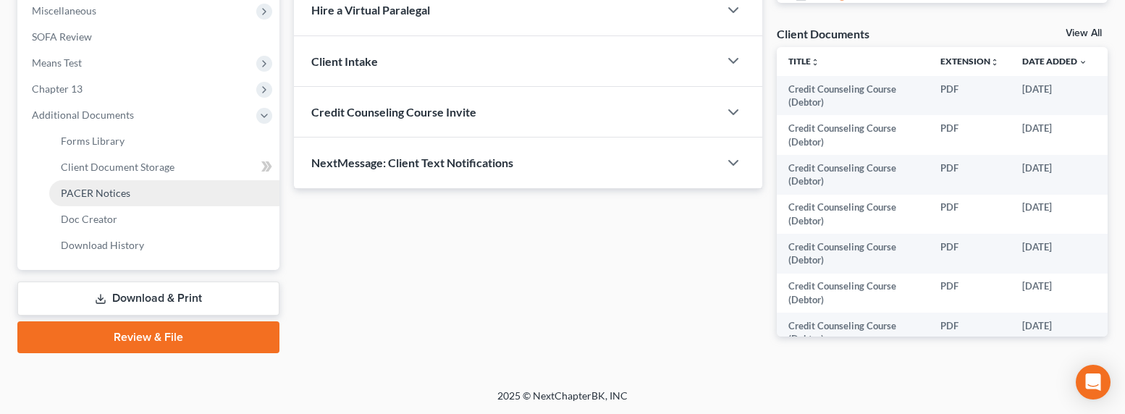
click at [94, 187] on span "PACER Notices" at bounding box center [95, 193] width 69 height 12
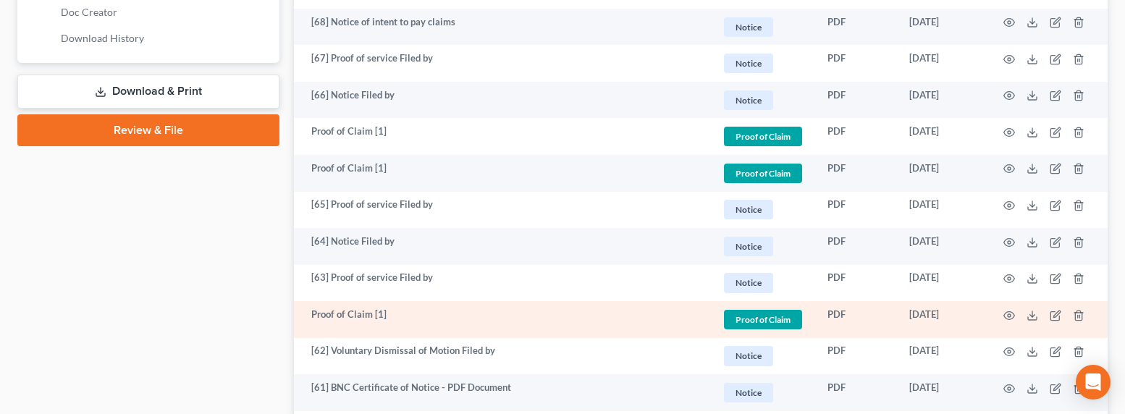
scroll to position [806, 0]
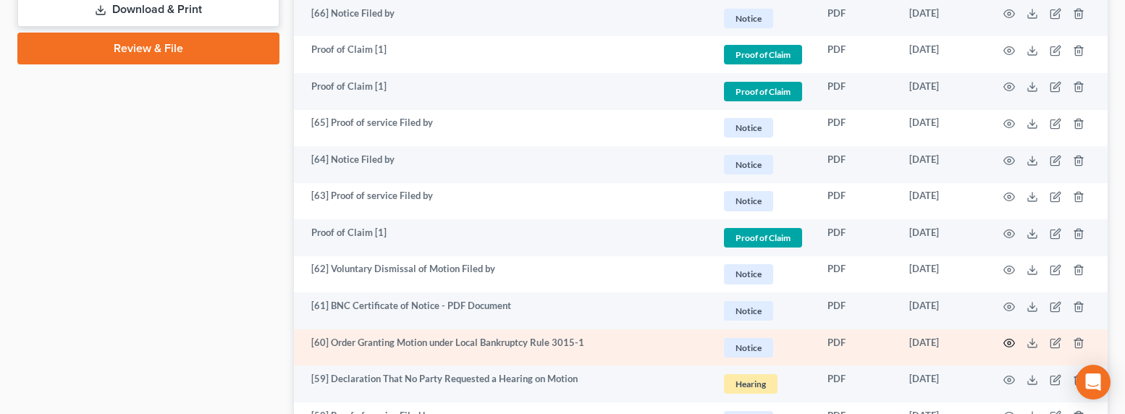
click at [1010, 340] on icon "button" at bounding box center [1009, 343] width 12 height 12
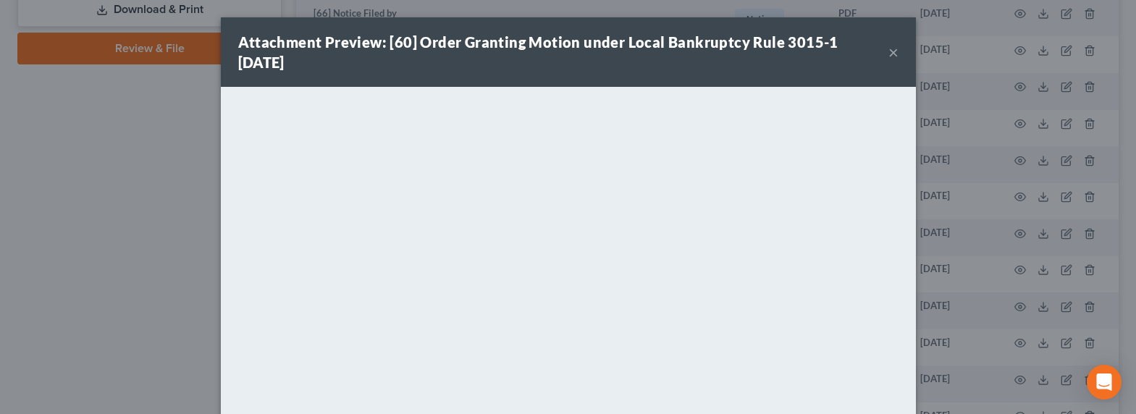
click at [888, 53] on button "×" at bounding box center [893, 51] width 10 height 17
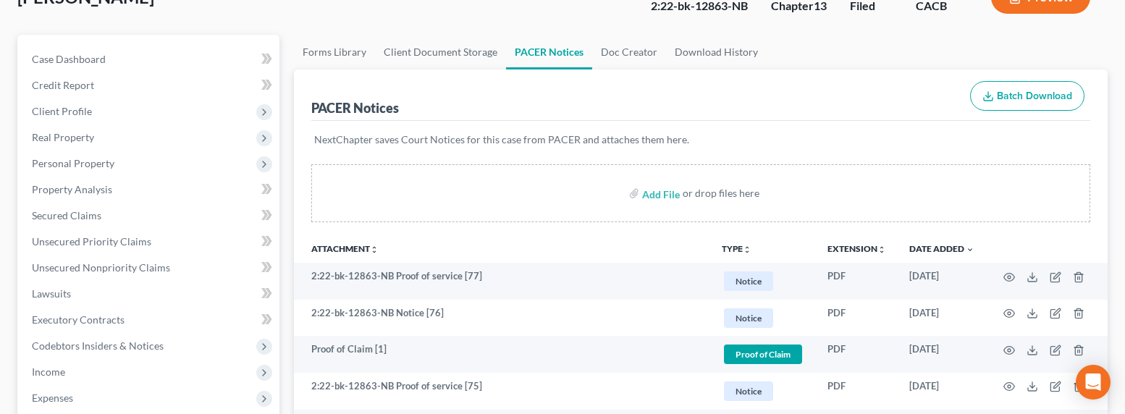
scroll to position [144, 0]
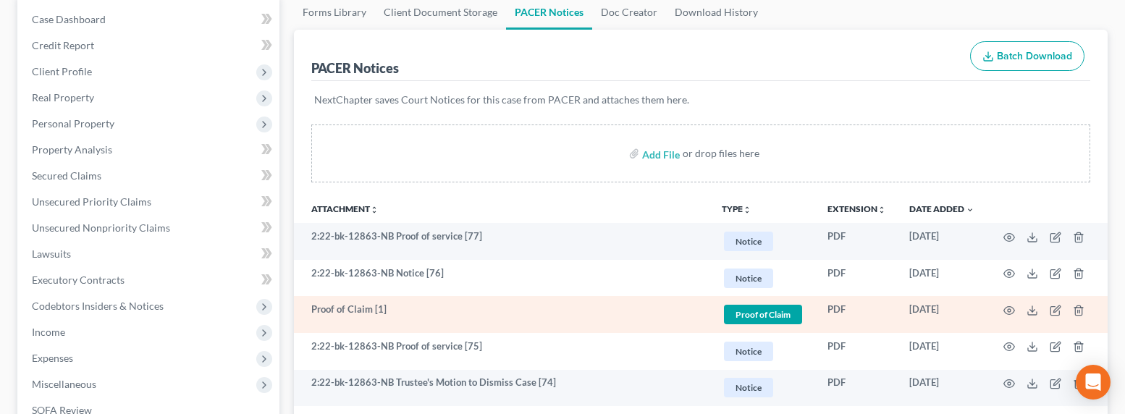
click at [1018, 310] on td at bounding box center [1047, 314] width 122 height 37
click at [1012, 308] on icon "button" at bounding box center [1009, 311] width 12 height 12
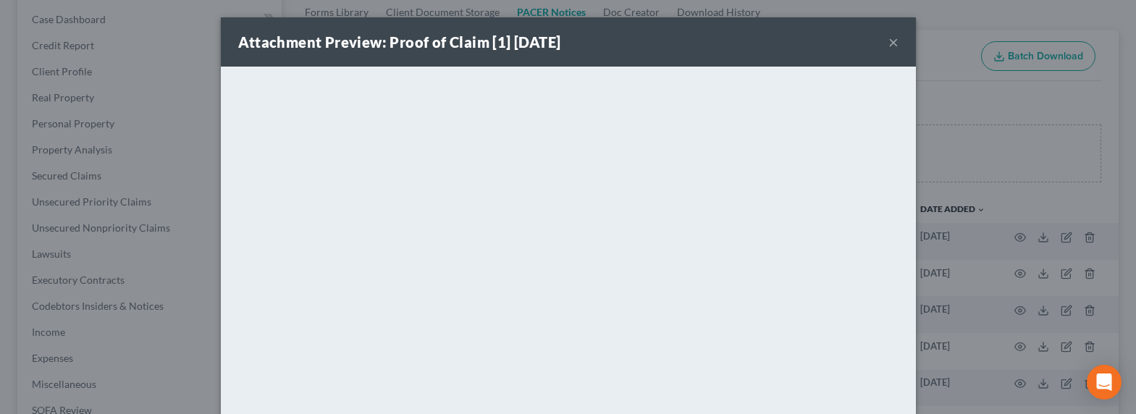
click at [888, 43] on button "×" at bounding box center [893, 41] width 10 height 17
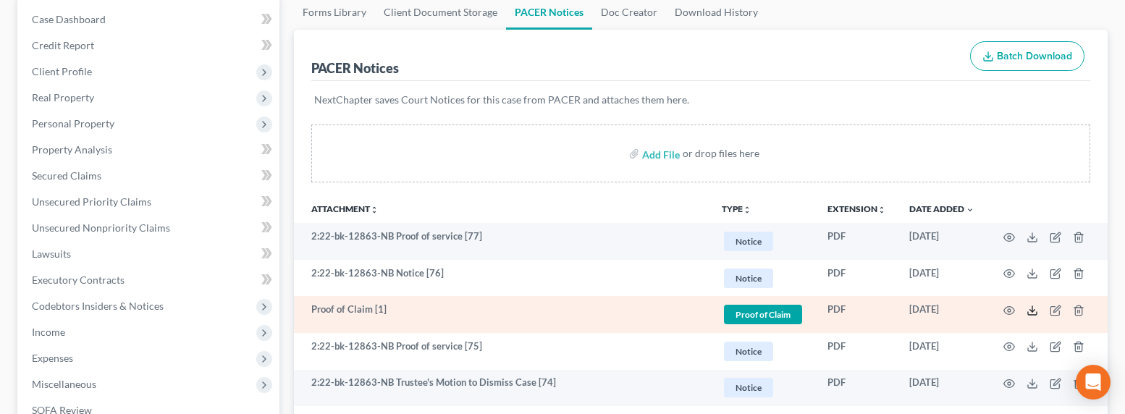
click at [1035, 309] on icon at bounding box center [1032, 311] width 12 height 12
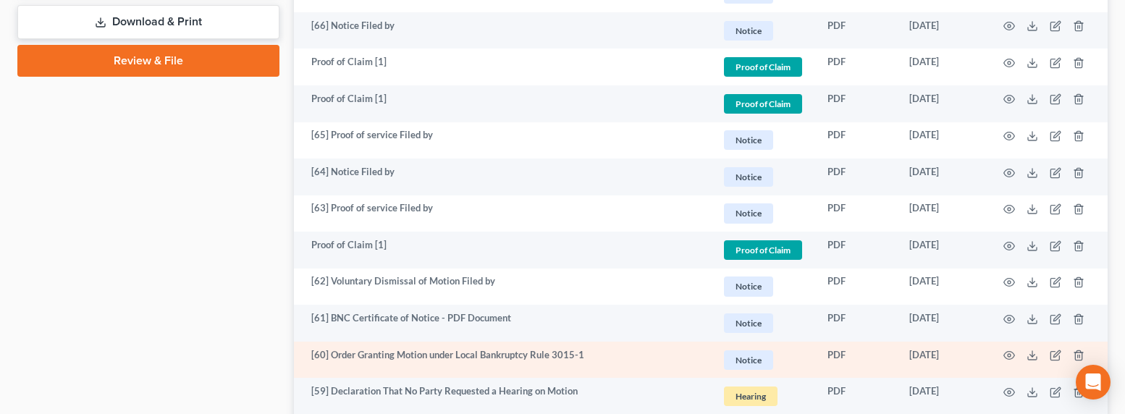
scroll to position [853, 0]
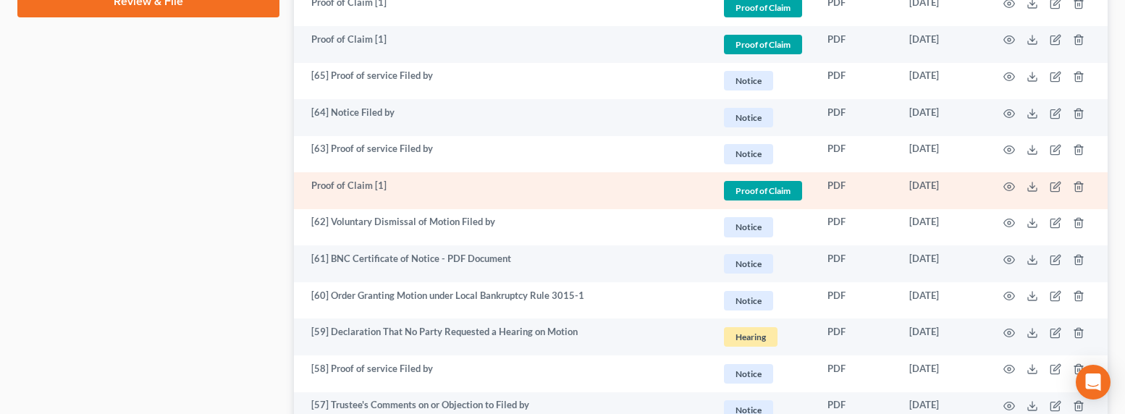
click at [520, 179] on td "Proof of Claim [1]" at bounding box center [502, 190] width 417 height 37
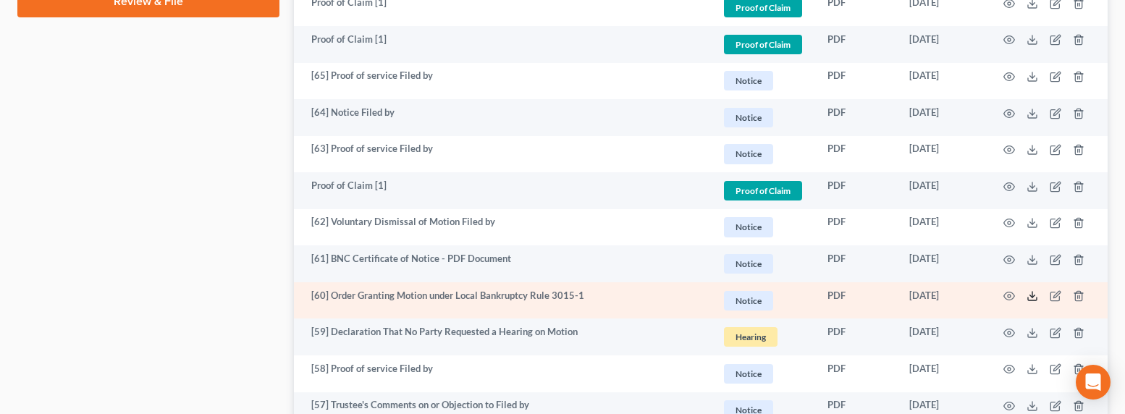
click at [1035, 294] on icon at bounding box center [1032, 296] width 12 height 12
